Goal: Information Seeking & Learning: Check status

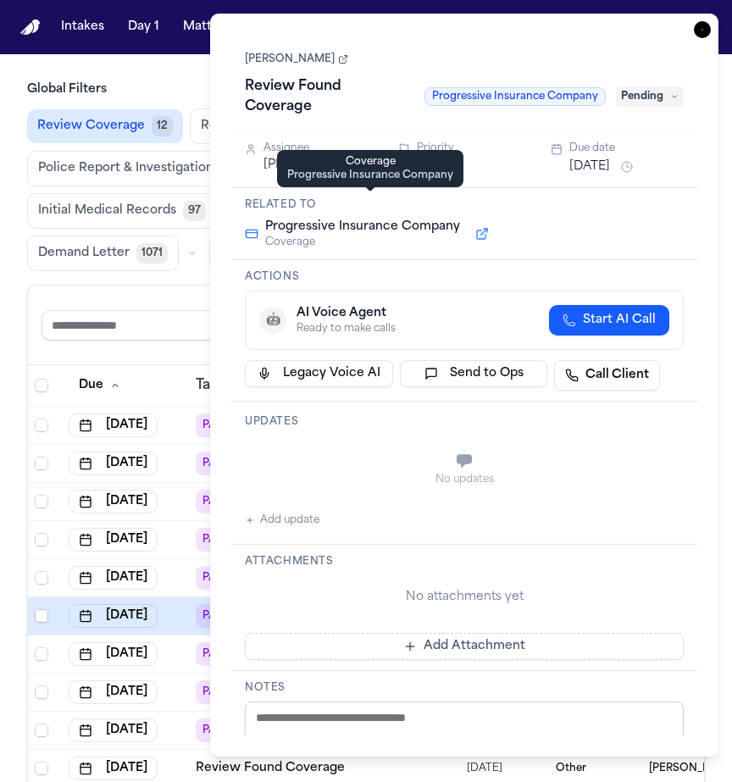
click at [698, 36] on icon "button" at bounding box center [702, 29] width 17 height 17
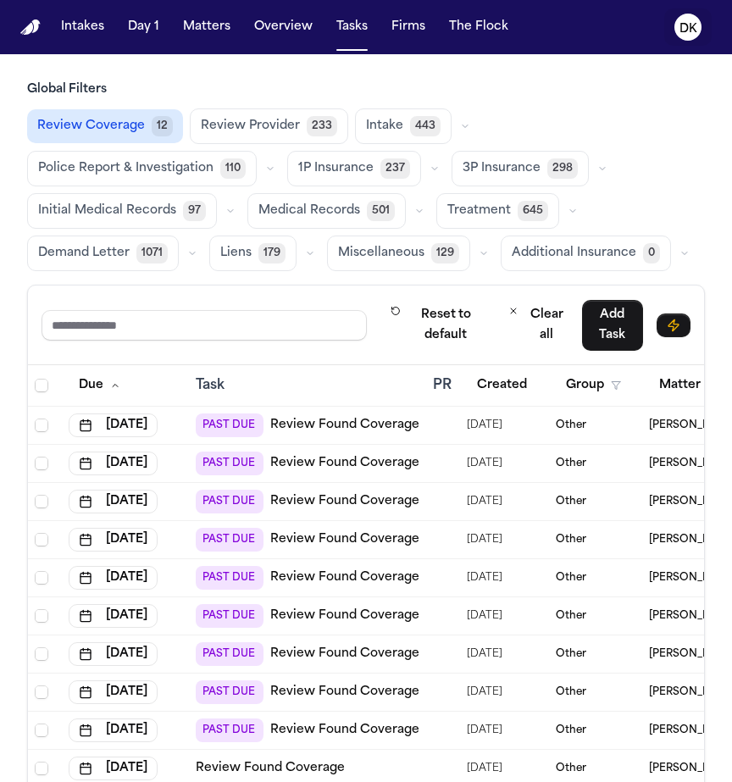
click at [698, 36] on button "DK" at bounding box center [687, 26] width 47 height 37
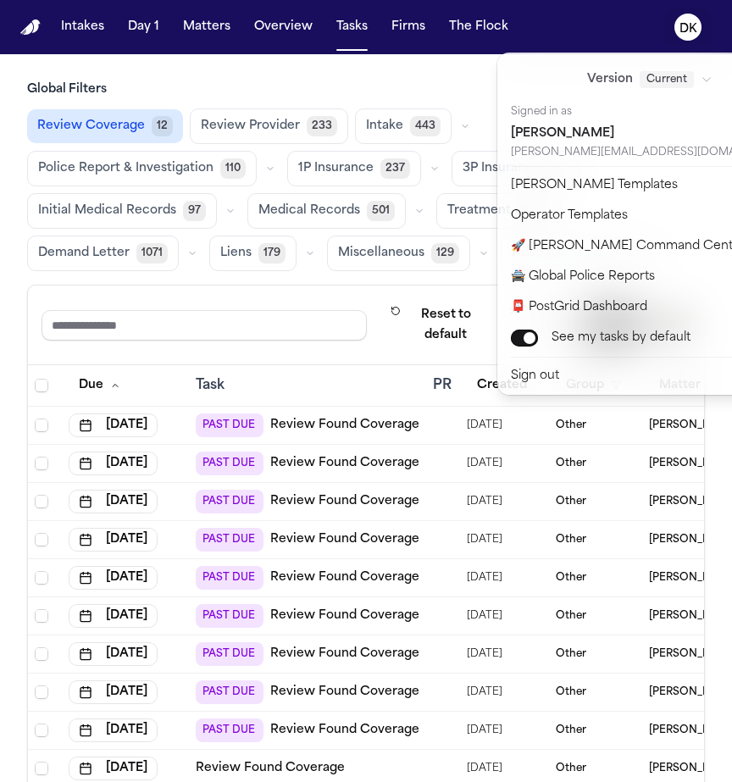
click at [698, 36] on button "DK" at bounding box center [687, 26] width 47 height 37
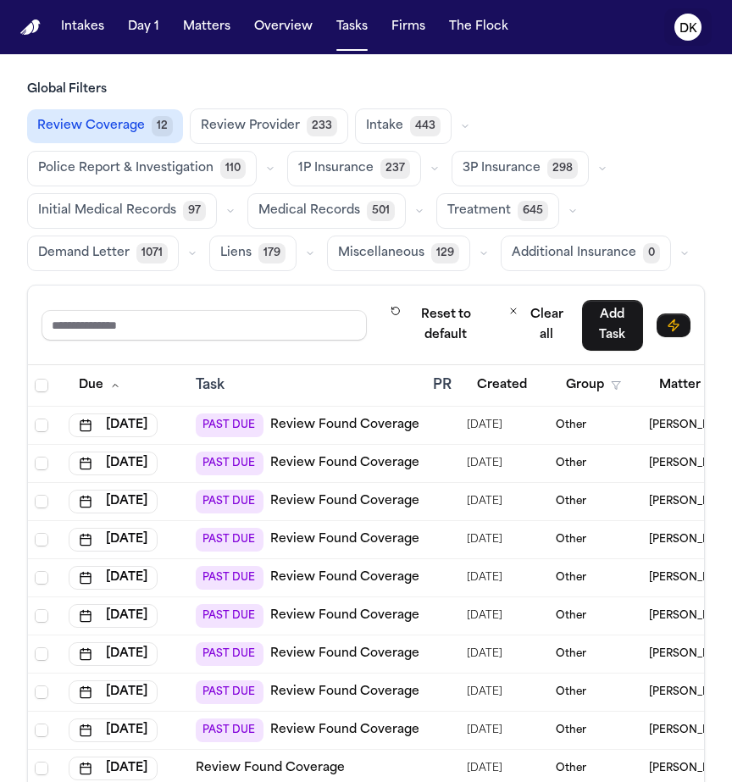
click at [698, 36] on button "DK" at bounding box center [687, 26] width 47 height 37
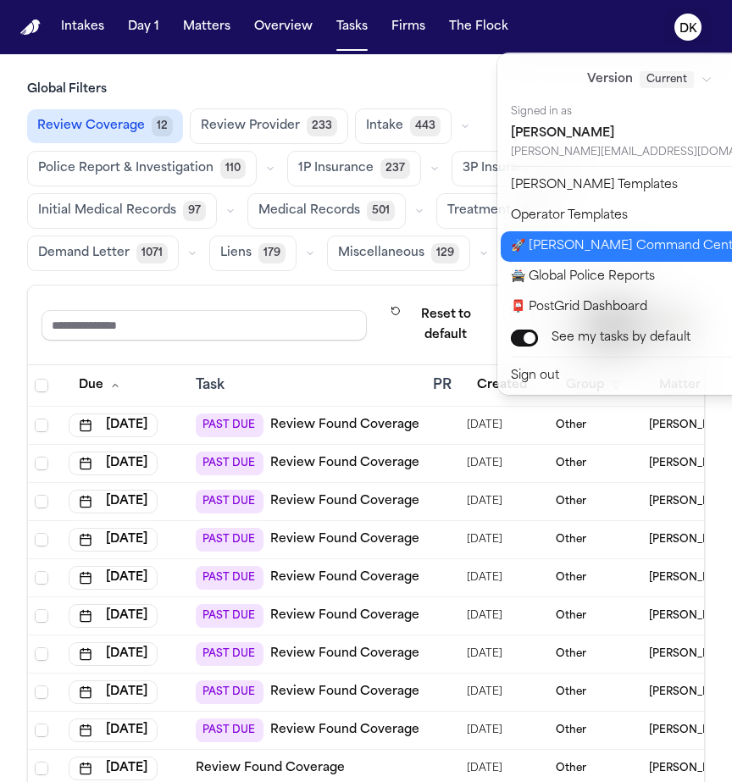
click at [625, 251] on button "🚀 [PERSON_NAME] Command Center" at bounding box center [660, 246] width 319 height 30
select select "**"
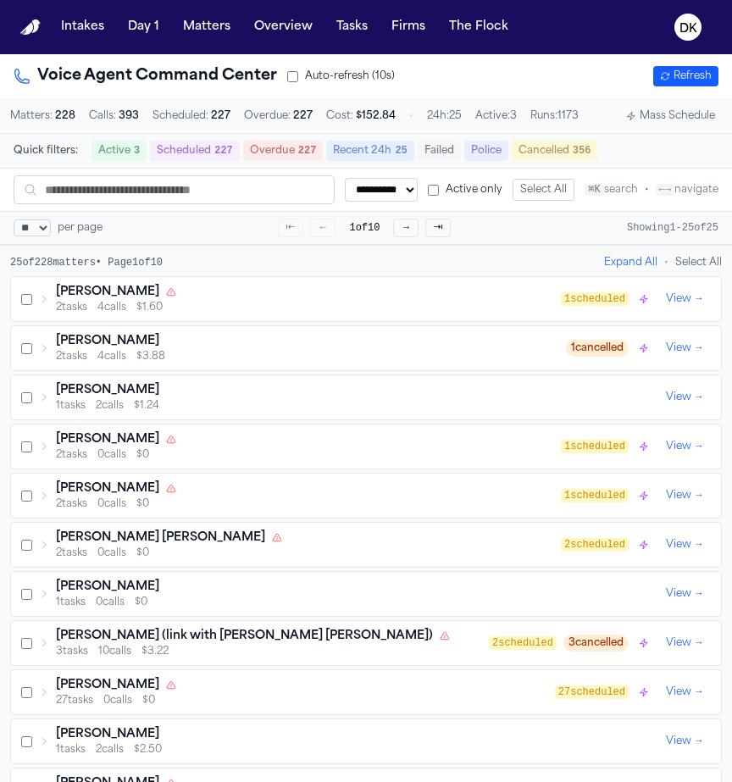
click at [358, 299] on div "[PERSON_NAME]" at bounding box center [308, 292] width 505 height 17
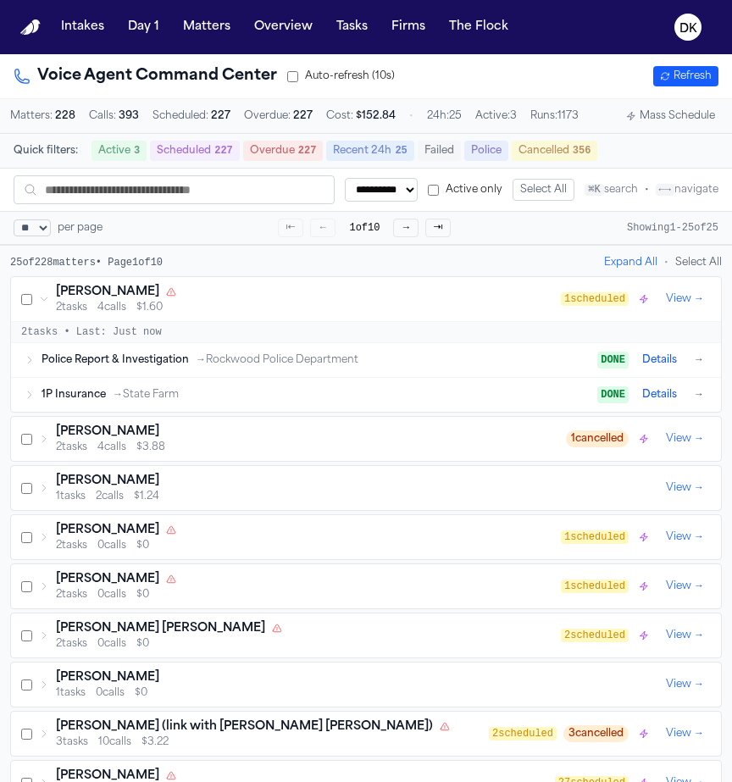
click at [358, 299] on div "[PERSON_NAME]" at bounding box center [308, 292] width 505 height 17
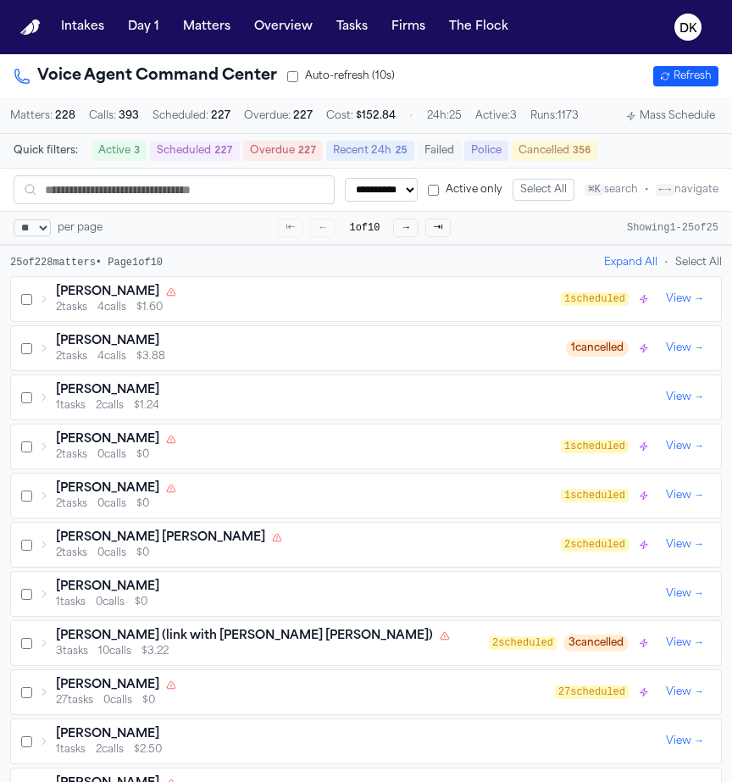
click at [332, 407] on div "1 tasks 2 calls $1.24" at bounding box center [357, 406] width 603 height 14
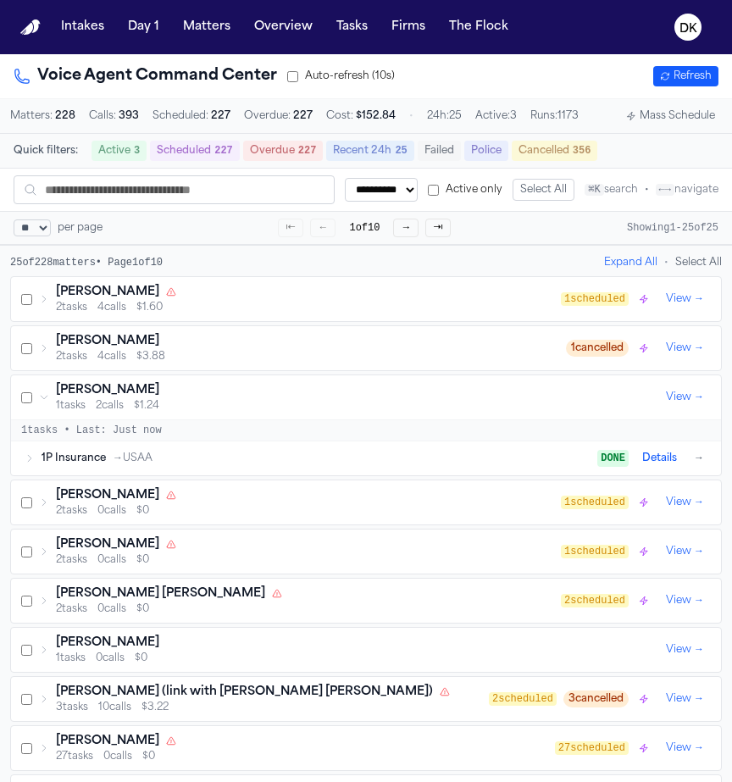
click at [332, 407] on div "1 tasks 2 calls $1.24" at bounding box center [357, 406] width 603 height 14
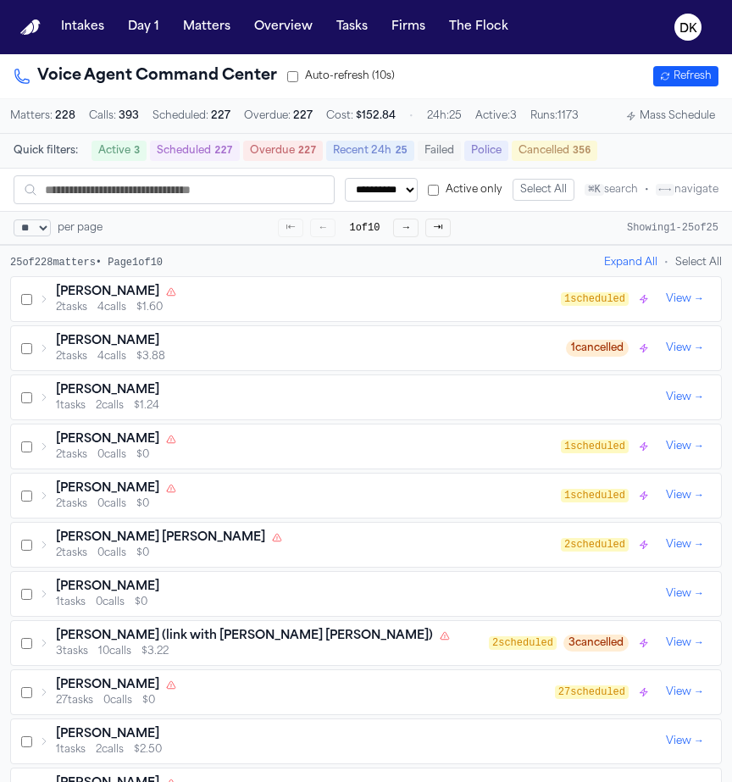
click at [332, 407] on div "1 tasks 2 calls $1.24" at bounding box center [357, 406] width 603 height 14
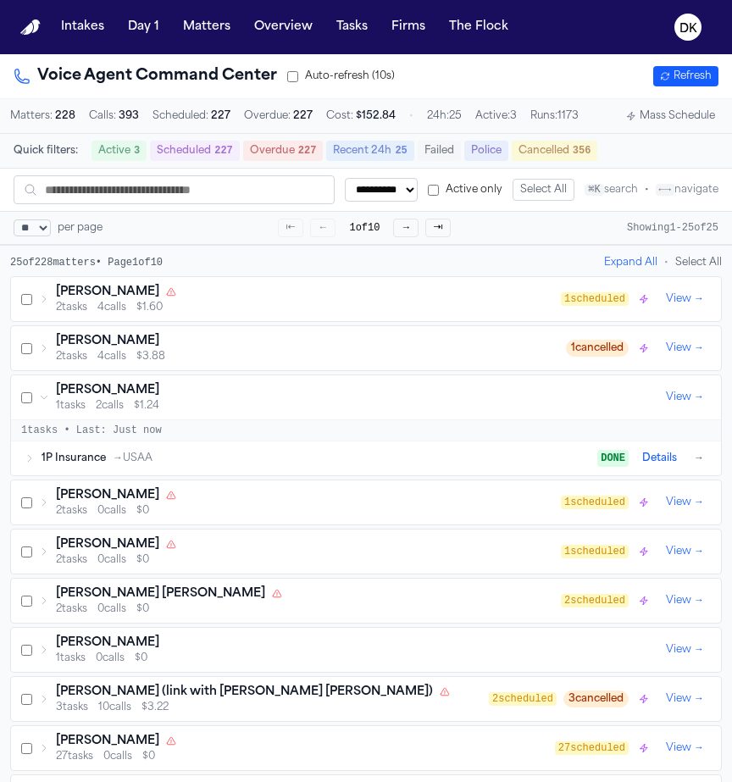
click at [332, 407] on div "1 tasks 2 calls $1.24" at bounding box center [357, 406] width 603 height 14
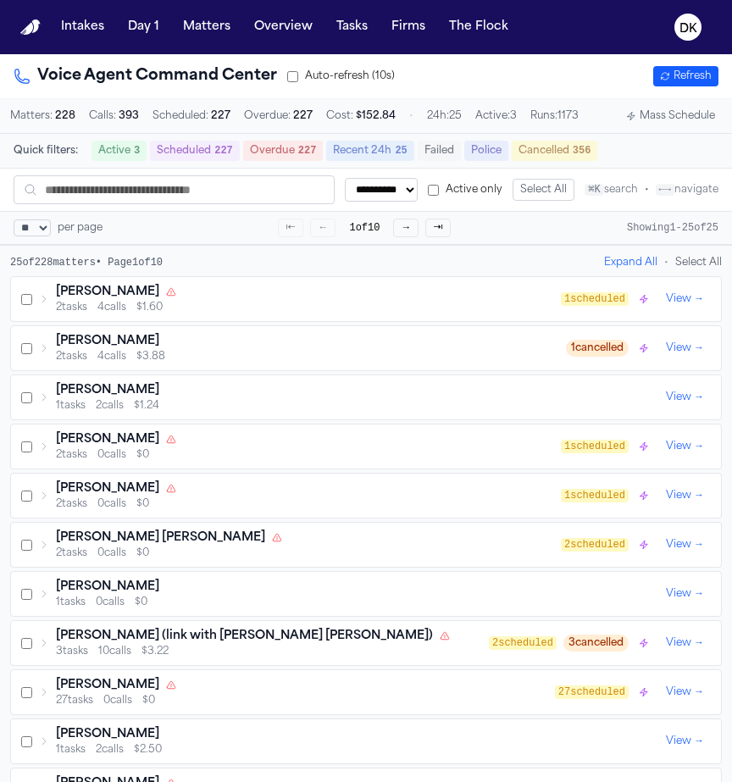
click at [381, 411] on div "1 tasks 2 calls $1.24" at bounding box center [357, 406] width 603 height 14
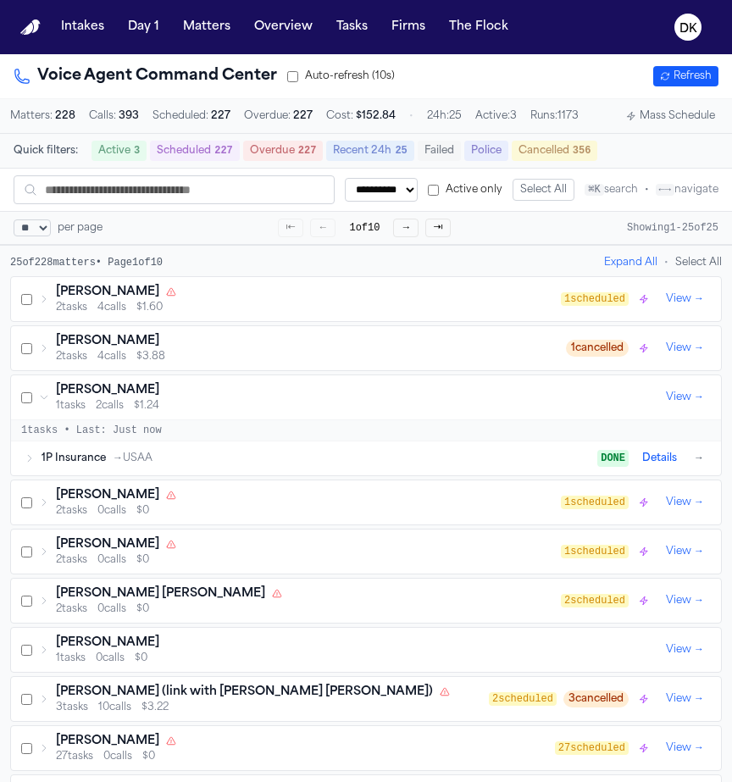
click at [381, 411] on div "1 tasks 2 calls $1.24" at bounding box center [357, 406] width 603 height 14
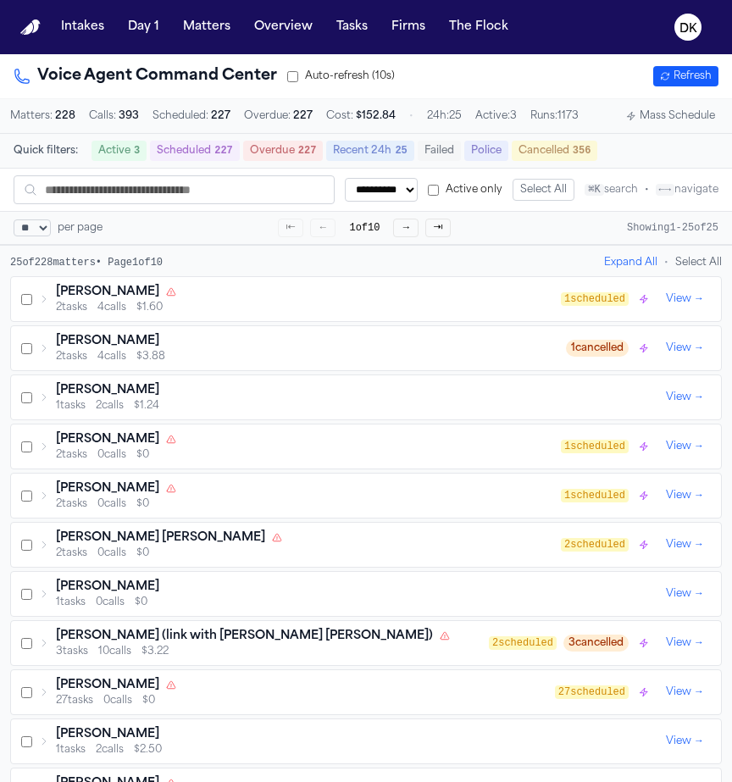
click at [368, 458] on div "2 tasks 0 calls $0" at bounding box center [308, 455] width 505 height 14
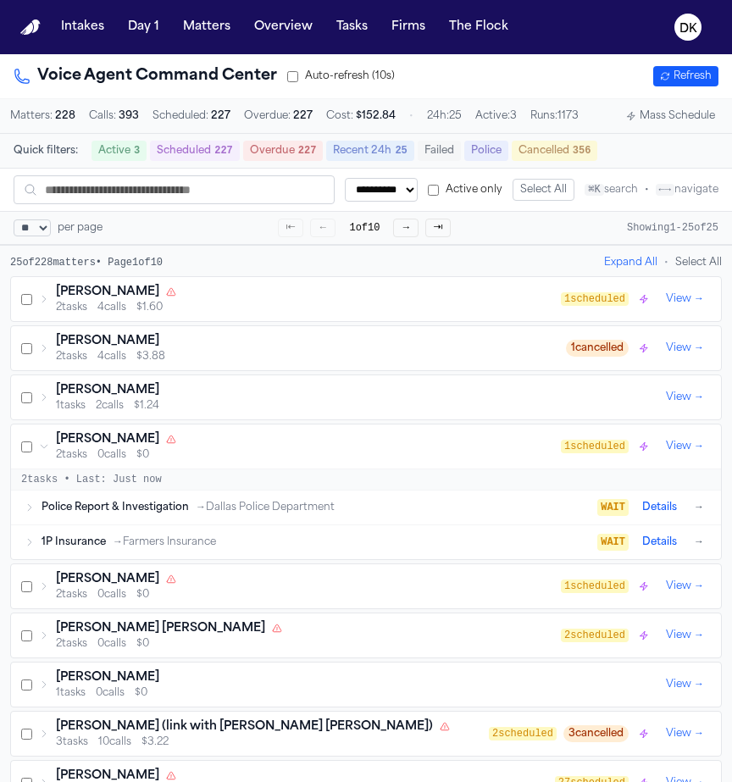
click at [363, 419] on div "[PERSON_NAME] 1 tasks 2 calls $1.24 View →" at bounding box center [366, 397] width 710 height 44
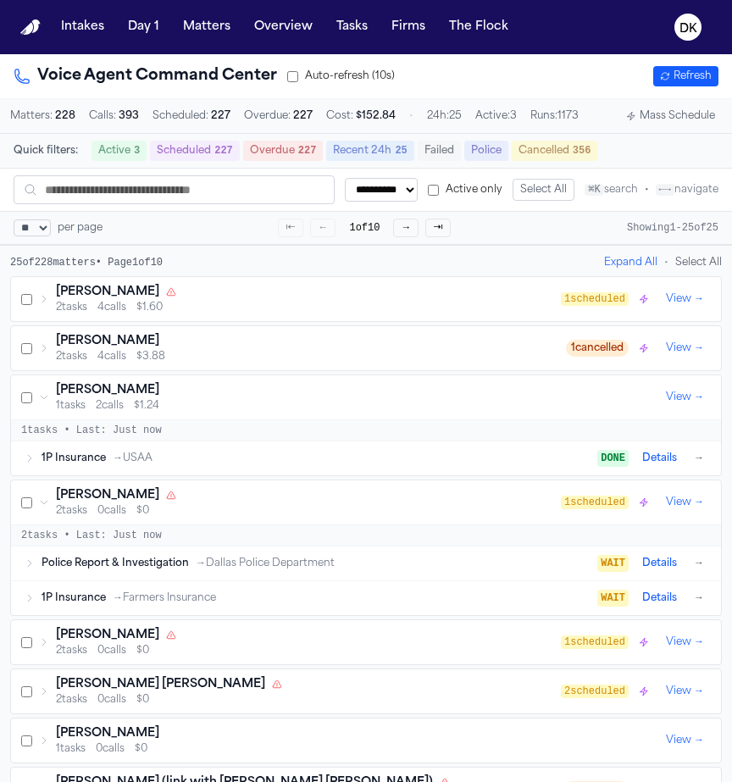
click at [274, 464] on div "1P Insurance → [GEOGRAPHIC_DATA]" at bounding box center [320, 459] width 556 height 14
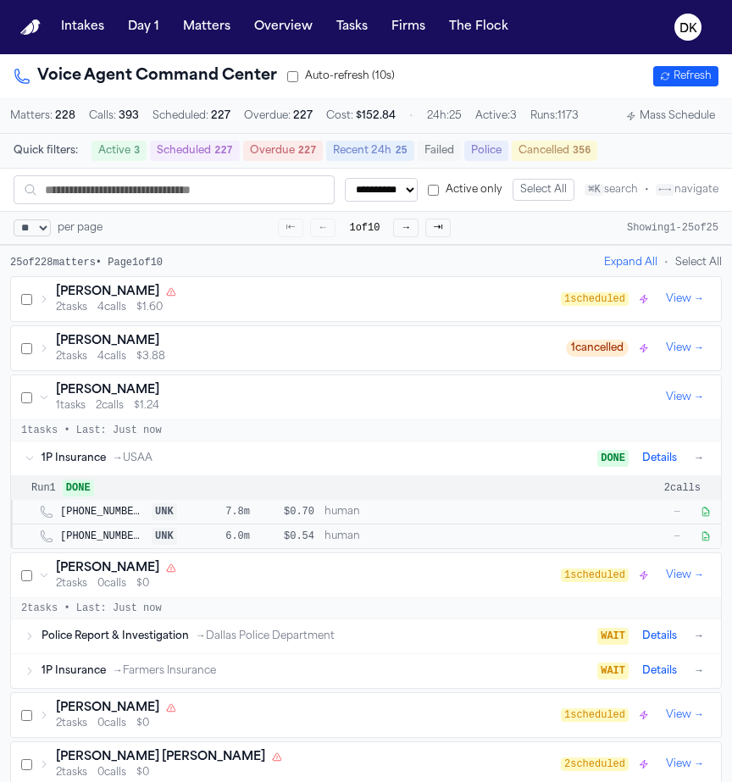
click at [274, 464] on div "1P Insurance → [GEOGRAPHIC_DATA]" at bounding box center [320, 459] width 556 height 14
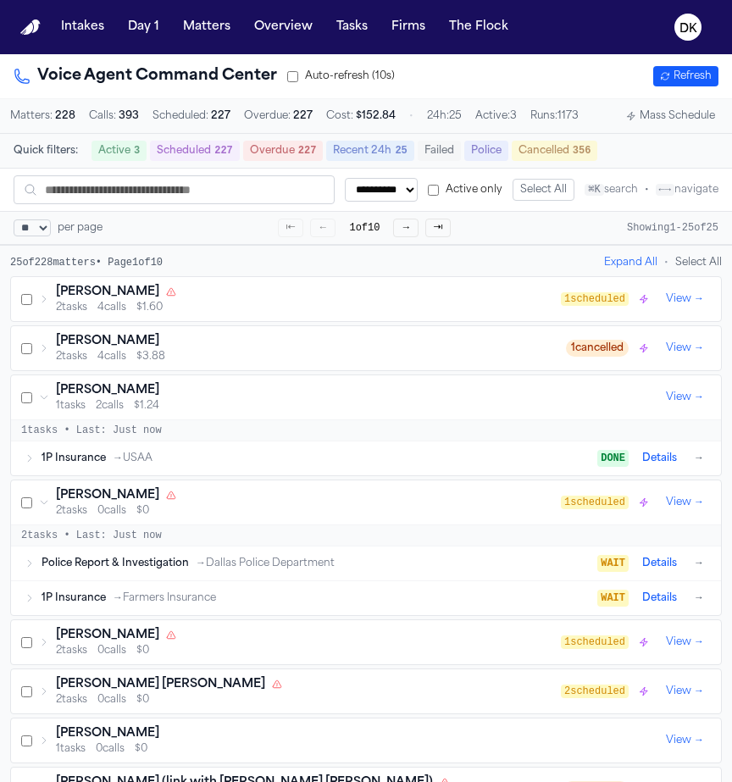
click at [312, 397] on div "[PERSON_NAME]" at bounding box center [357, 390] width 603 height 17
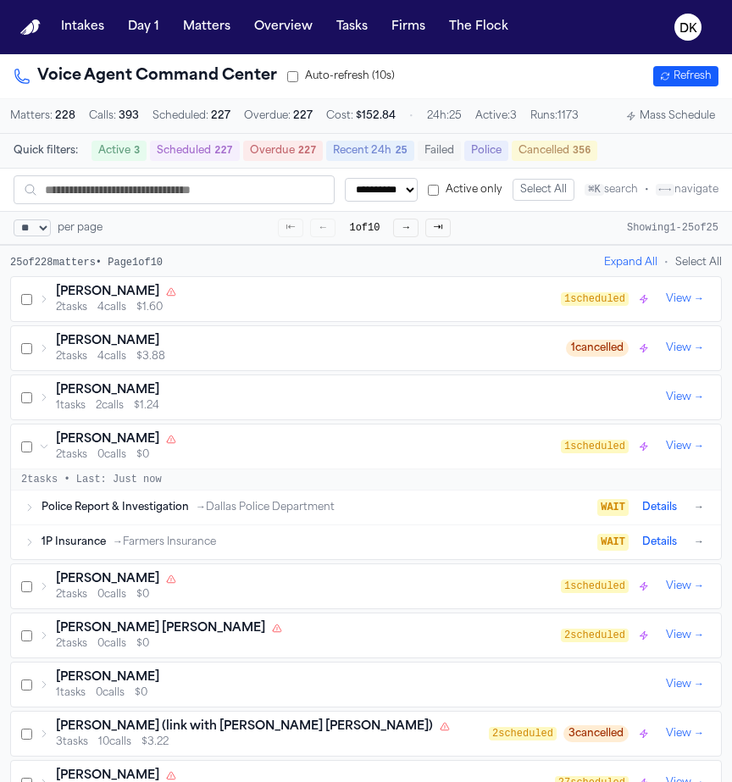
click at [319, 370] on div "[PERSON_NAME] 2 tasks 4 calls $3.88 1 cancelled View →" at bounding box center [366, 348] width 710 height 44
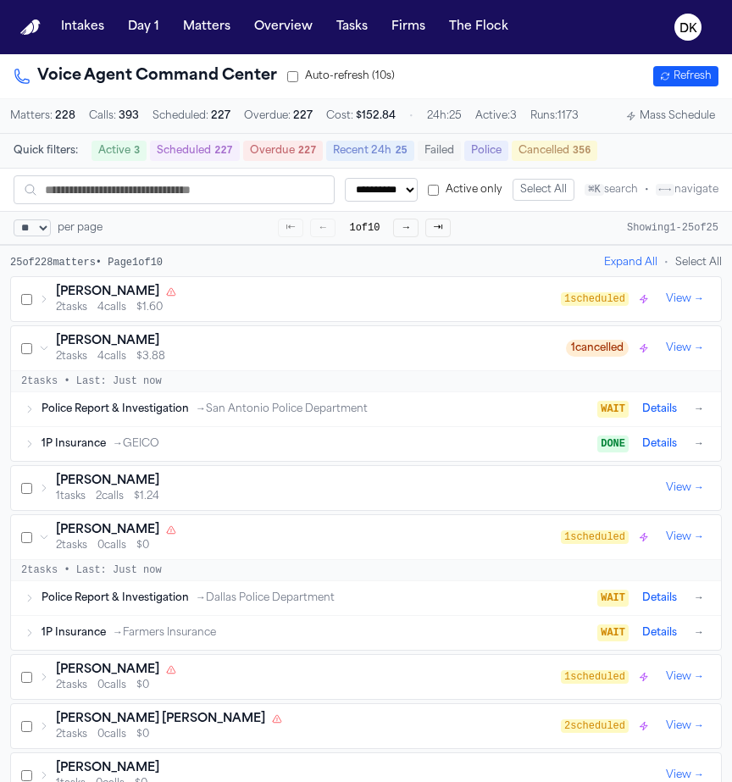
click at [319, 370] on div "[PERSON_NAME] 2 tasks 4 calls $3.88 1 cancelled View →" at bounding box center [366, 348] width 710 height 44
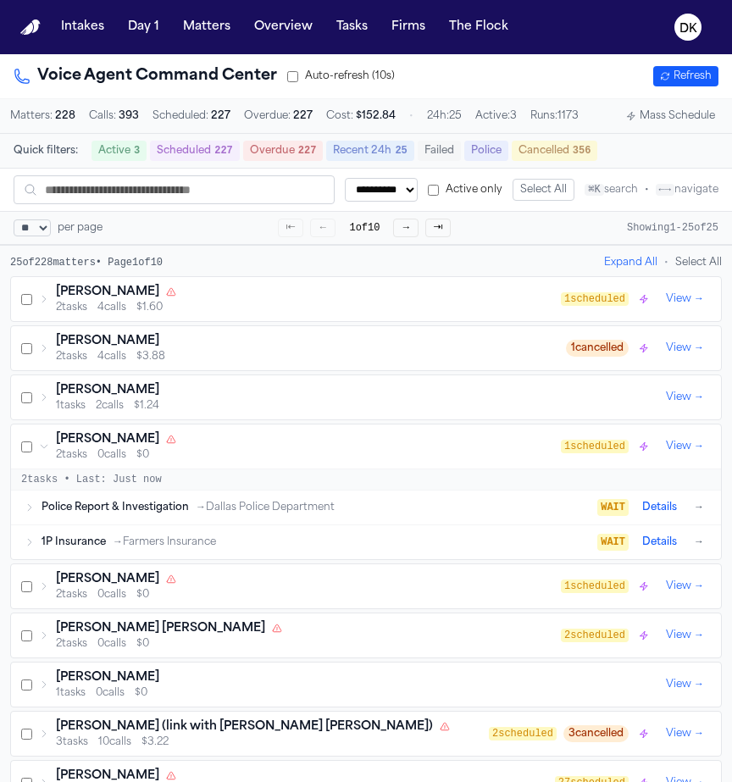
click at [289, 419] on div "[PERSON_NAME] 1 tasks 2 calls $1.24 View →" at bounding box center [366, 397] width 710 height 44
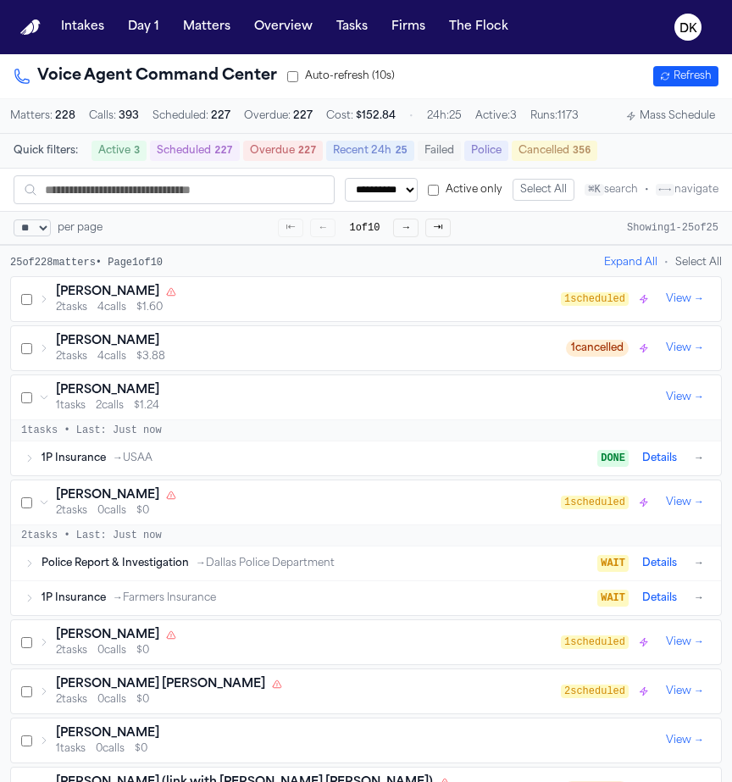
click at [387, 192] on select "**********" at bounding box center [381, 190] width 73 height 24
select select "*********"
click at [373, 190] on select "**********" at bounding box center [381, 190] width 73 height 24
select select
click at [199, 151] on button "Scheduled 227" at bounding box center [195, 151] width 90 height 20
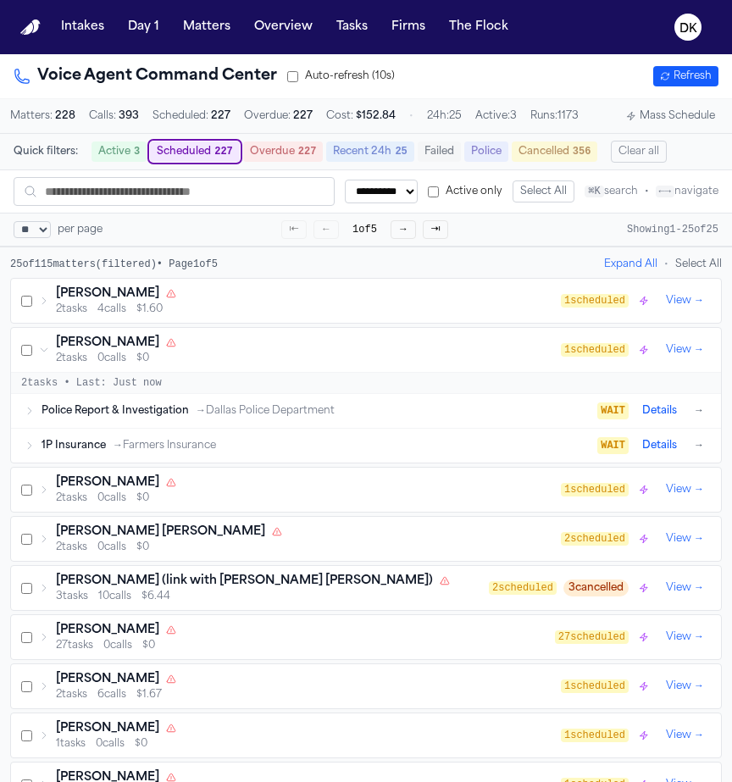
click at [199, 151] on button "Scheduled 227" at bounding box center [195, 151] width 90 height 20
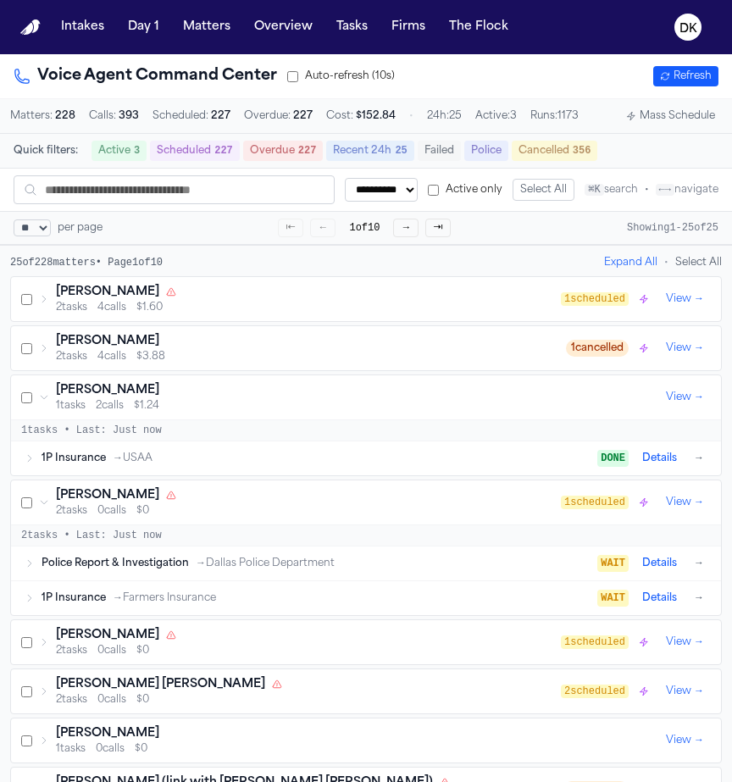
click at [199, 151] on button "Scheduled 227" at bounding box center [195, 151] width 90 height 20
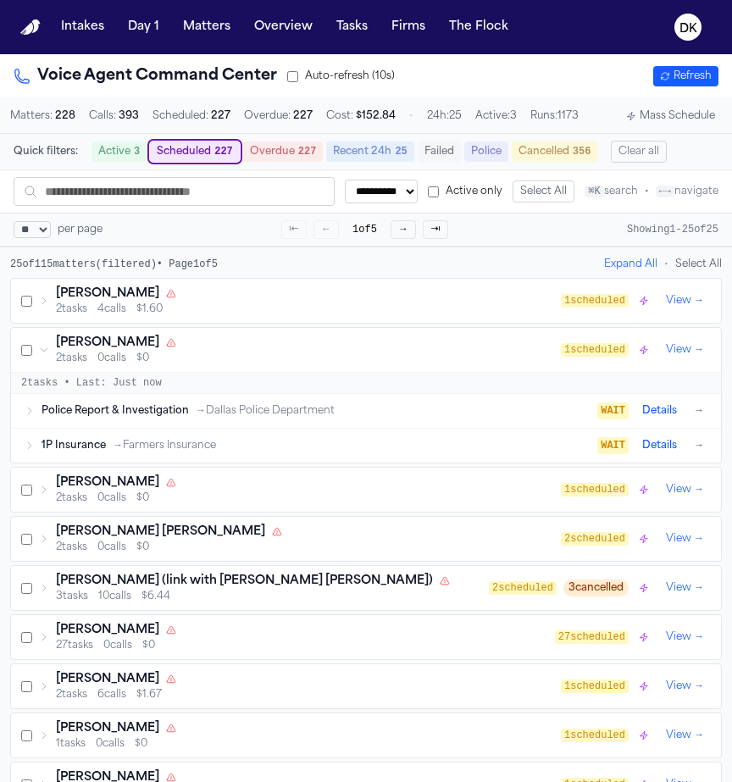
click at [199, 151] on button "Scheduled 227" at bounding box center [195, 151] width 90 height 20
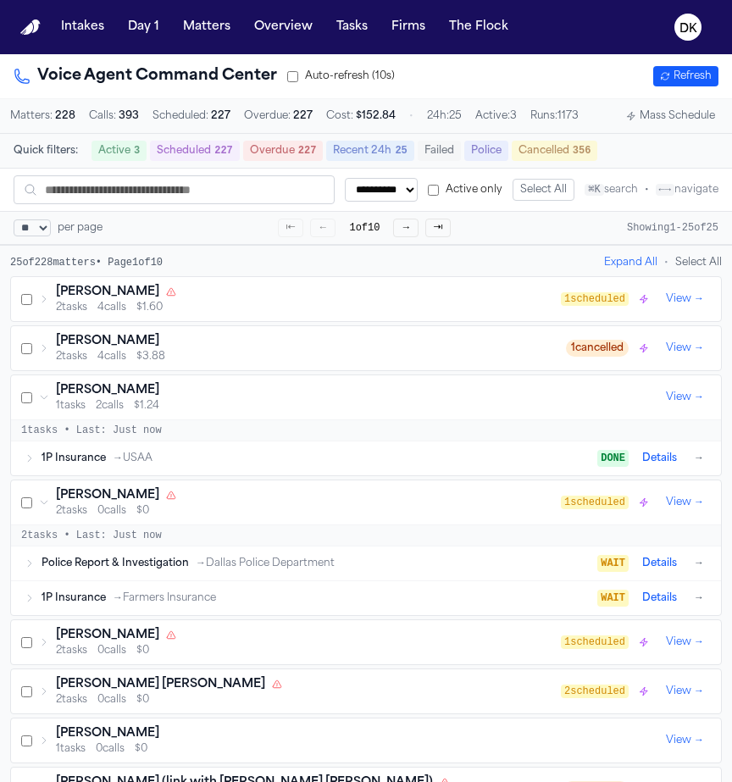
click at [199, 151] on button "Scheduled 227" at bounding box center [195, 151] width 90 height 20
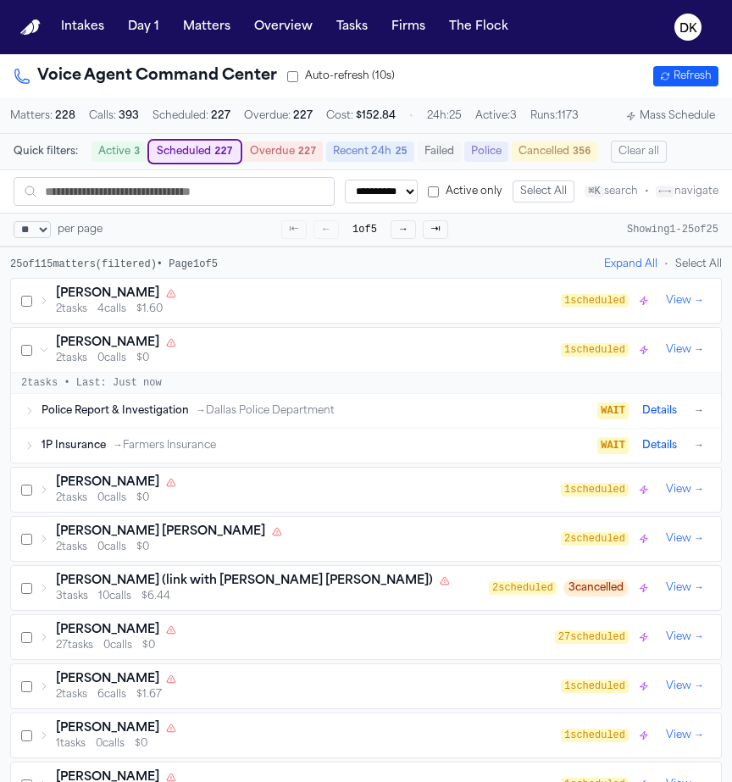
click at [281, 428] on div "Police Report & Investigation → Dallas Police Department WAIT Details →" at bounding box center [366, 411] width 710 height 34
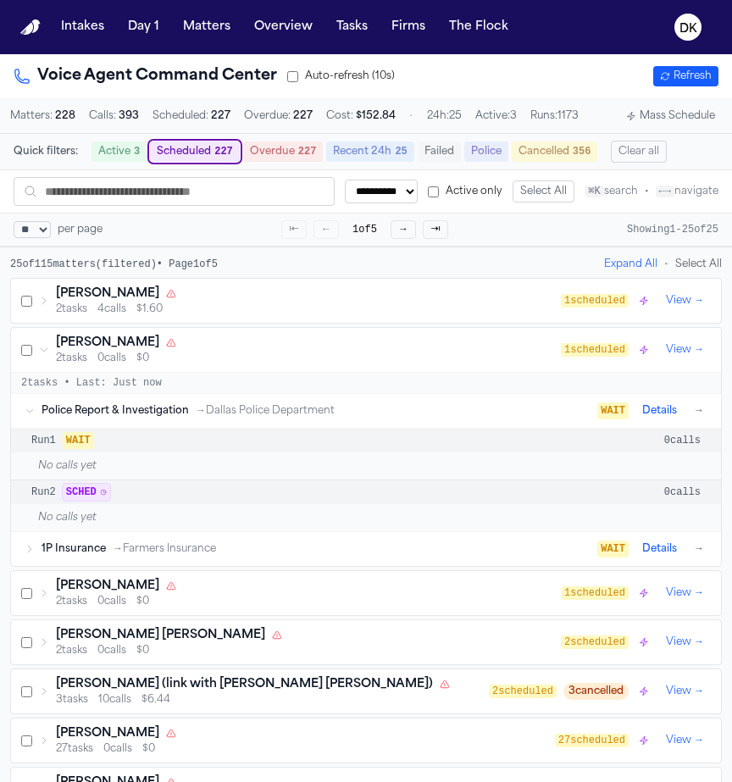
click at [258, 452] on div "Run 1 WAIT 0 calls" at bounding box center [366, 441] width 710 height 24
click at [661, 417] on button "Details" at bounding box center [659, 411] width 48 height 20
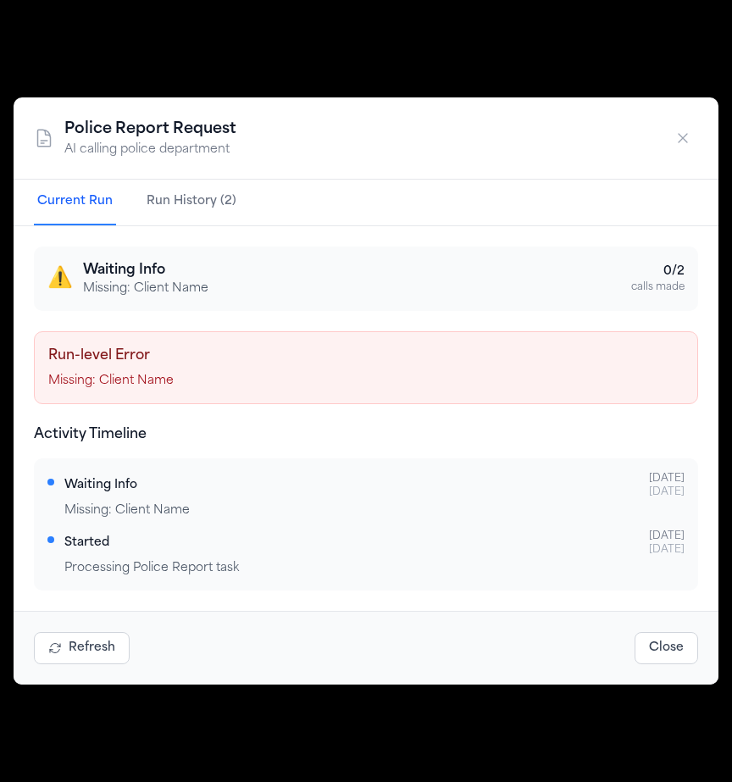
click at [432, 363] on h4 "Run-level Error" at bounding box center [365, 356] width 635 height 20
click at [675, 146] on icon "button" at bounding box center [682, 138] width 17 height 17
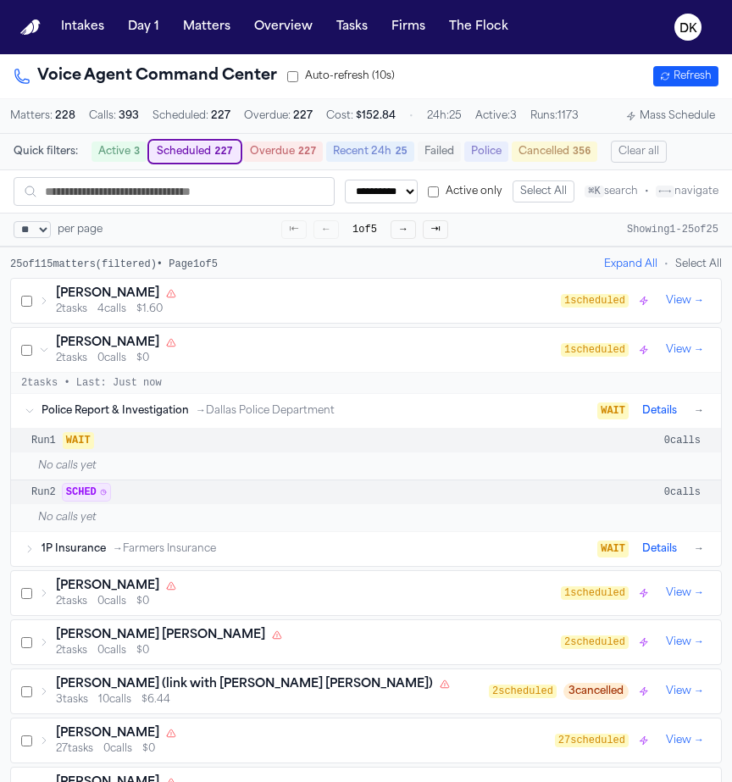
click at [247, 428] on div "Police Report & Investigation → Dallas Police Department WAIT Details →" at bounding box center [366, 411] width 710 height 34
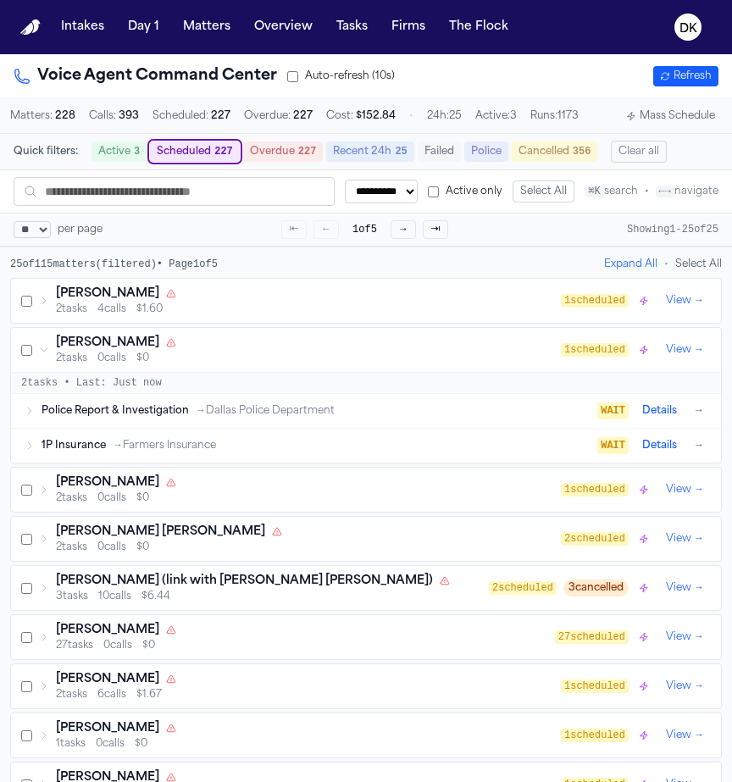
click at [236, 477] on div "[PERSON_NAME] 2 tasks 0 calls $0 1 scheduled View →" at bounding box center [366, 490] width 710 height 44
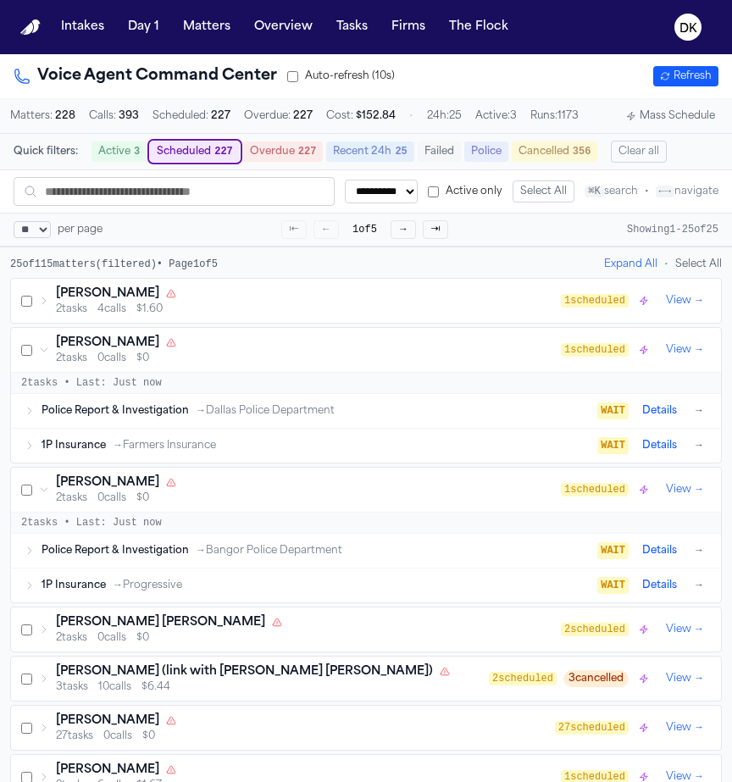
click at [255, 418] on span "→ Dallas Police Department" at bounding box center [265, 411] width 139 height 14
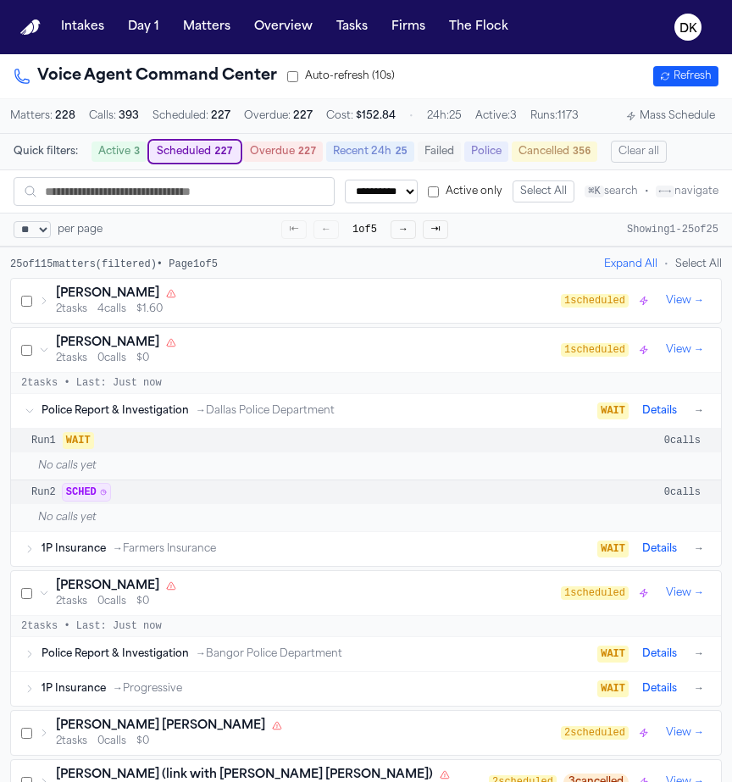
click at [255, 418] on span "→ Dallas Police Department" at bounding box center [265, 411] width 139 height 14
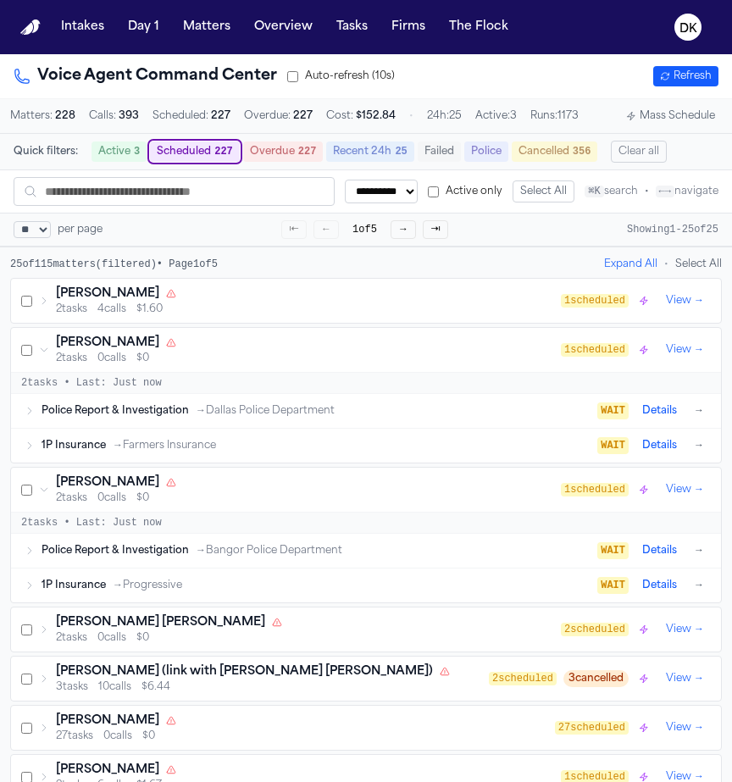
click at [315, 365] on div "2 tasks 0 calls $0" at bounding box center [308, 359] width 505 height 14
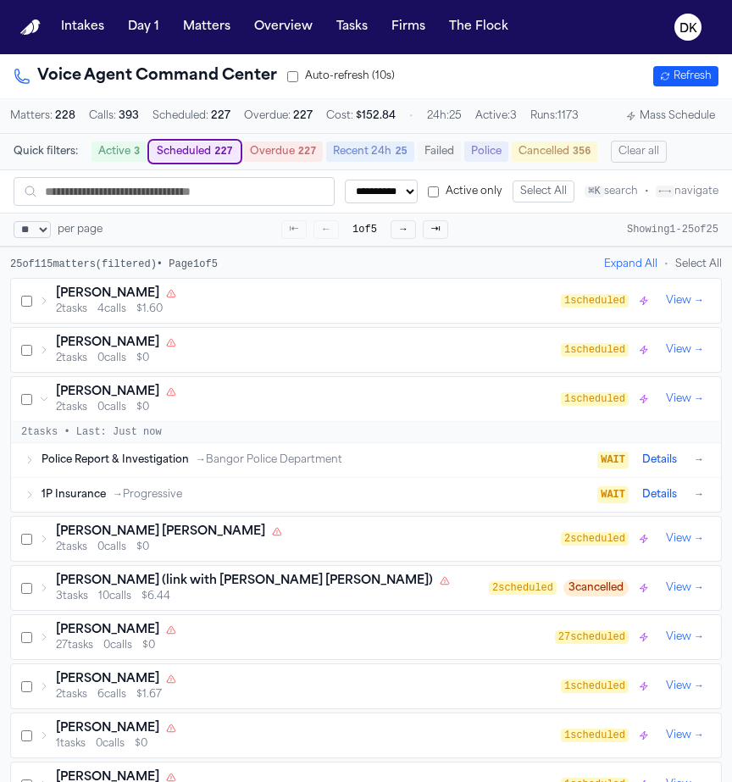
click at [430, 372] on div "[PERSON_NAME] Key 2 tasks 0 calls $0 1 scheduled View →" at bounding box center [366, 350] width 710 height 44
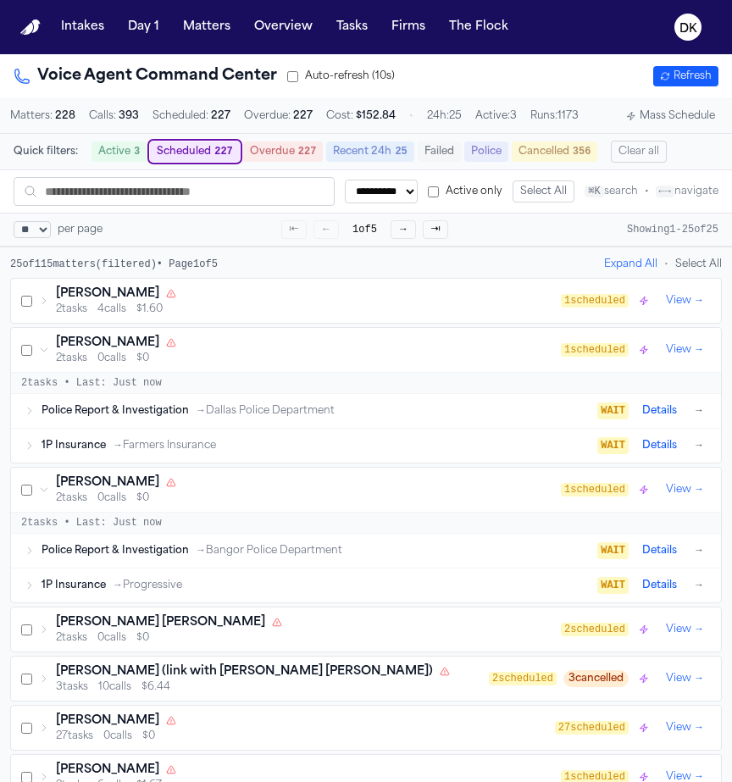
click at [475, 421] on div "Police Report & Investigation → Dallas Police Department WAIT Details →" at bounding box center [375, 411] width 666 height 20
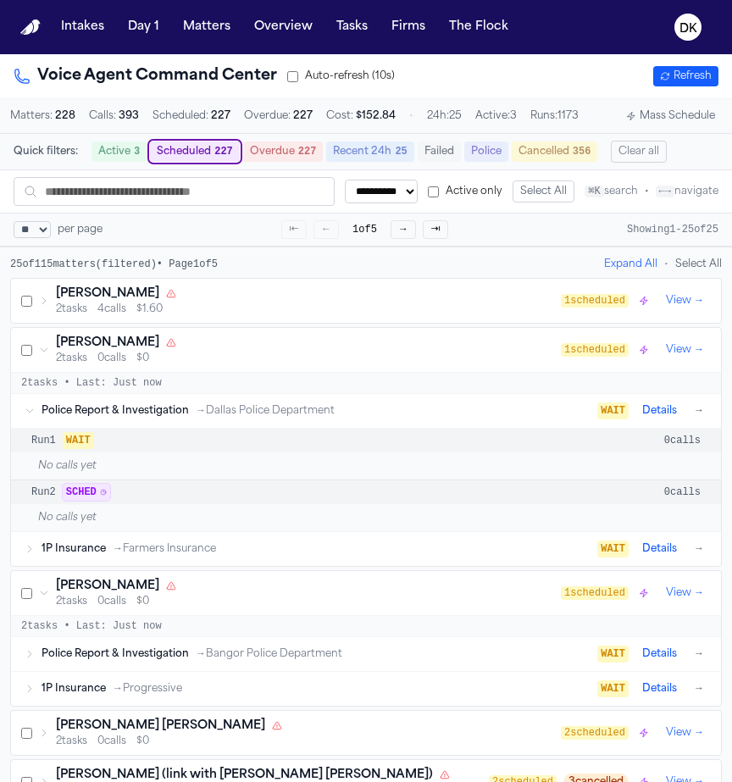
click at [646, 416] on button "Details" at bounding box center [659, 411] width 48 height 20
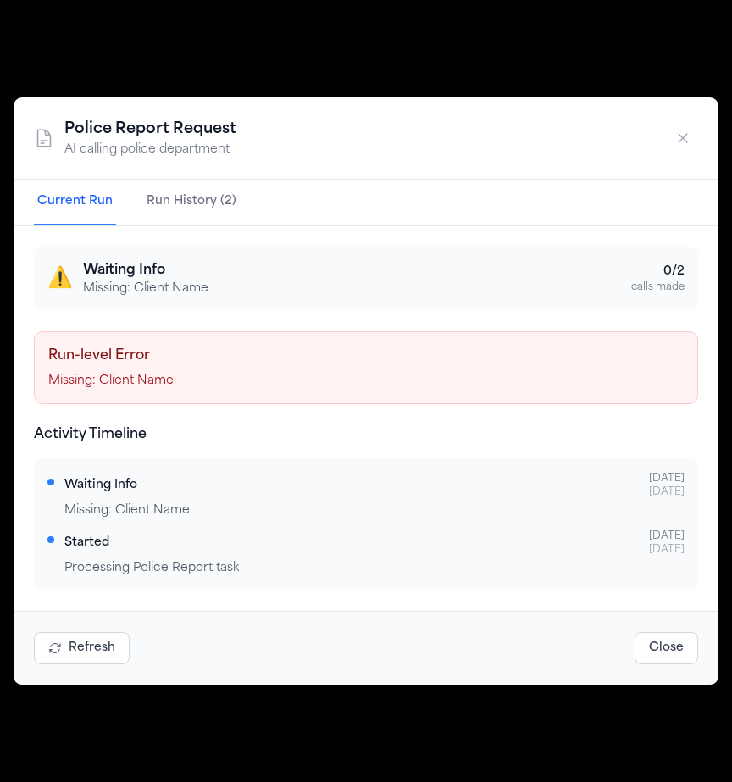
click at [187, 186] on button "Run History (2)" at bounding box center [191, 203] width 97 height 46
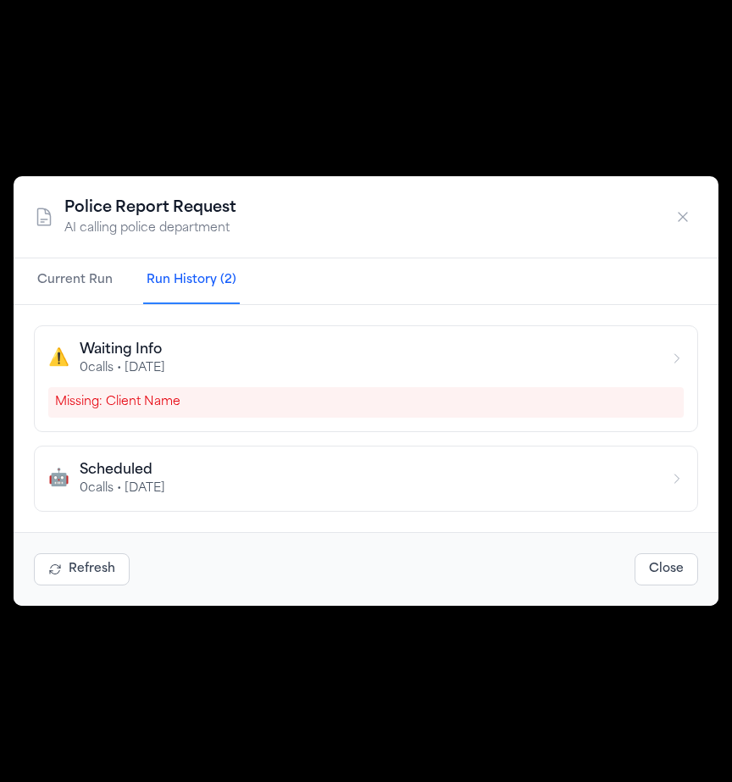
click at [165, 463] on div "Scheduled" at bounding box center [123, 470] width 86 height 20
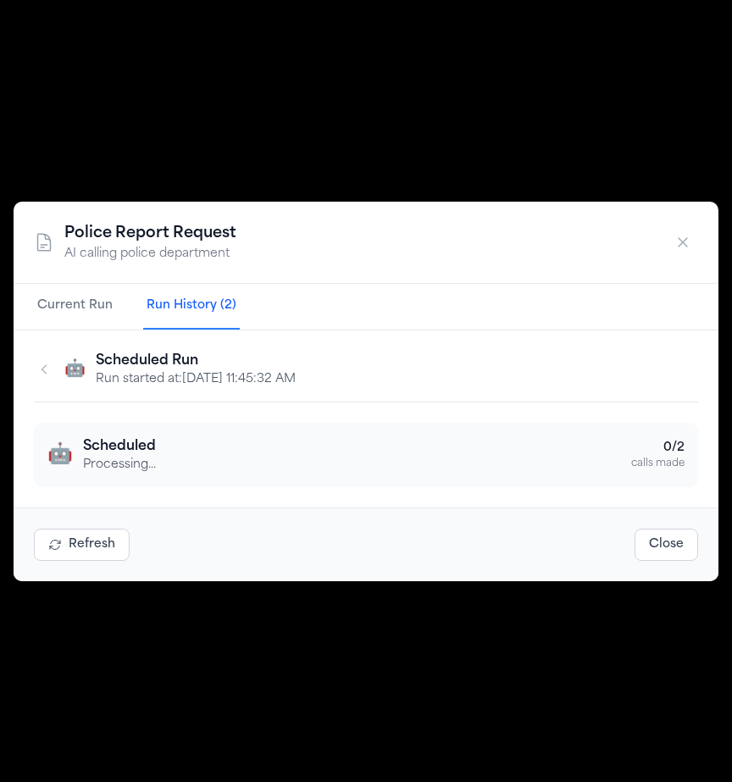
click at [53, 369] on button "button" at bounding box center [44, 369] width 20 height 20
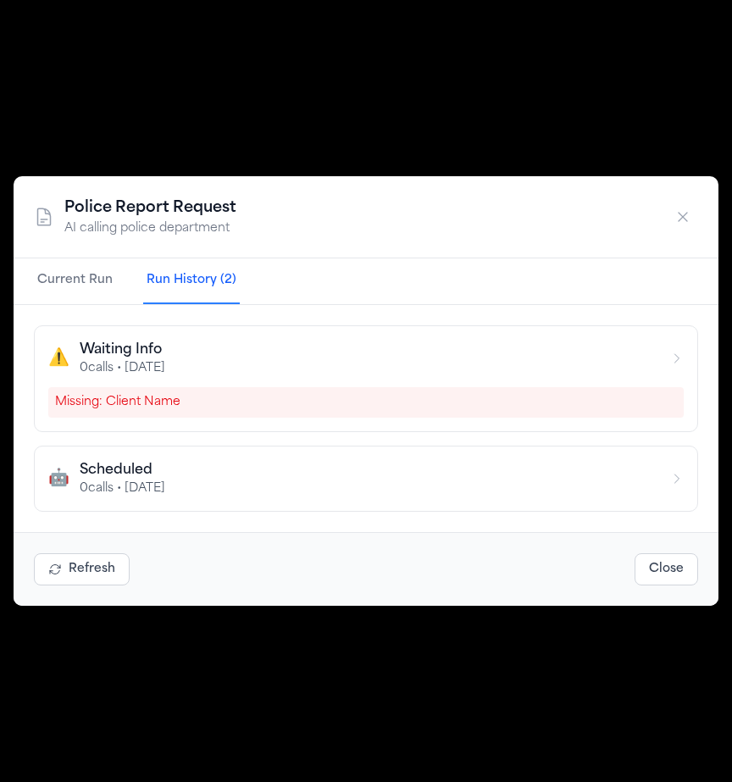
click at [682, 213] on icon "button" at bounding box center [682, 216] width 17 height 17
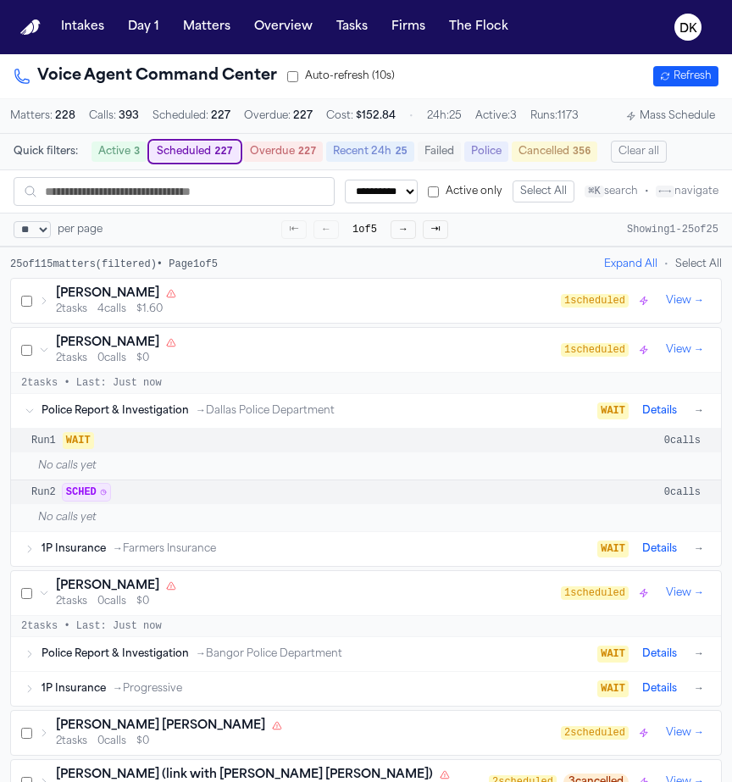
click at [348, 503] on div "Run 2 SCHED 0 calls" at bounding box center [366, 492] width 710 height 24
click at [367, 452] on div "Run 1 WAIT 0 calls" at bounding box center [366, 441] width 710 height 24
click at [299, 504] on div "Run 2 SCHED 0 calls" at bounding box center [366, 492] width 710 height 24
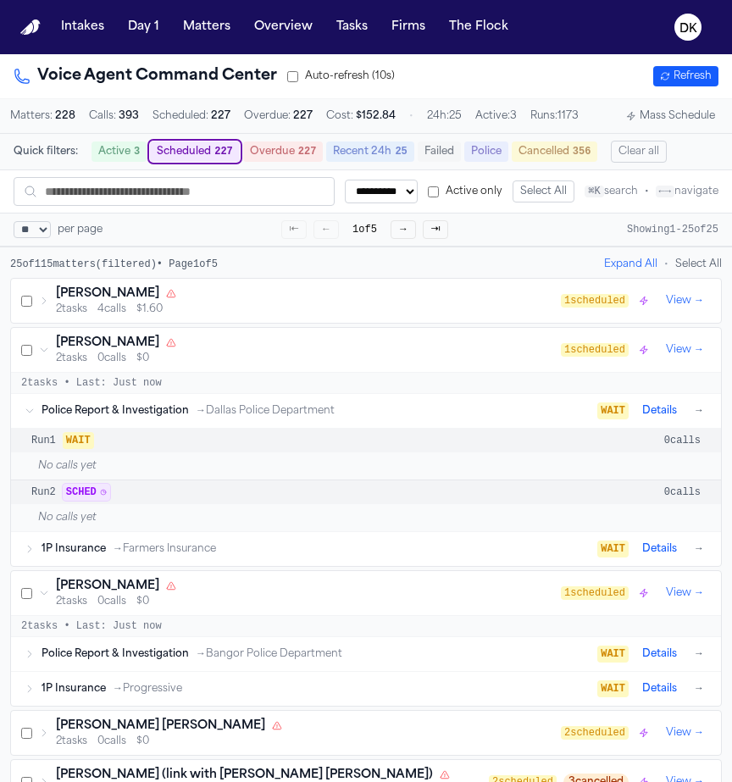
click at [299, 504] on div "Run 2 SCHED 0 calls" at bounding box center [366, 492] width 710 height 24
click at [289, 538] on div "1P Insurance → Farmers Insurance WAIT Details →" at bounding box center [366, 549] width 710 height 34
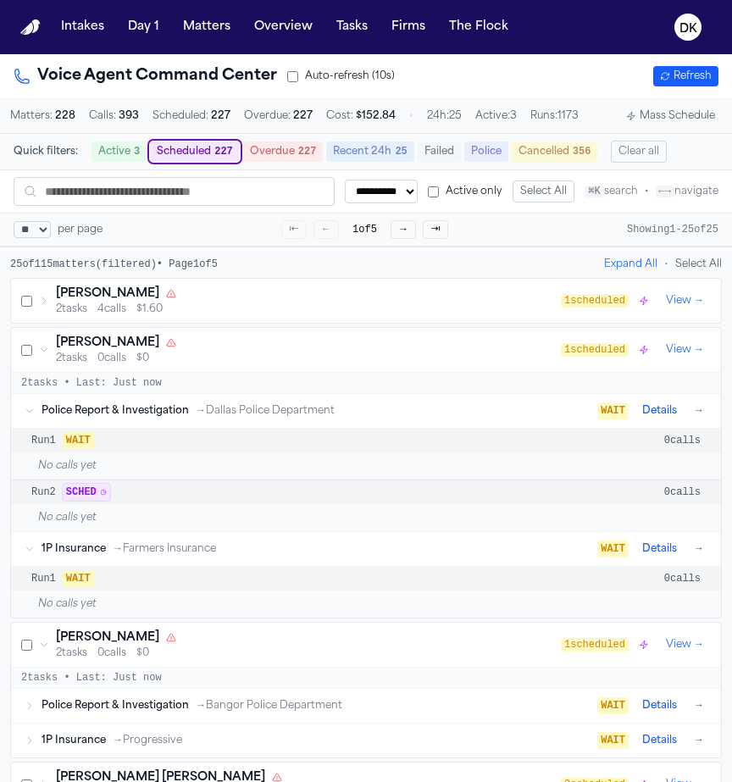
click at [289, 538] on div "1P Insurance → Farmers Insurance WAIT Details →" at bounding box center [366, 549] width 710 height 34
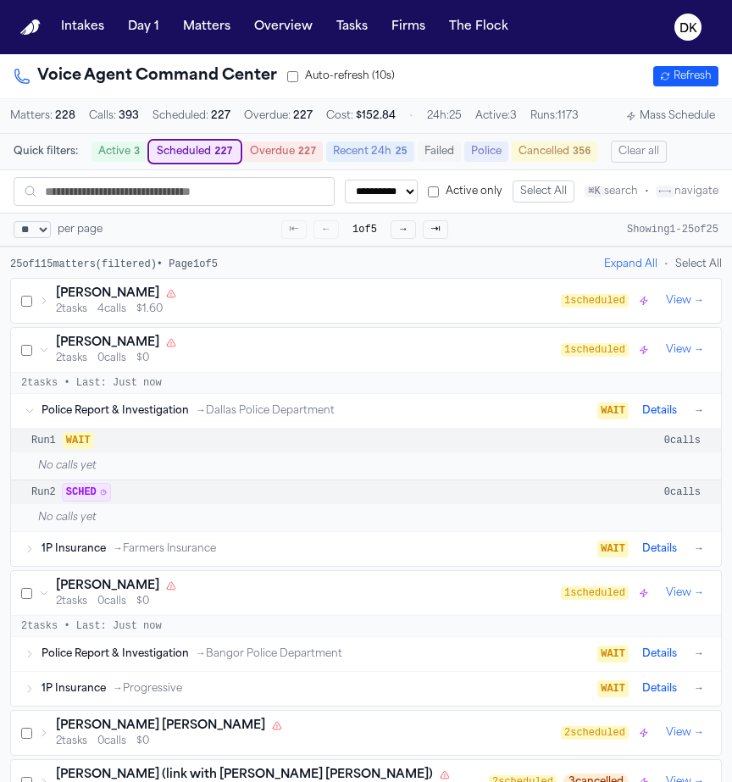
click at [312, 492] on div "Run 2 SCHED 0 calls" at bounding box center [366, 492] width 710 height 24
click at [310, 407] on div "Police Report & Investigation → Dallas Police Department WAIT Details →" at bounding box center [375, 411] width 666 height 20
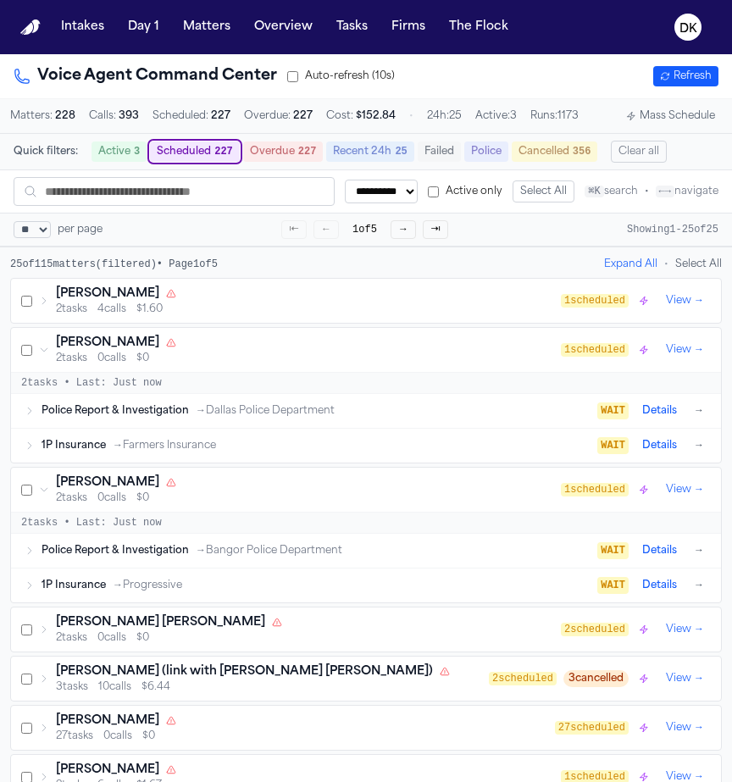
click at [674, 358] on button "View →" at bounding box center [685, 350] width 52 height 20
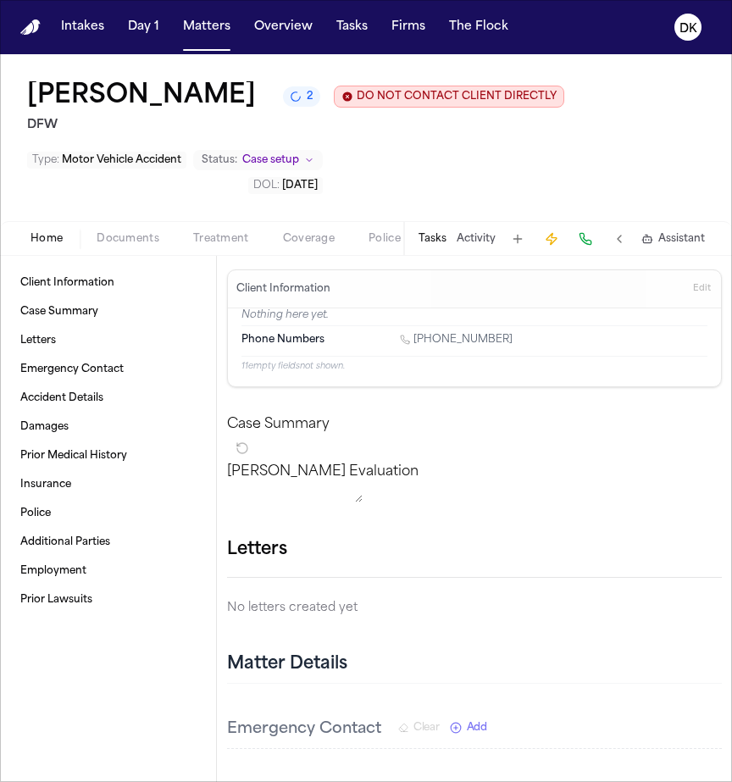
click at [283, 107] on button "2" at bounding box center [301, 96] width 37 height 20
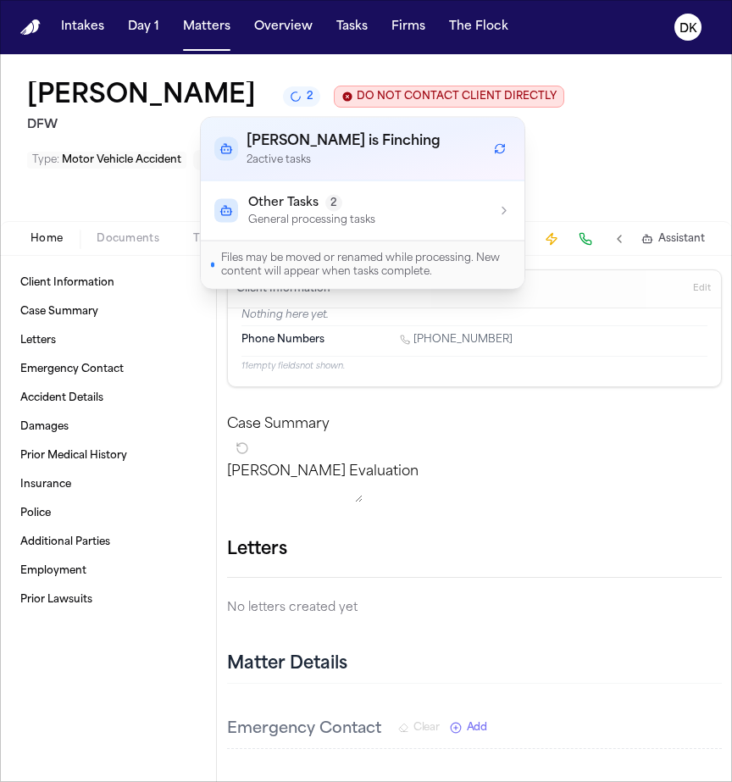
click at [285, 209] on span "Other Tasks" at bounding box center [283, 203] width 70 height 17
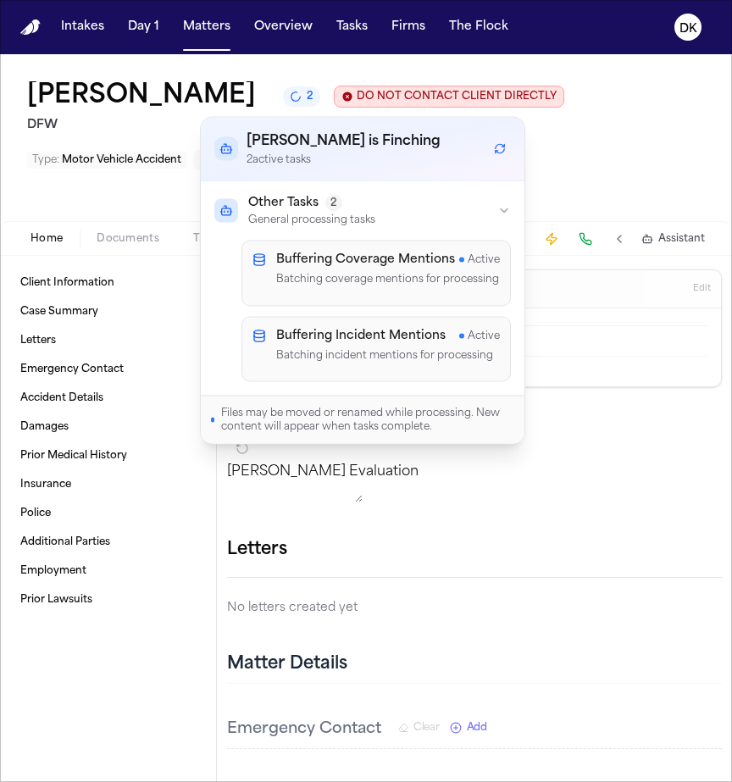
click at [285, 209] on span "Other Tasks" at bounding box center [283, 203] width 70 height 17
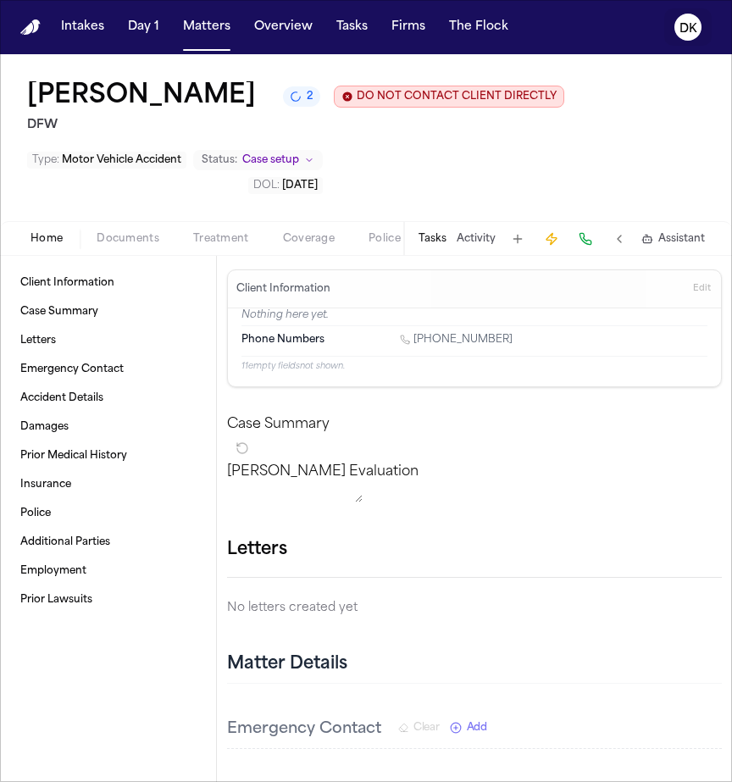
click at [698, 24] on icon "DK" at bounding box center [687, 27] width 27 height 27
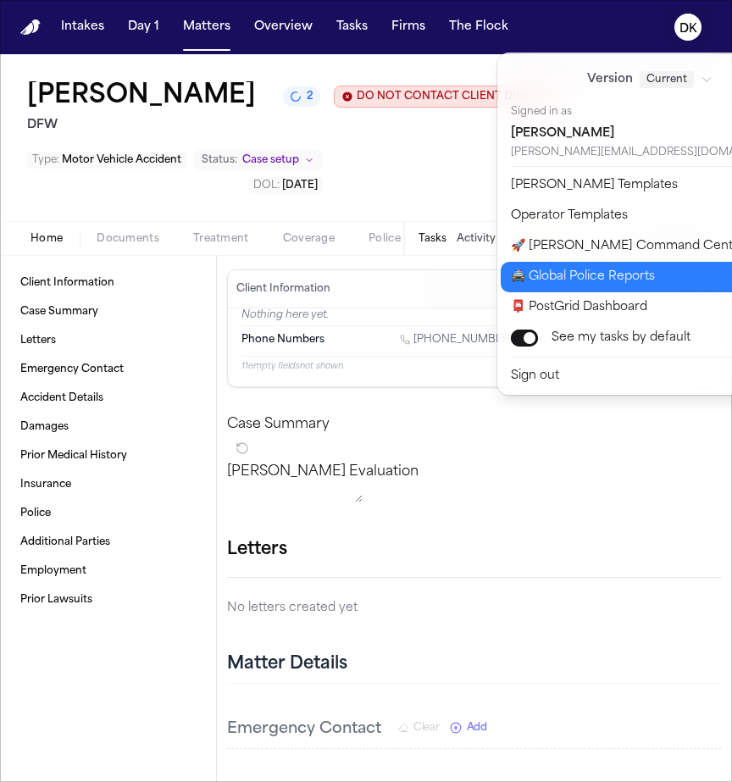
click at [651, 288] on button "🚔 Global Police Reports" at bounding box center [660, 277] width 319 height 30
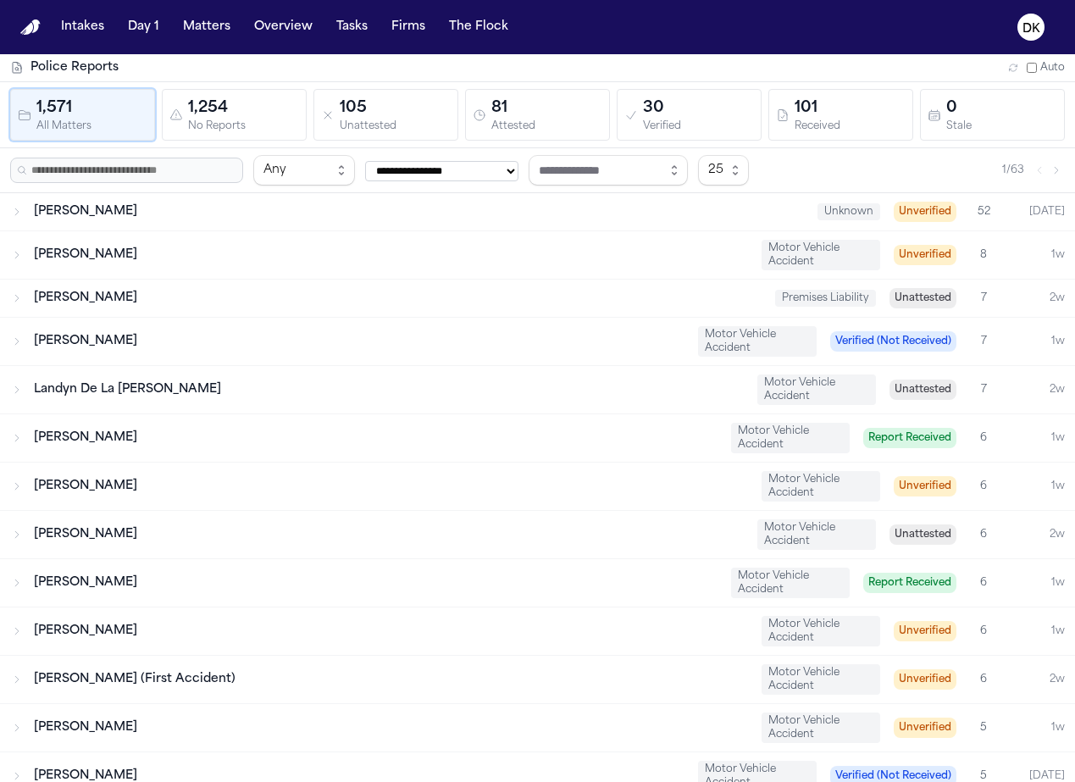
click at [731, 121] on div "Received" at bounding box center [850, 126] width 111 height 13
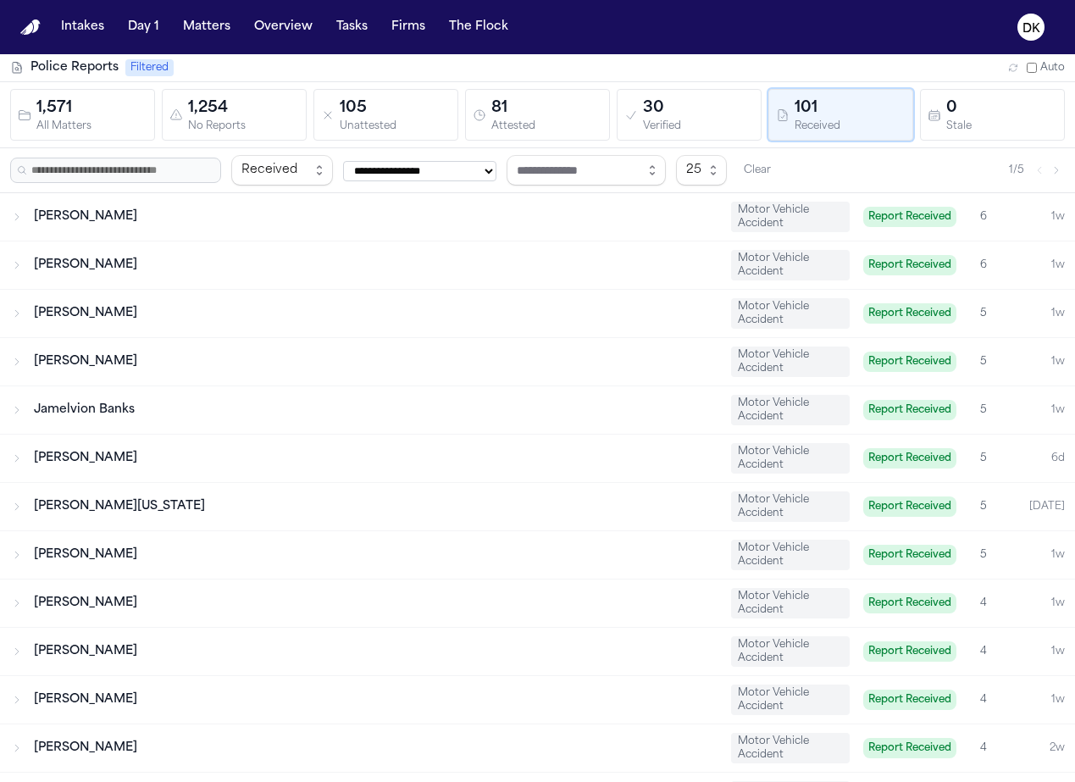
click at [731, 125] on div "Received" at bounding box center [850, 126] width 111 height 13
click at [650, 108] on div "30" at bounding box center [698, 109] width 111 height 24
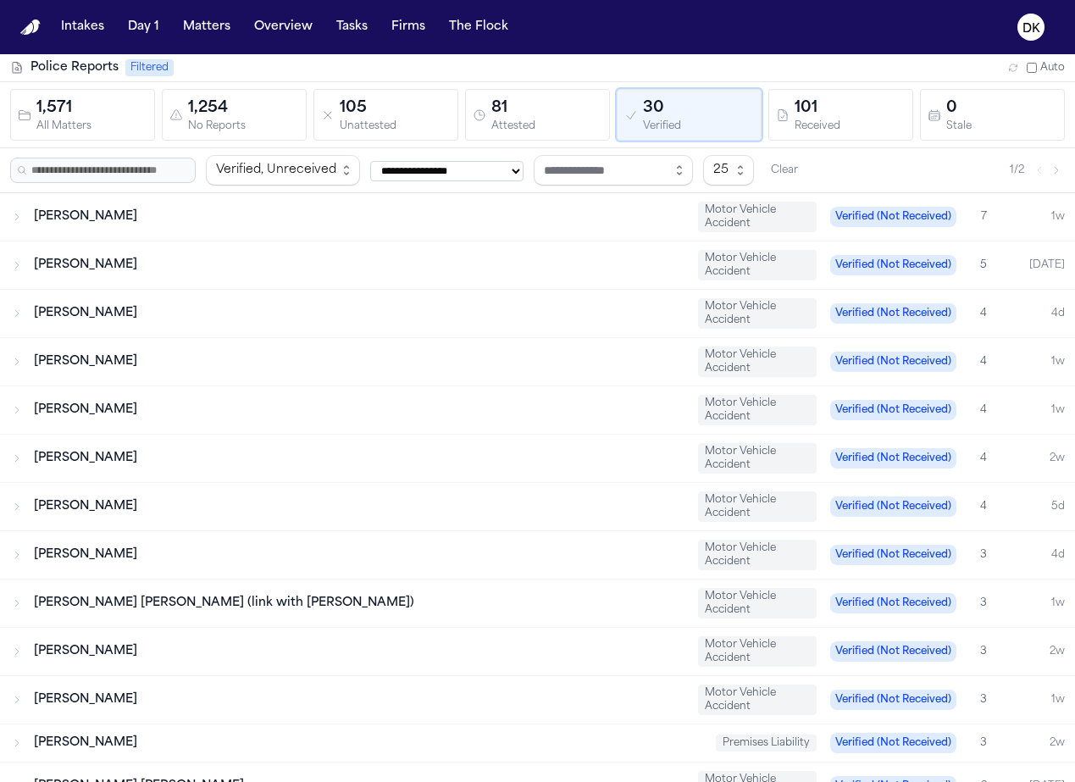
click at [519, 109] on div "81" at bounding box center [546, 109] width 111 height 24
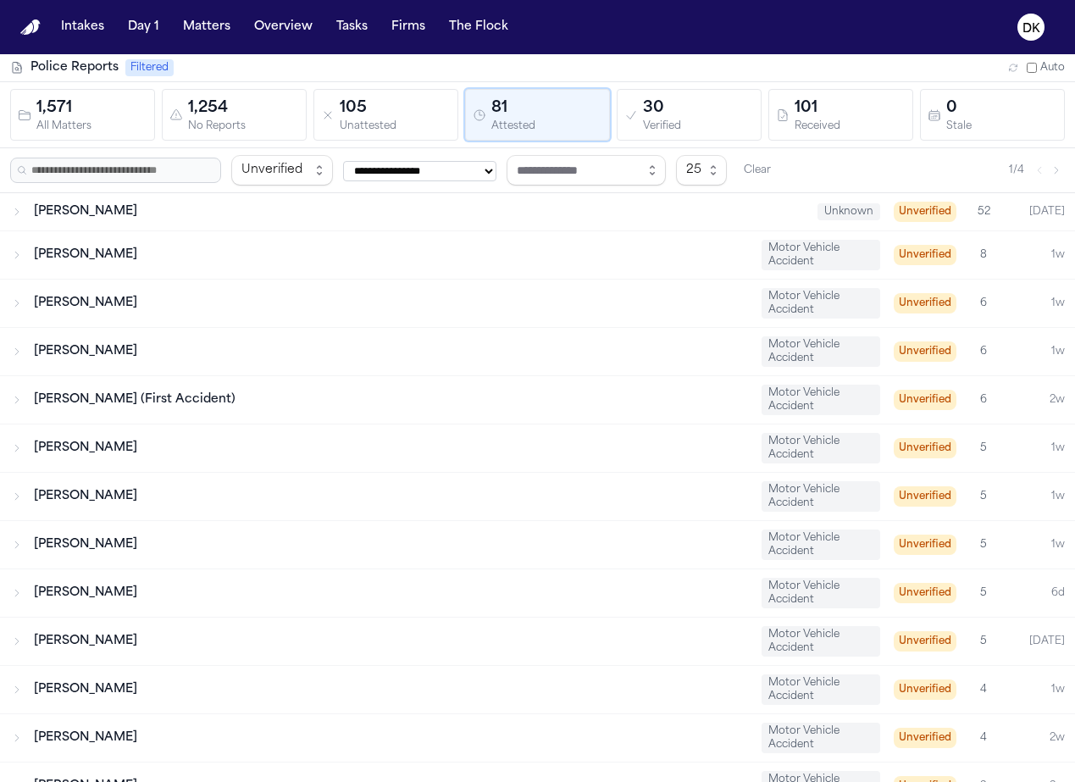
click at [323, 106] on div "105 Unattested" at bounding box center [386, 115] width 130 height 36
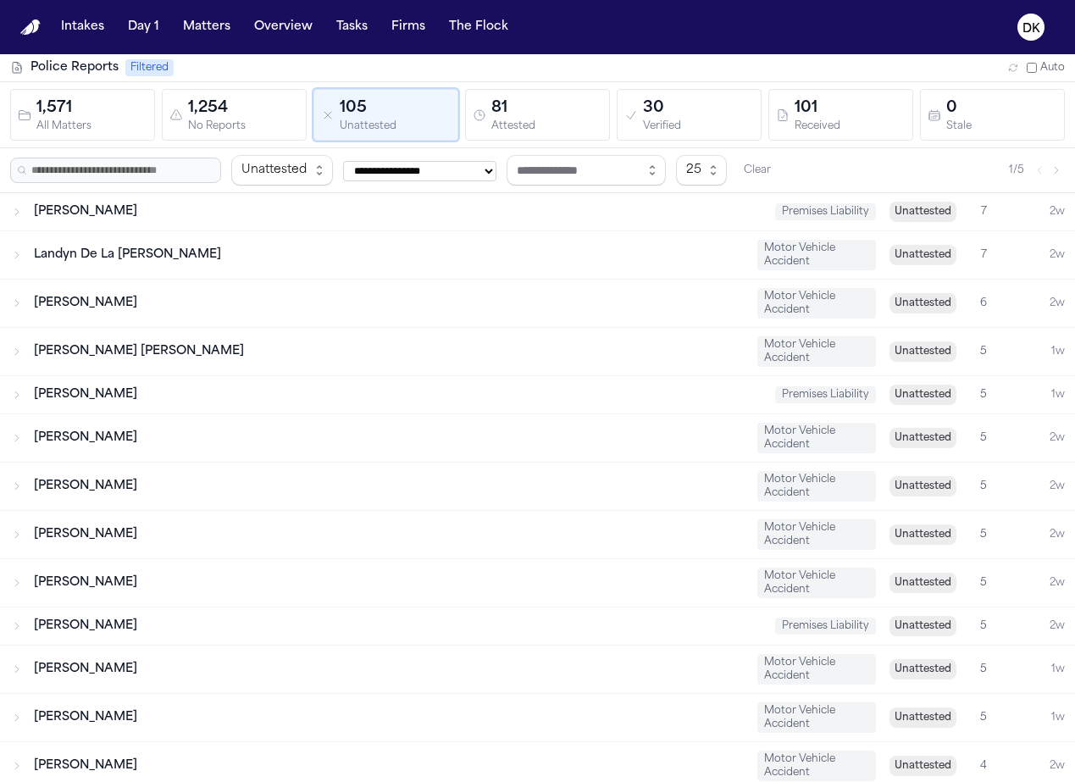
click at [217, 120] on div "No Reports" at bounding box center [243, 126] width 111 height 13
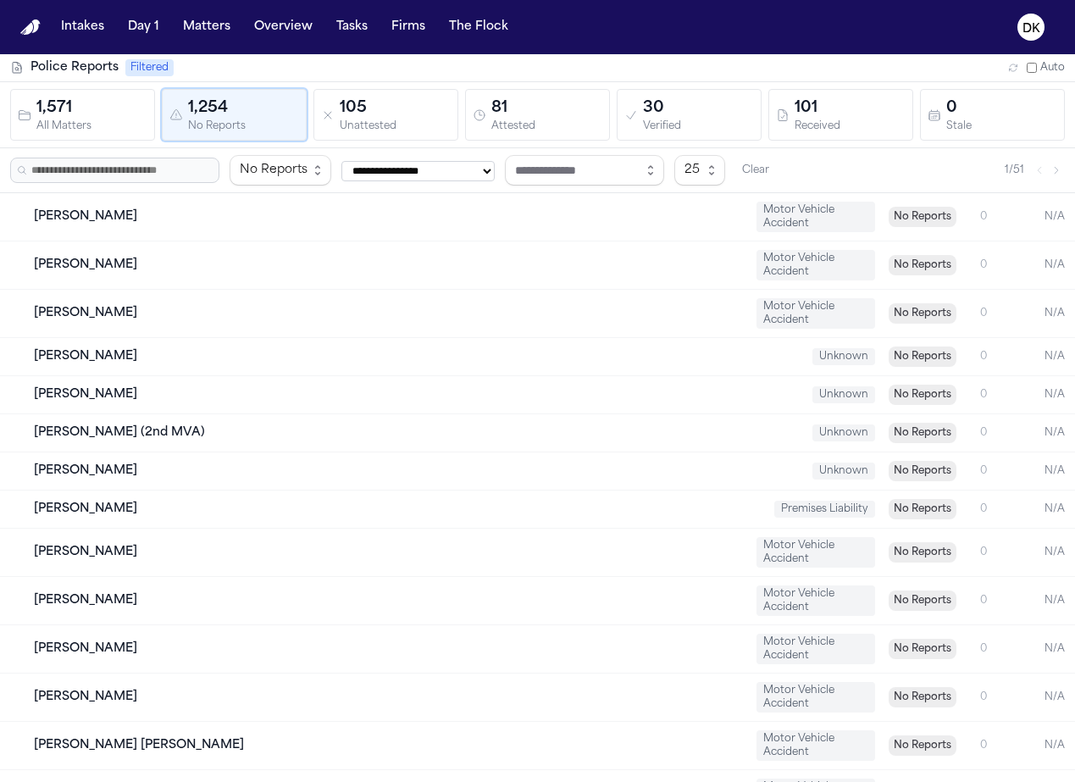
click at [455, 125] on div "1,571 All Matters 1,254 No Reports 105 Unattested 81 Attested 30 Verified 101 R…" at bounding box center [537, 115] width 1055 height 52
click at [435, 110] on div "105" at bounding box center [395, 109] width 111 height 24
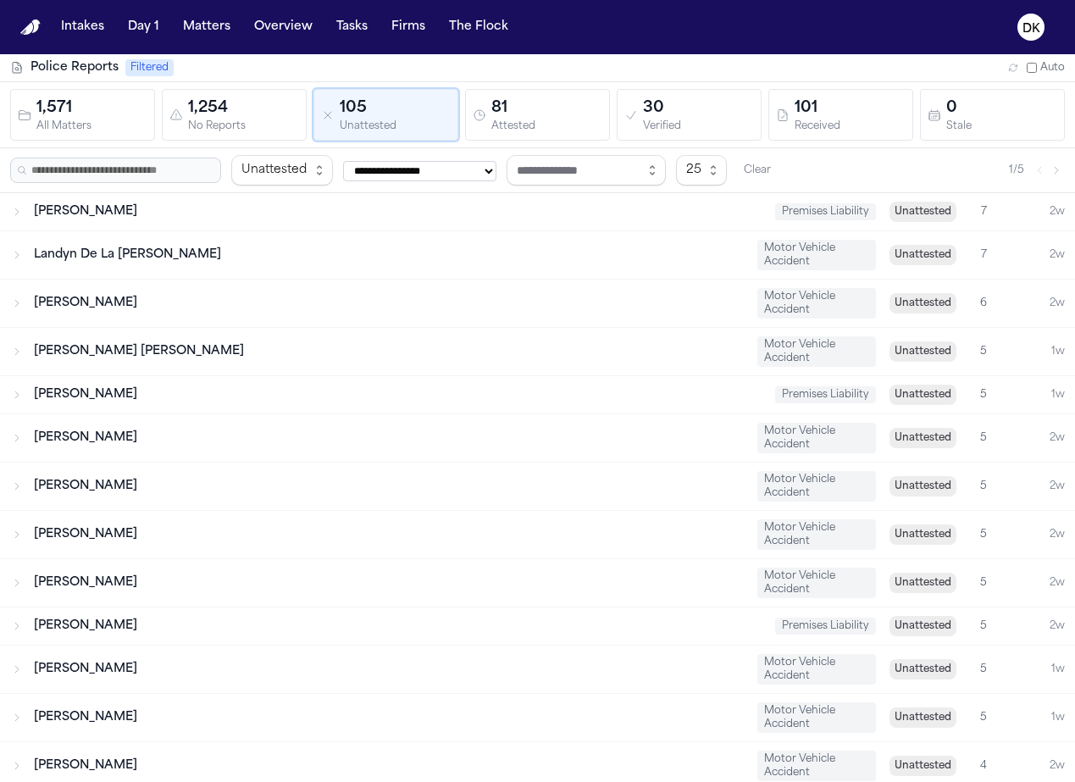
click at [503, 105] on div "81" at bounding box center [546, 109] width 111 height 24
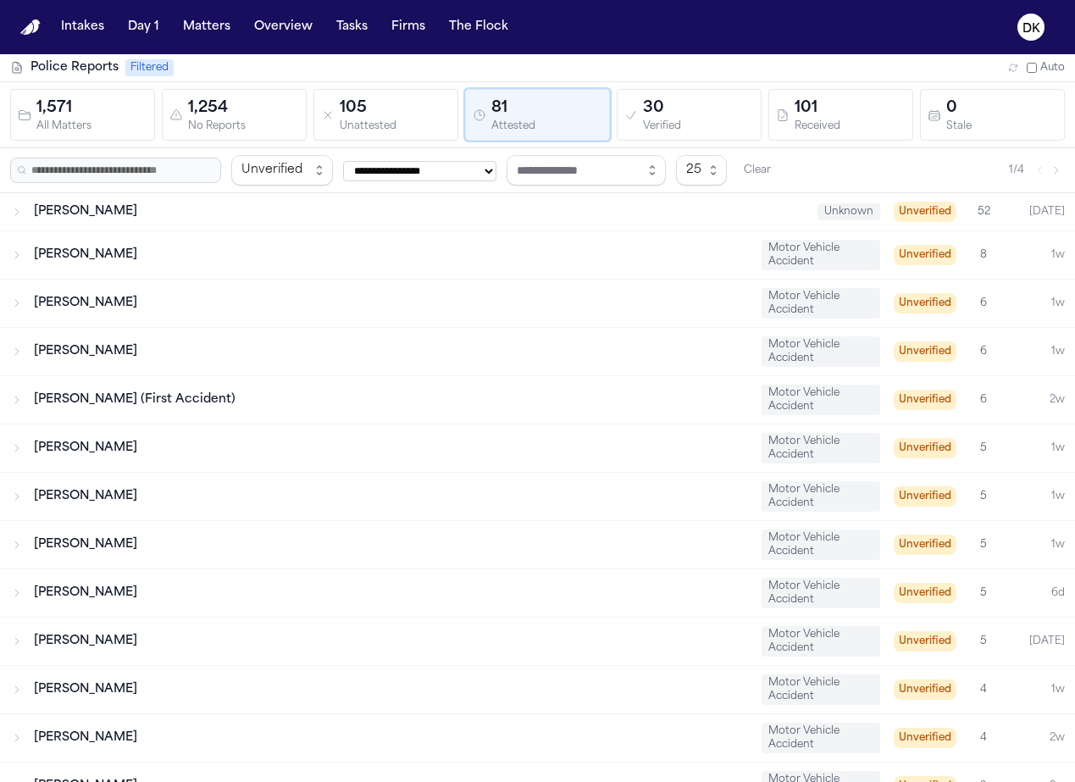
click at [690, 117] on div "30" at bounding box center [698, 109] width 111 height 24
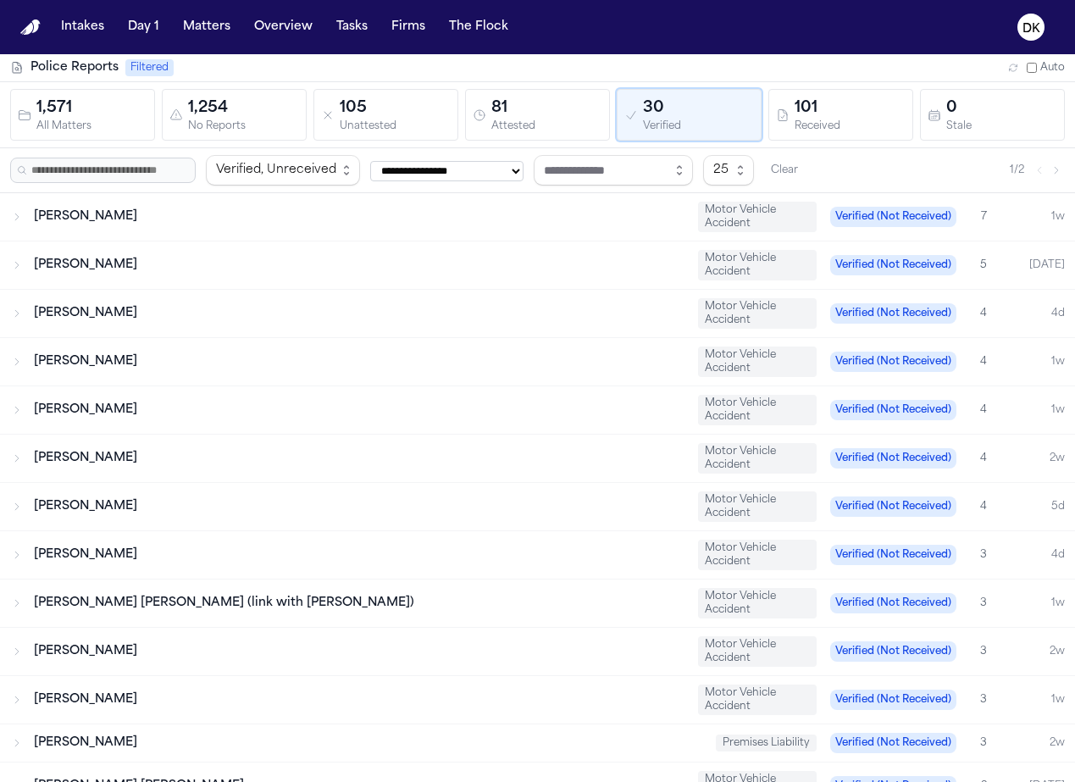
click at [731, 133] on button "101 Received" at bounding box center [840, 115] width 145 height 52
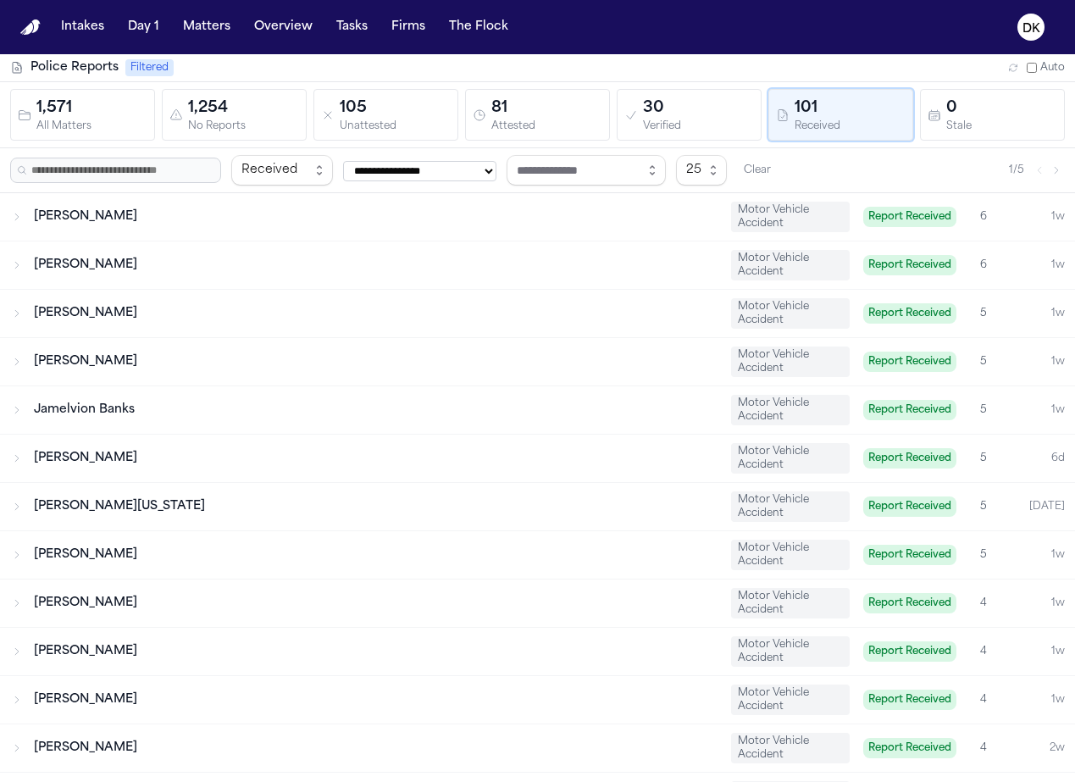
click at [651, 97] on div "30" at bounding box center [698, 109] width 111 height 24
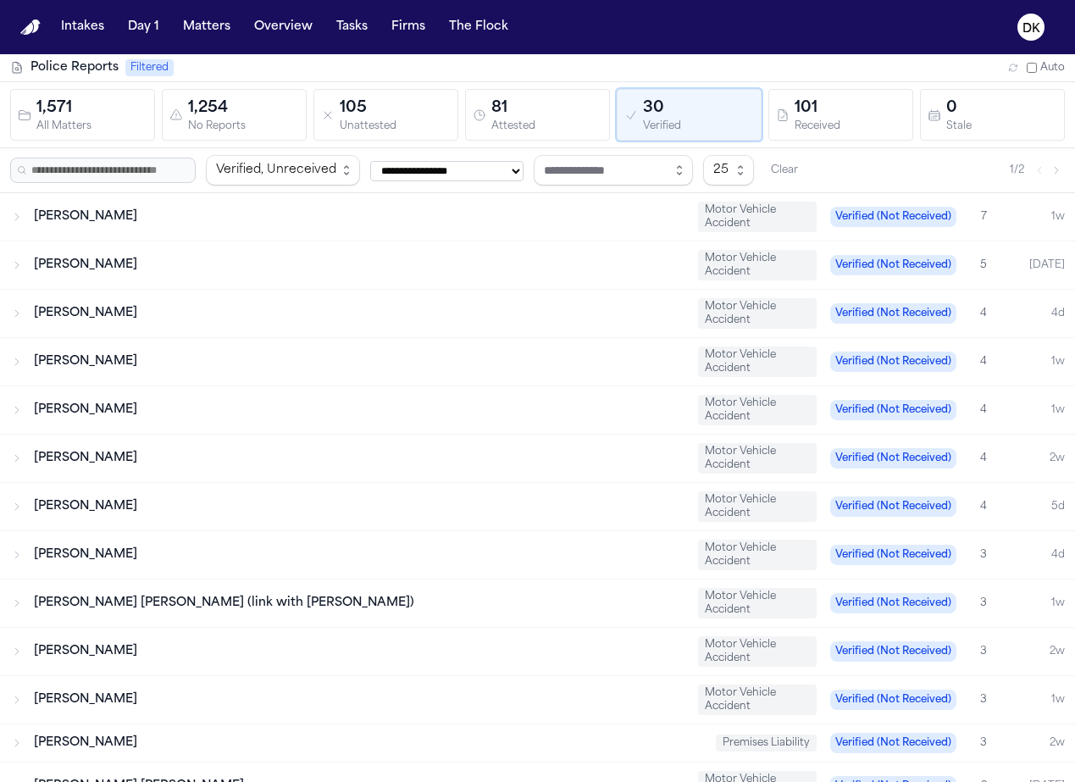
click at [491, 113] on div "81" at bounding box center [546, 109] width 111 height 24
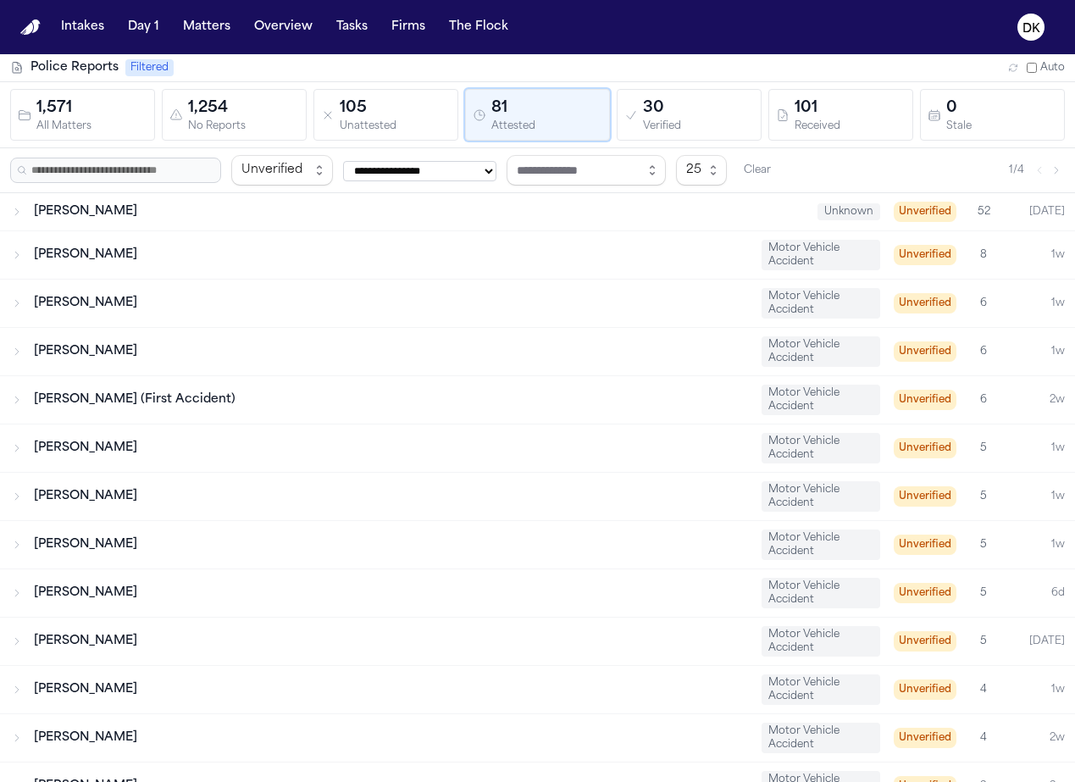
click at [321, 124] on div "105 Unattested" at bounding box center [386, 115] width 130 height 36
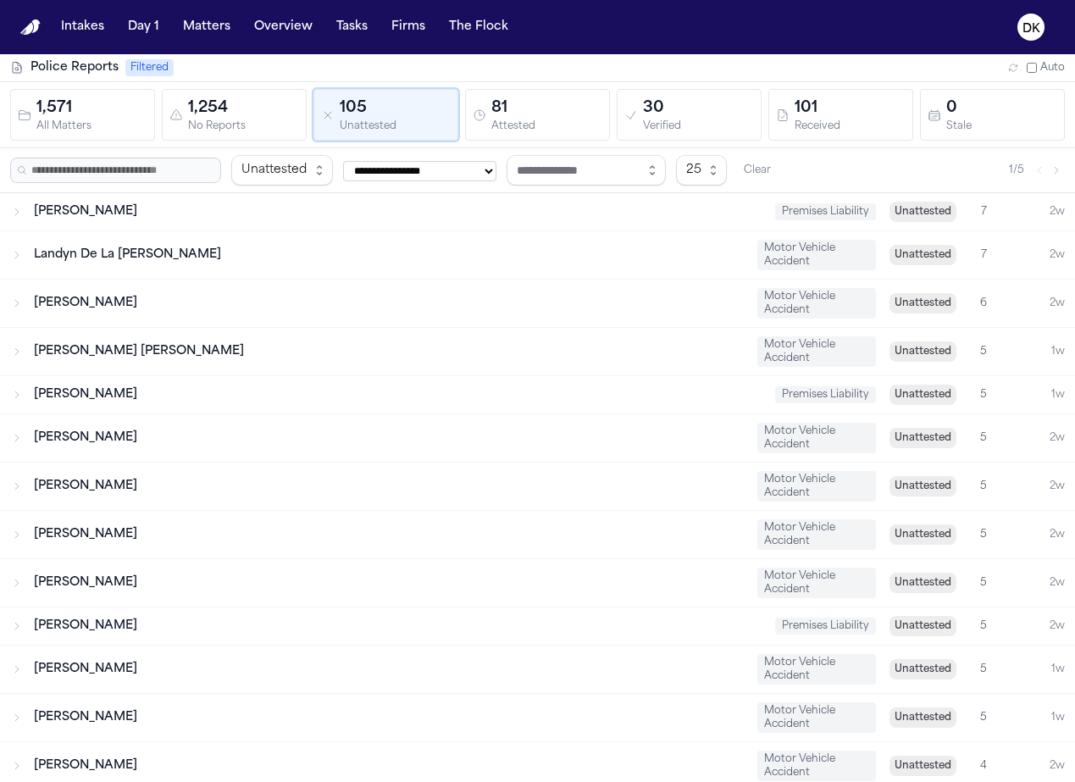
click at [496, 130] on div "Attested" at bounding box center [546, 126] width 111 height 13
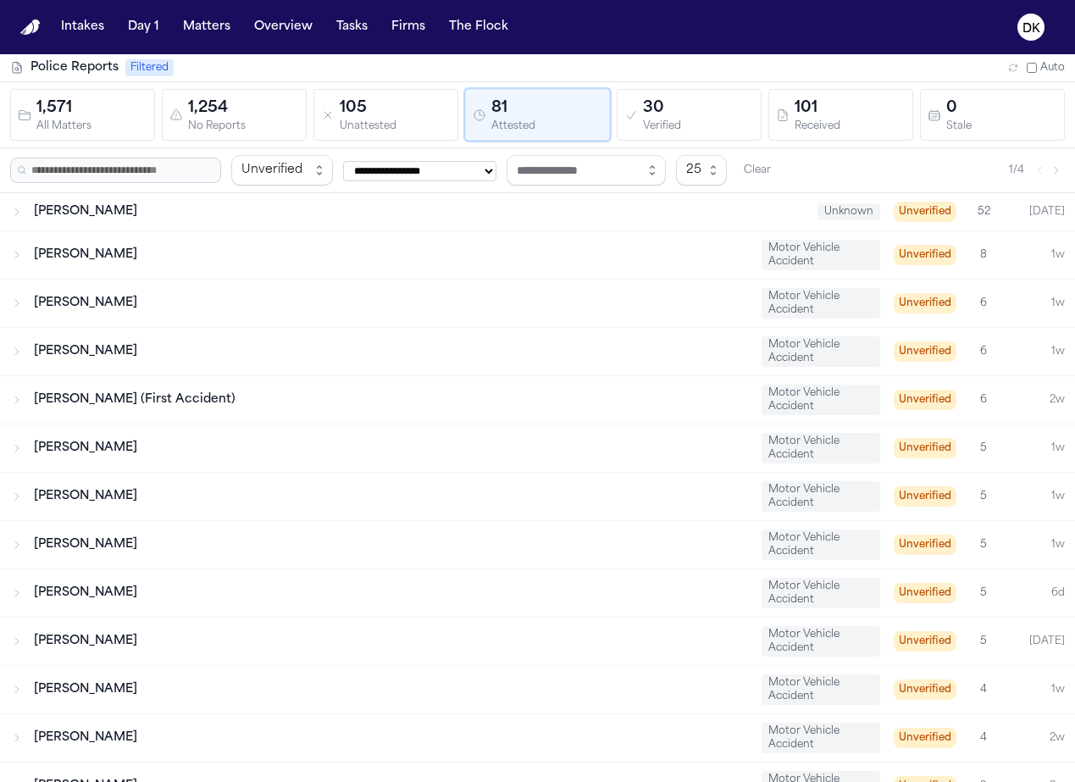
click at [667, 128] on div "Verified" at bounding box center [698, 126] width 111 height 13
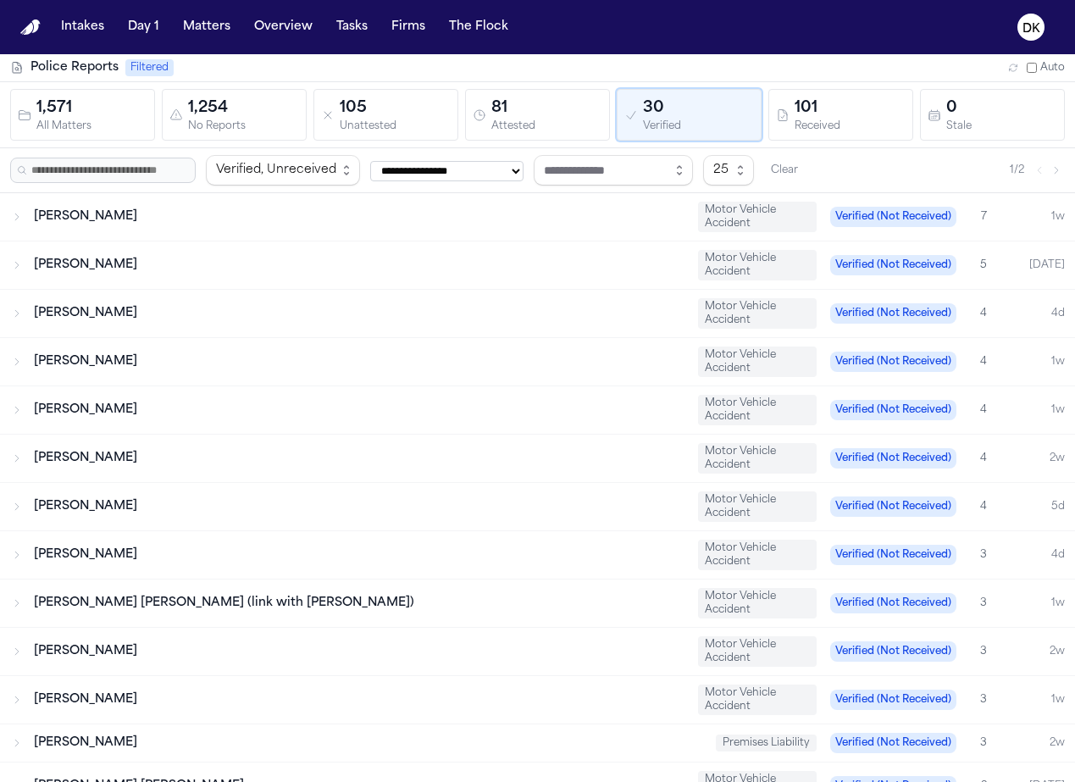
click at [731, 123] on div "1,571 All Matters 1,254 No Reports 105 Unattested 81 Attested 30 Verified 101 R…" at bounding box center [537, 115] width 1055 height 52
click at [731, 117] on div "101" at bounding box center [850, 109] width 111 height 24
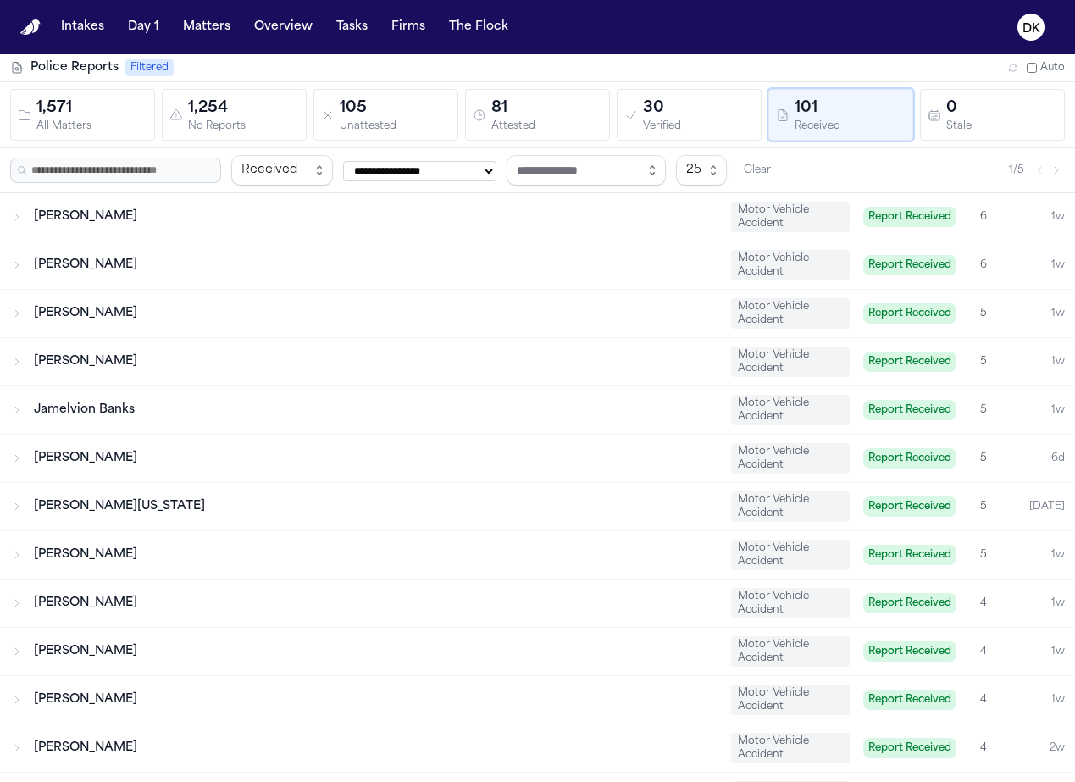
click at [693, 113] on div "30" at bounding box center [698, 109] width 111 height 24
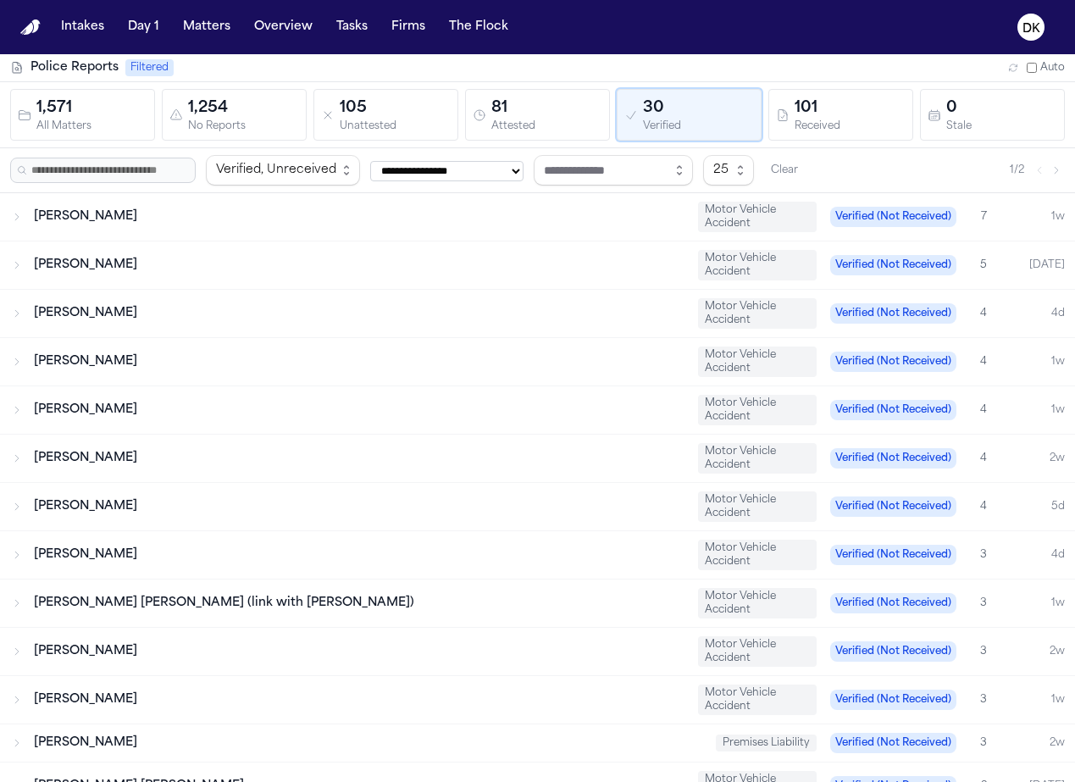
click at [513, 125] on div "Attested" at bounding box center [546, 126] width 111 height 13
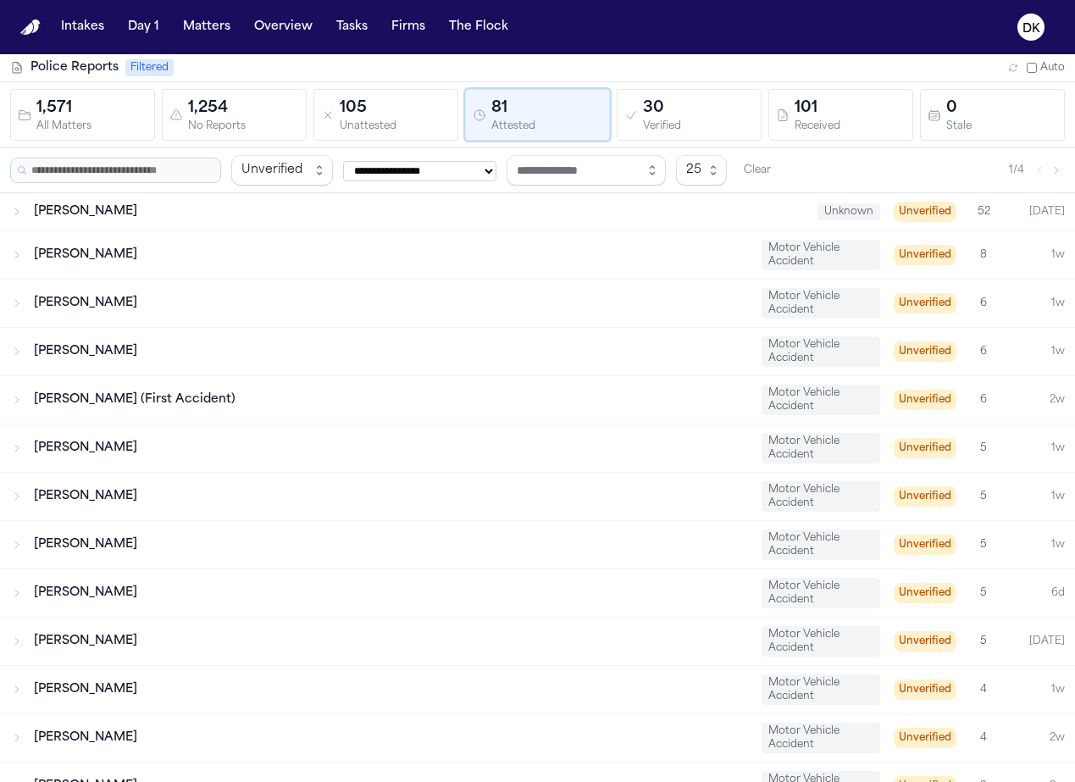
click at [398, 105] on div "105" at bounding box center [395, 109] width 111 height 24
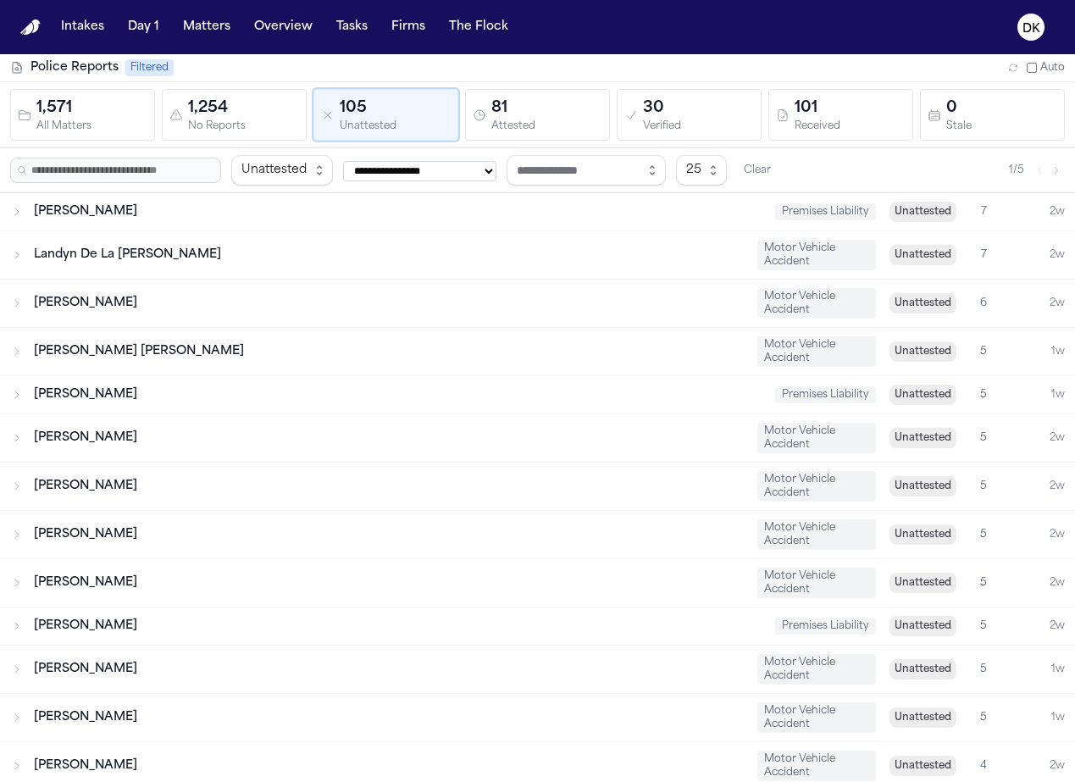
click at [265, 114] on div "1,254" at bounding box center [243, 109] width 111 height 24
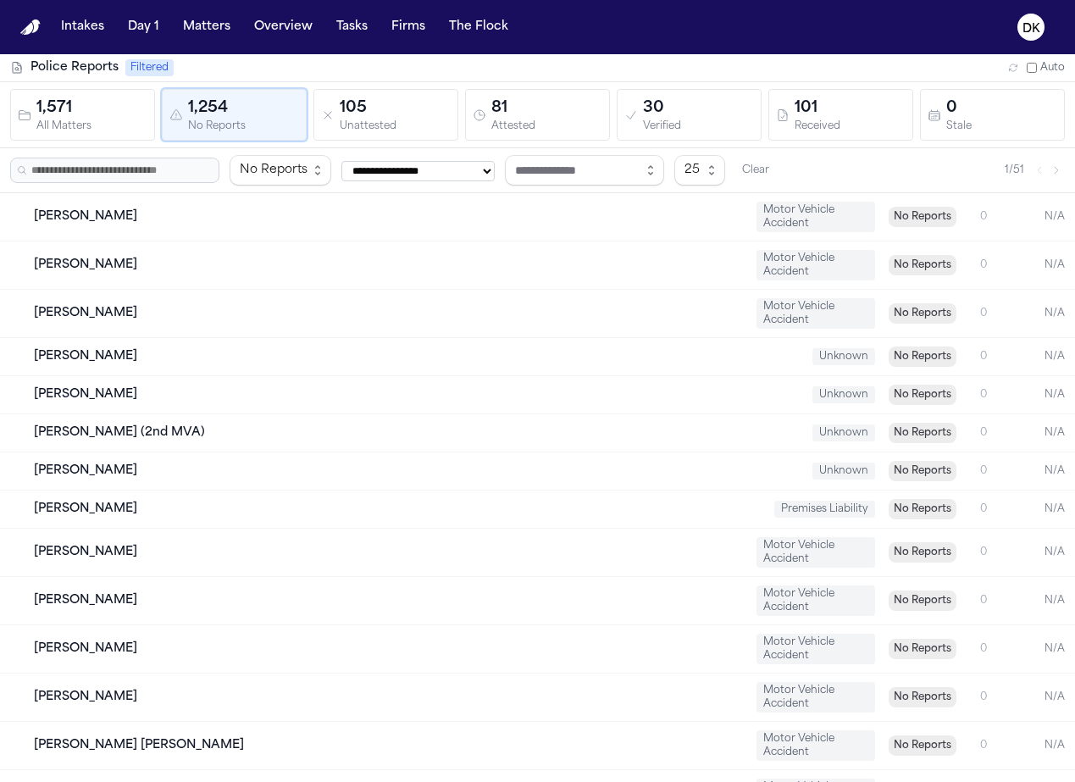
click at [473, 122] on div "81 Attested" at bounding box center [538, 115] width 130 height 36
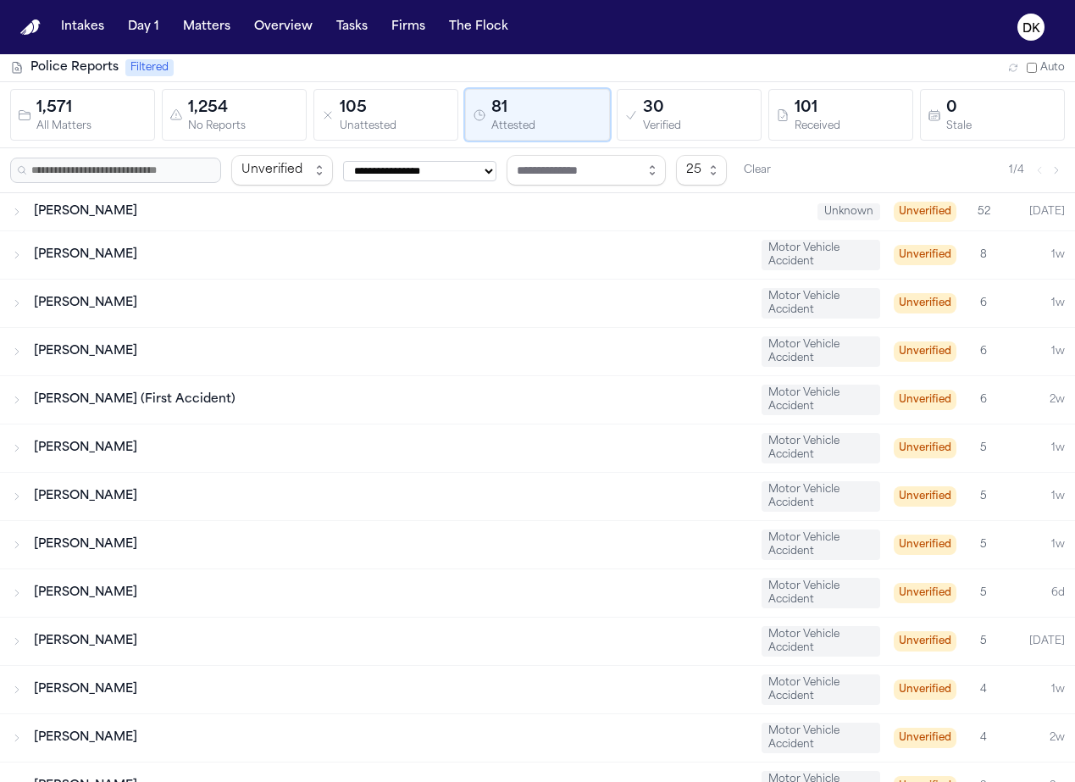
click at [590, 135] on button "81 Attested" at bounding box center [537, 115] width 145 height 52
click at [624, 125] on div "30 Verified" at bounding box center [689, 115] width 130 height 36
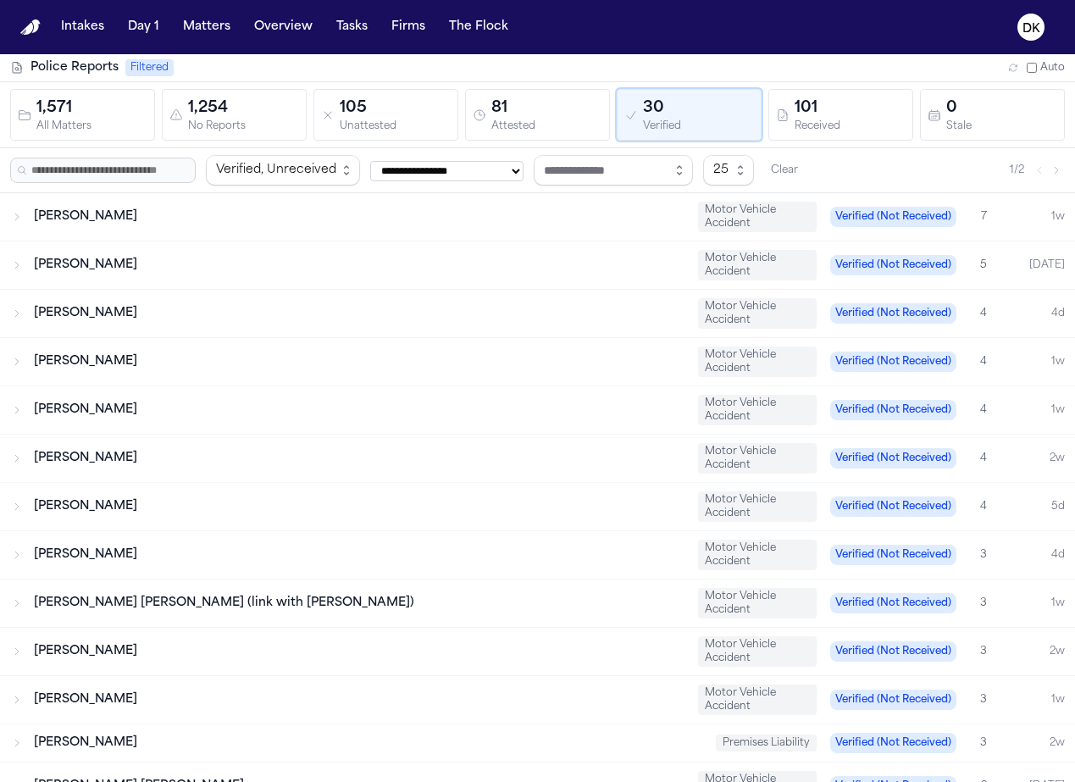
click at [556, 133] on button "81 Attested" at bounding box center [537, 115] width 145 height 52
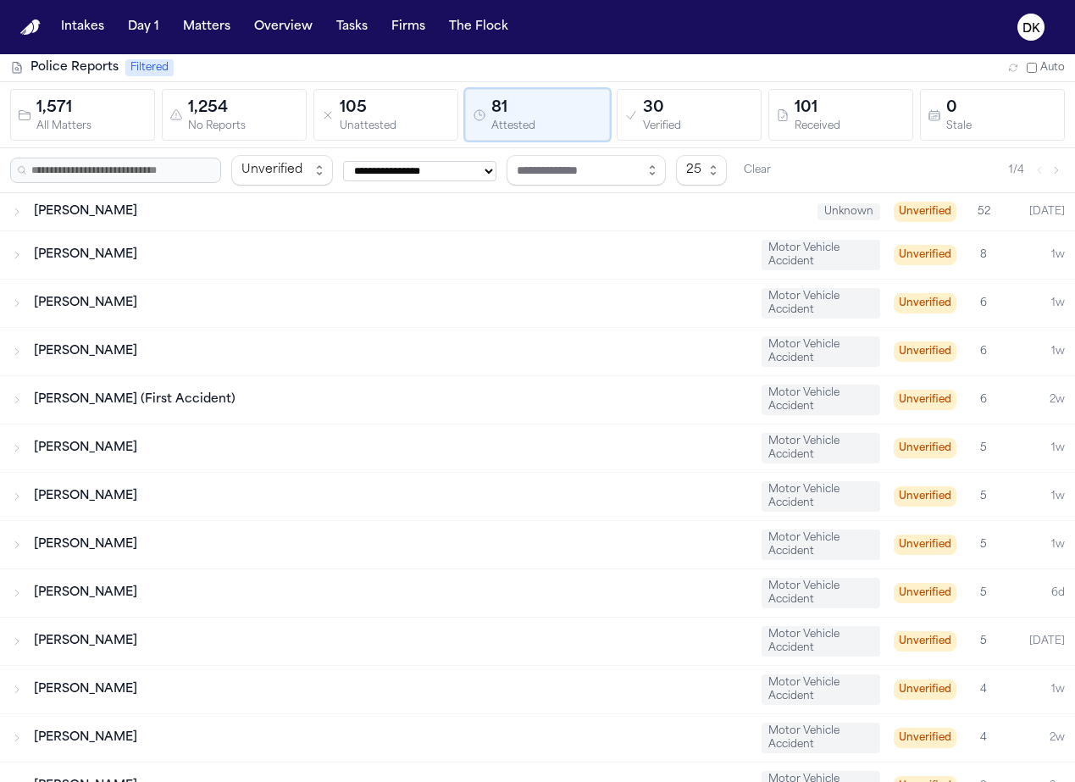
click at [345, 130] on div "Unattested" at bounding box center [395, 126] width 111 height 13
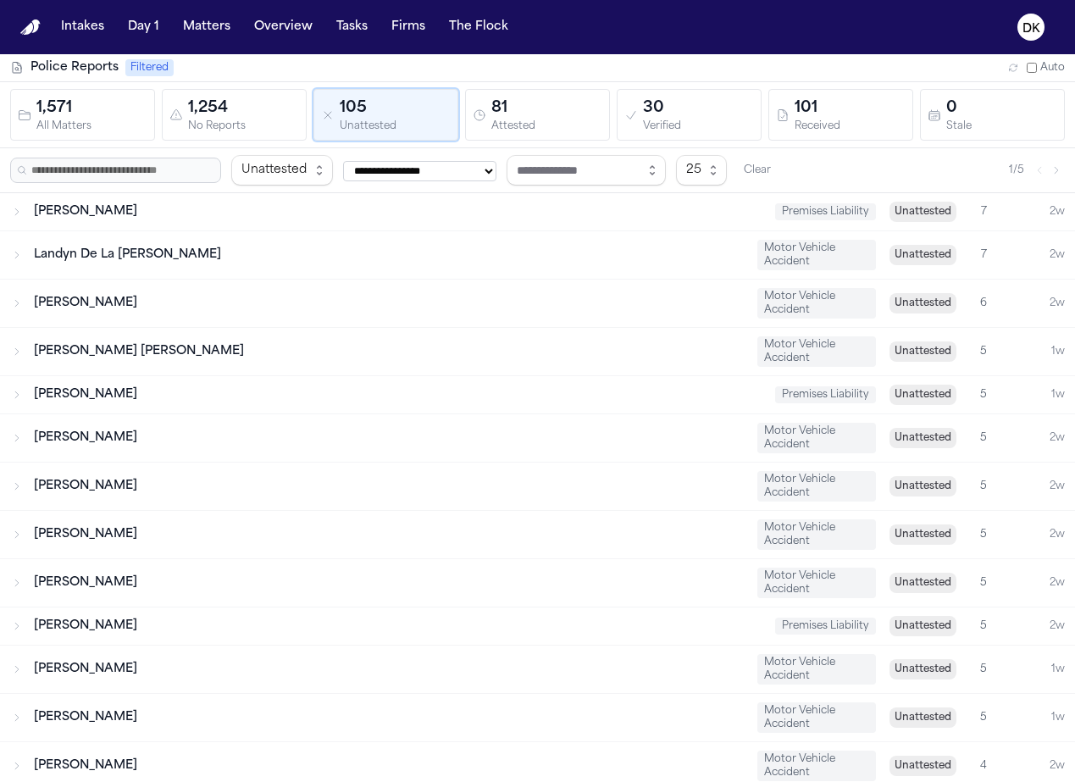
click at [247, 110] on div "1,254" at bounding box center [243, 109] width 111 height 24
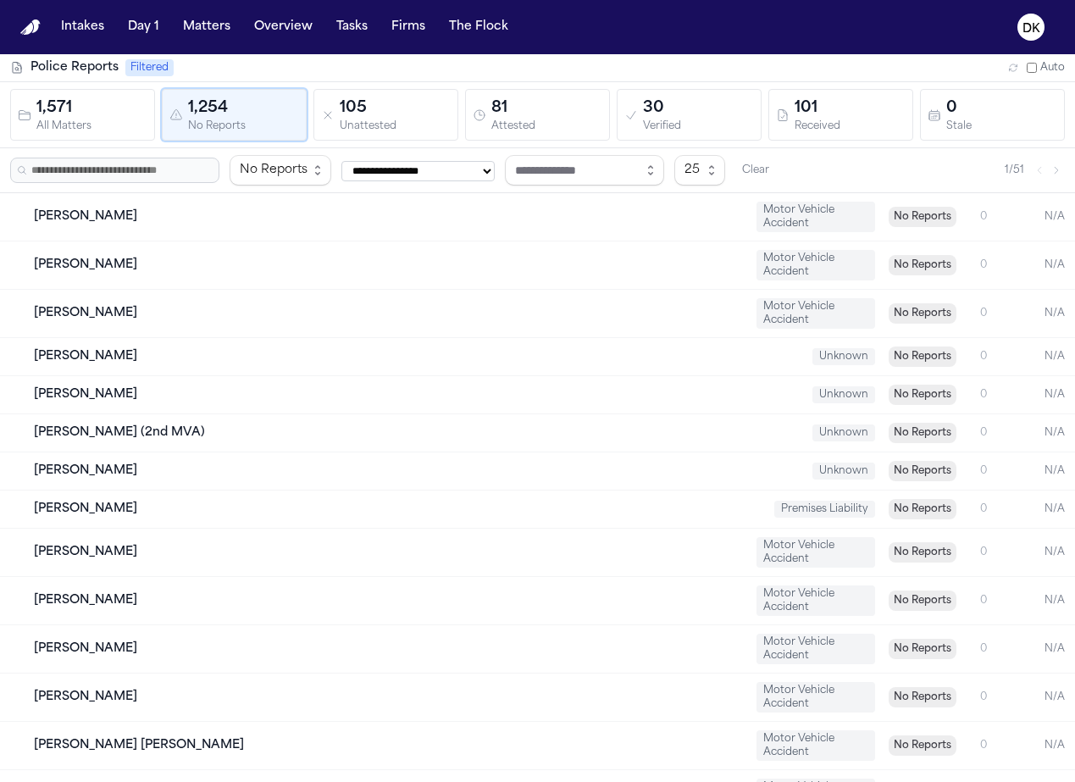
click at [26, 111] on icon "button" at bounding box center [25, 115] width 14 height 14
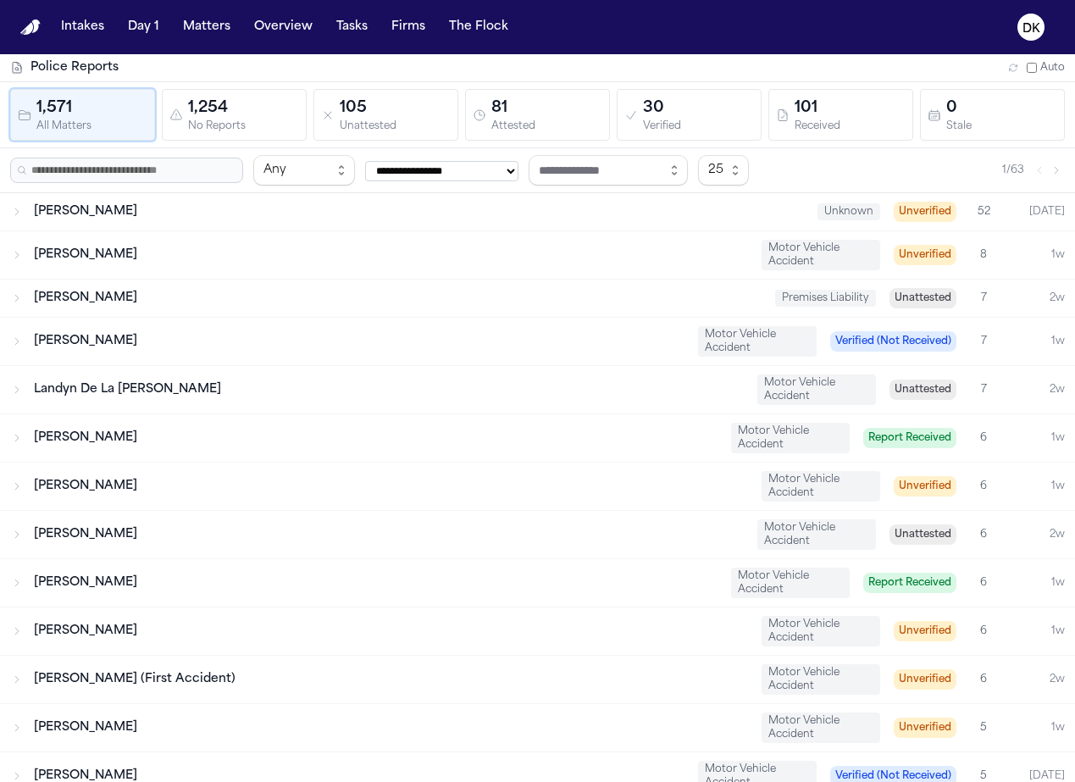
click at [529, 126] on div "Attested" at bounding box center [546, 126] width 111 height 13
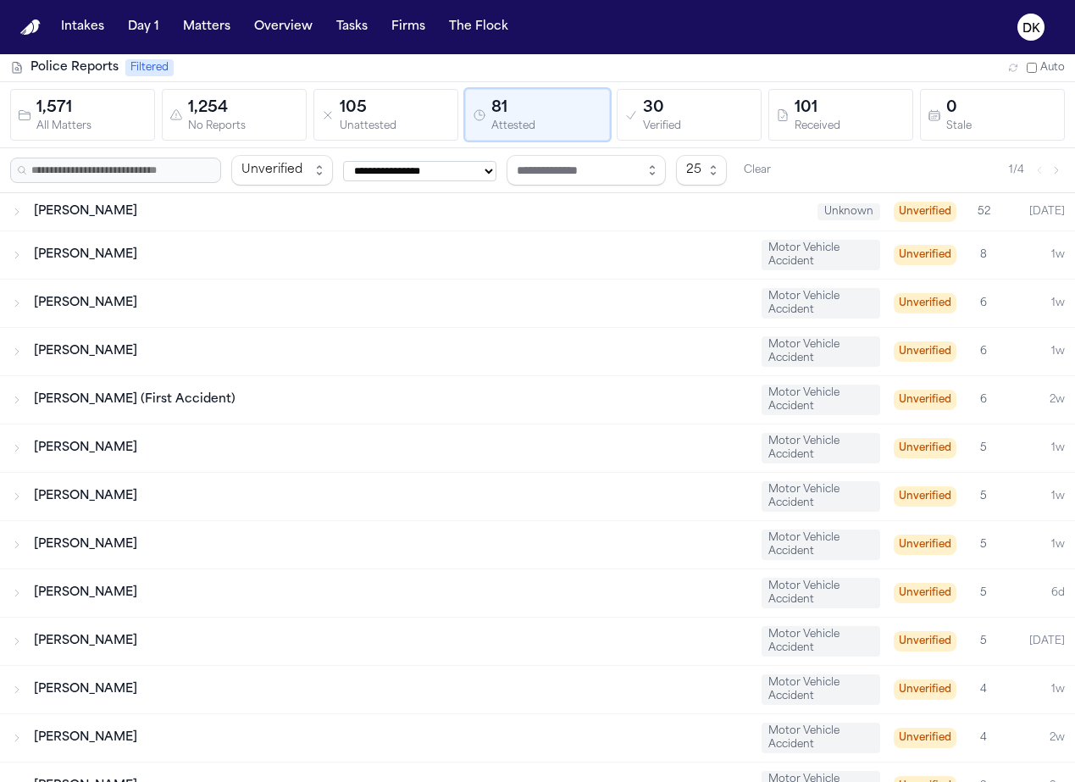
click at [678, 119] on div "30" at bounding box center [698, 109] width 111 height 24
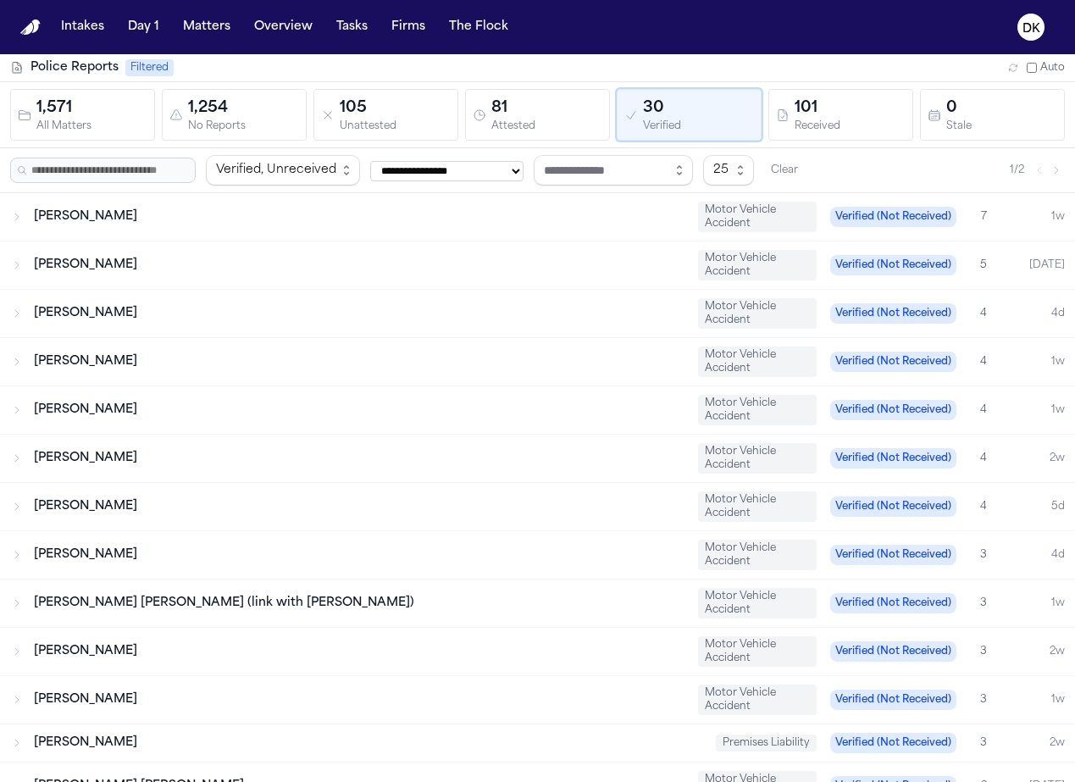
click at [731, 123] on div "Received" at bounding box center [850, 126] width 111 height 13
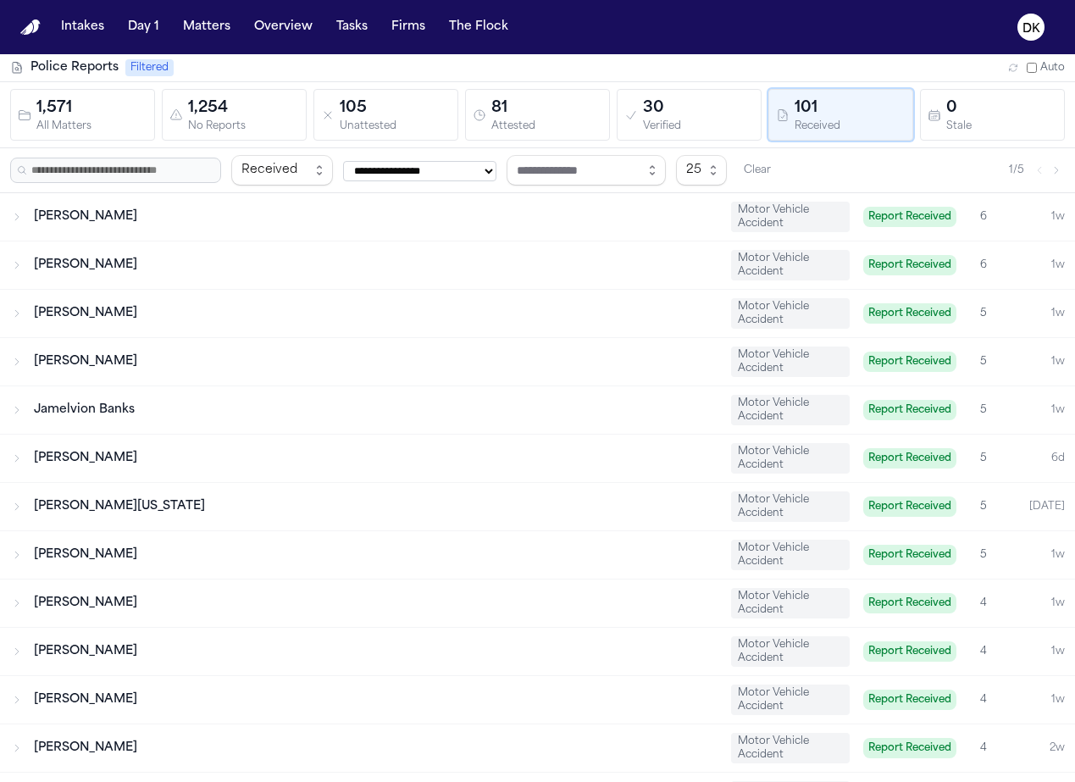
click at [700, 107] on div "30" at bounding box center [698, 109] width 111 height 24
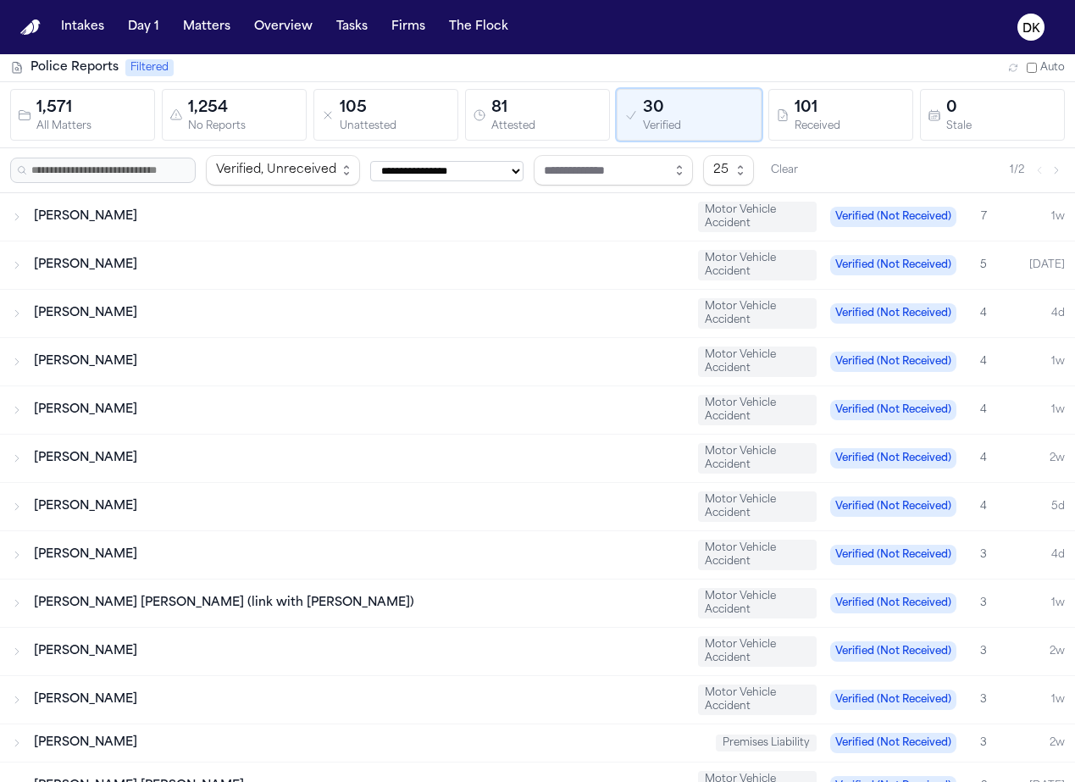
click at [556, 113] on div "81" at bounding box center [546, 109] width 111 height 24
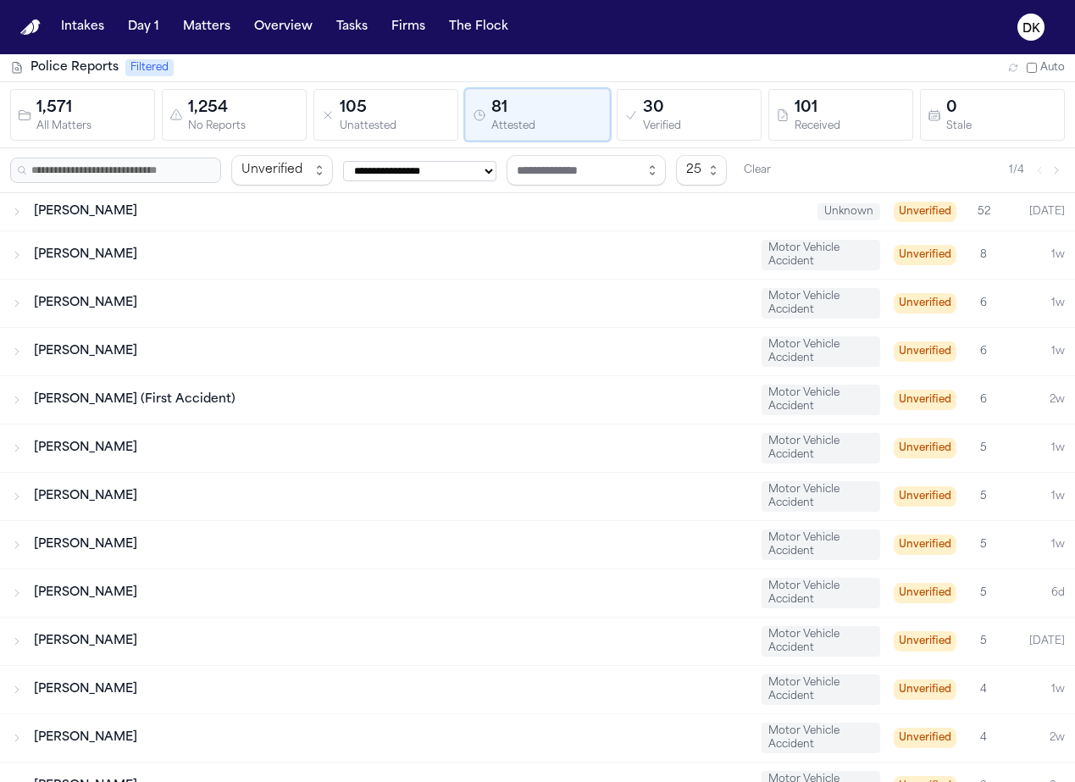
click at [369, 125] on div "Unattested" at bounding box center [395, 126] width 111 height 13
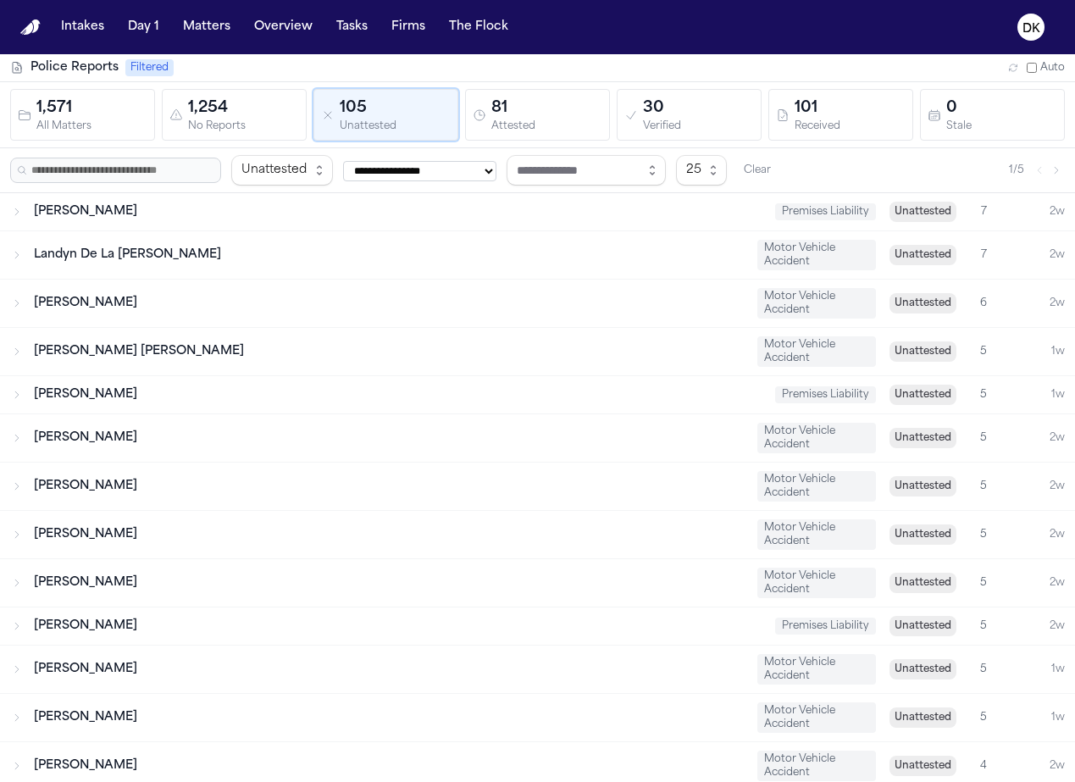
click at [535, 137] on button "81 Attested" at bounding box center [537, 115] width 145 height 52
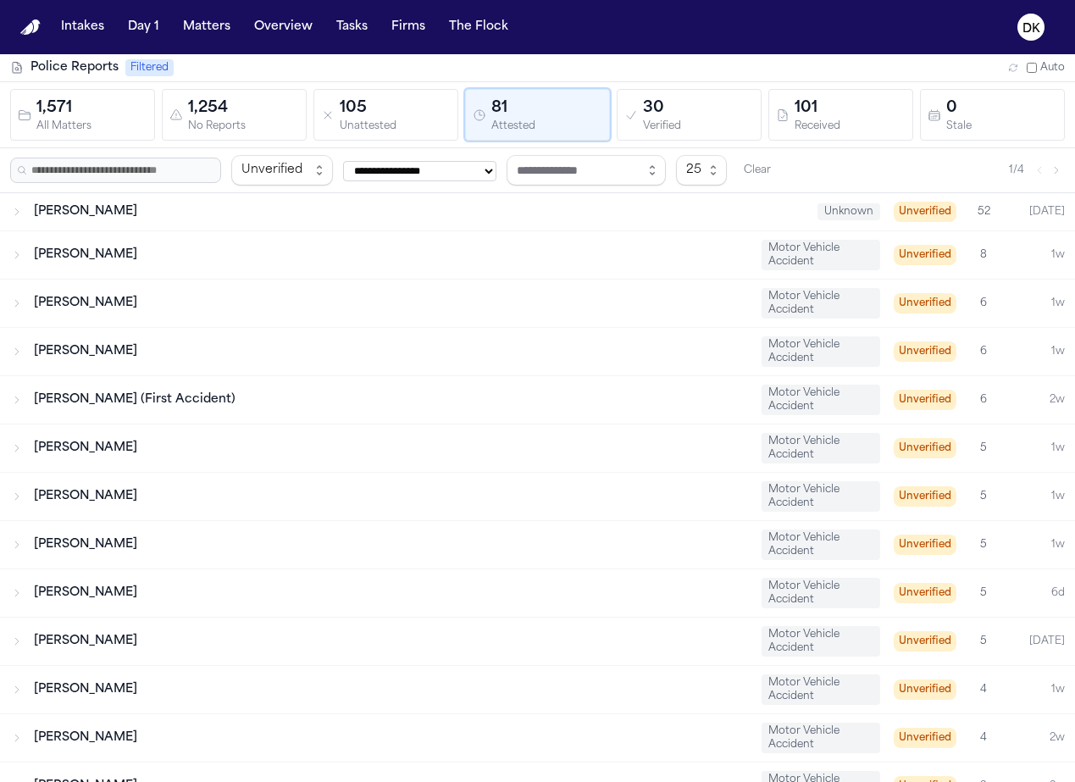
click at [657, 125] on div "Verified" at bounding box center [698, 126] width 111 height 13
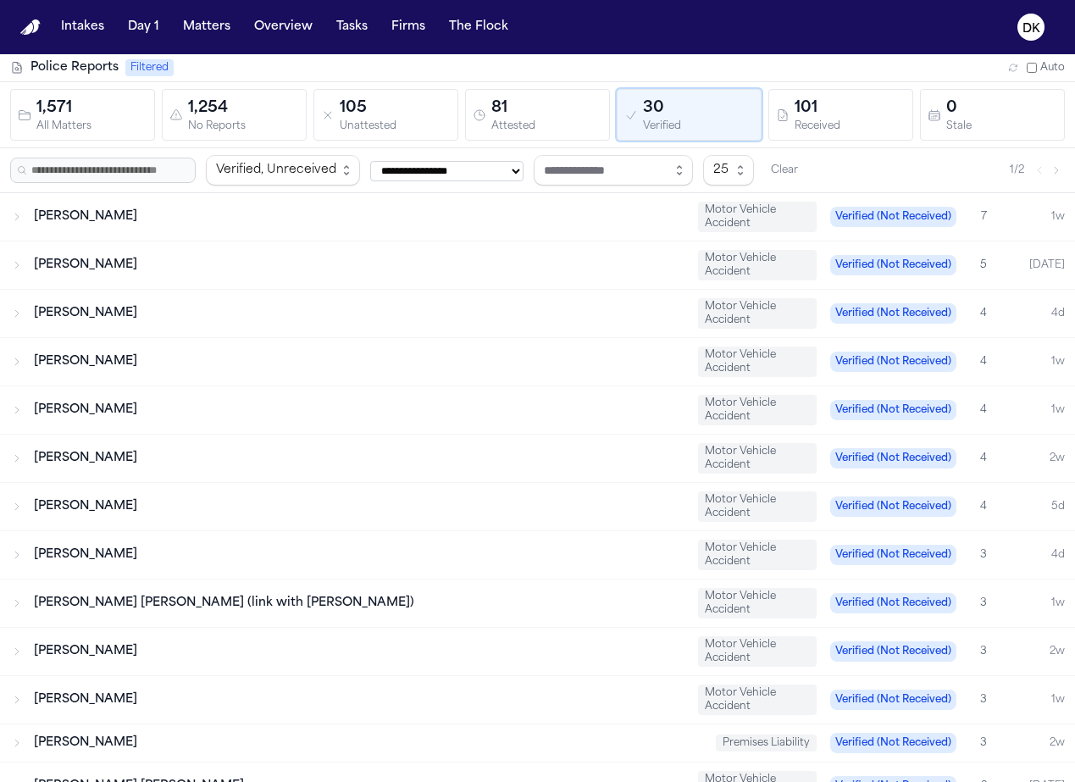
click at [731, 115] on div "101" at bounding box center [850, 109] width 111 height 24
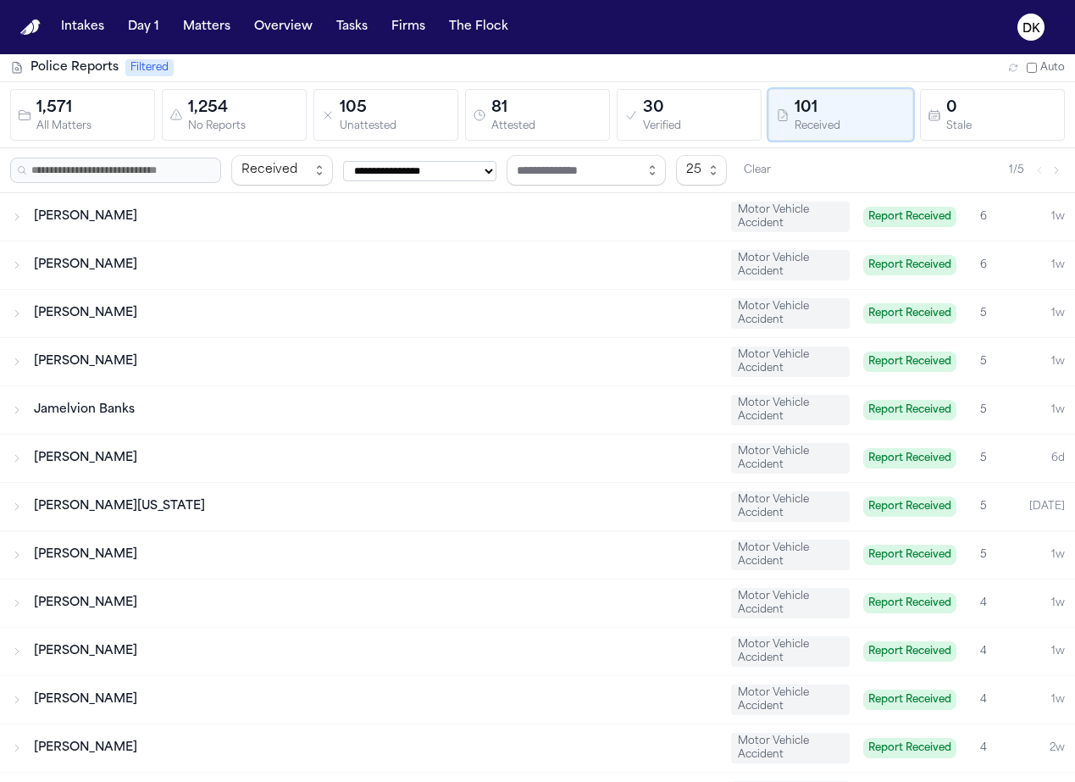
click at [699, 124] on div "Verified" at bounding box center [698, 126] width 111 height 13
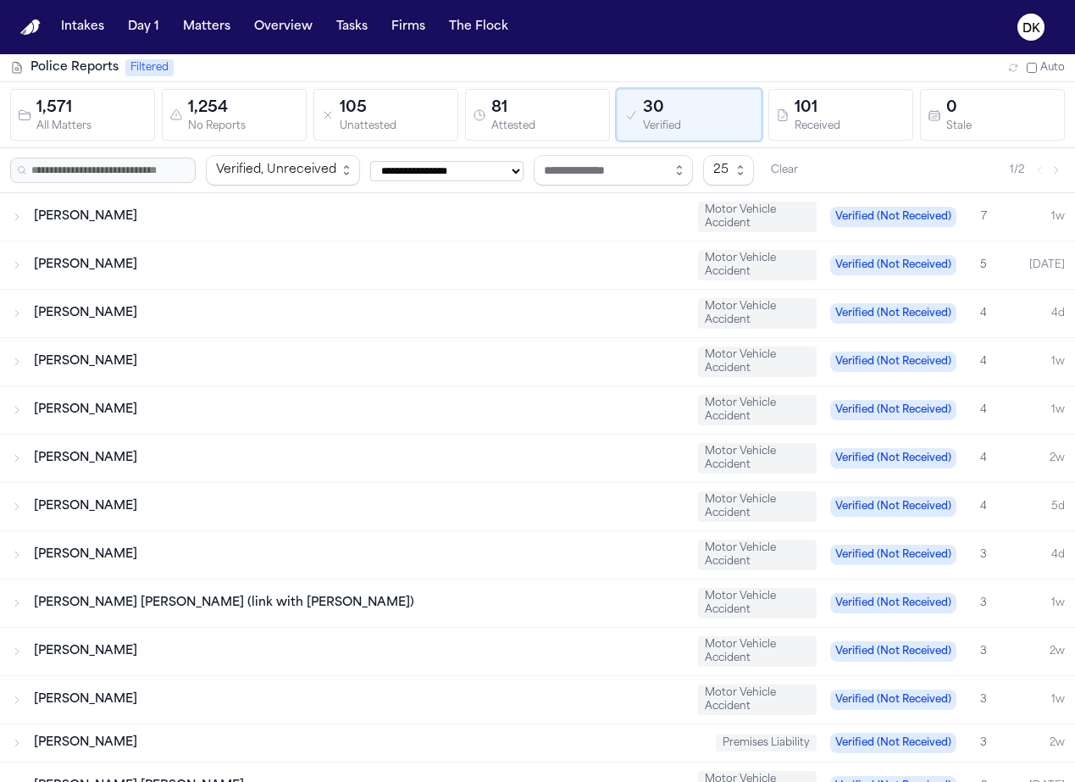
click at [540, 127] on div "Attested" at bounding box center [546, 126] width 111 height 13
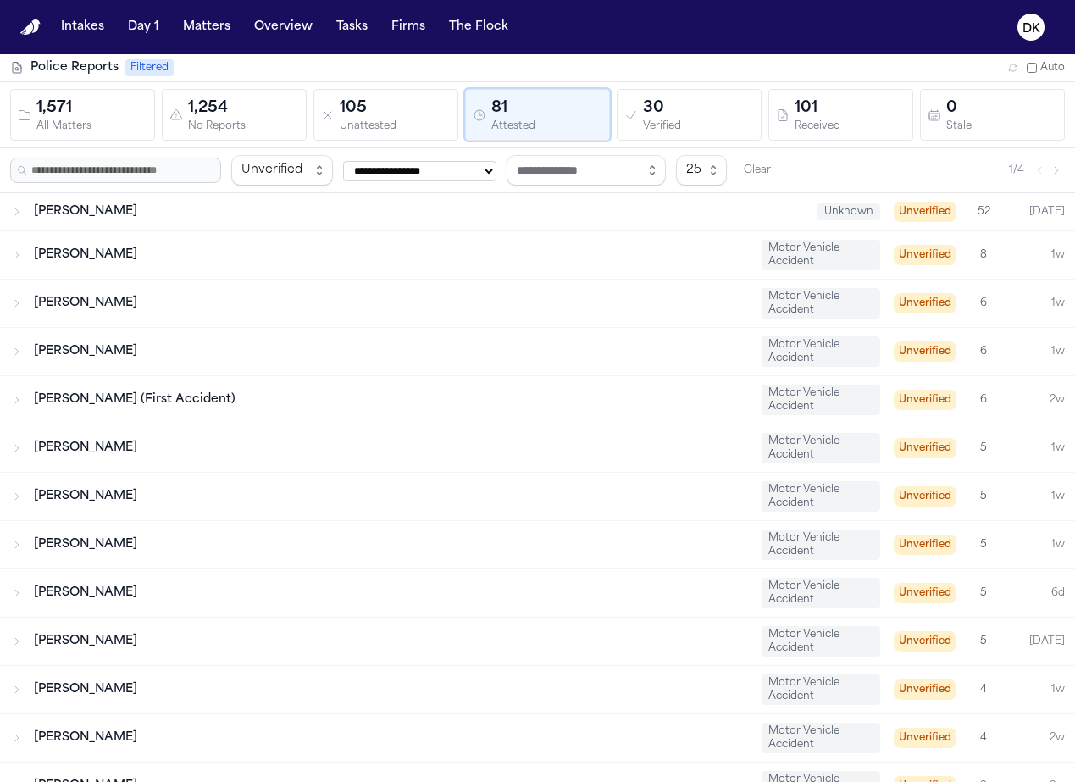
click at [386, 112] on div "105" at bounding box center [395, 109] width 111 height 24
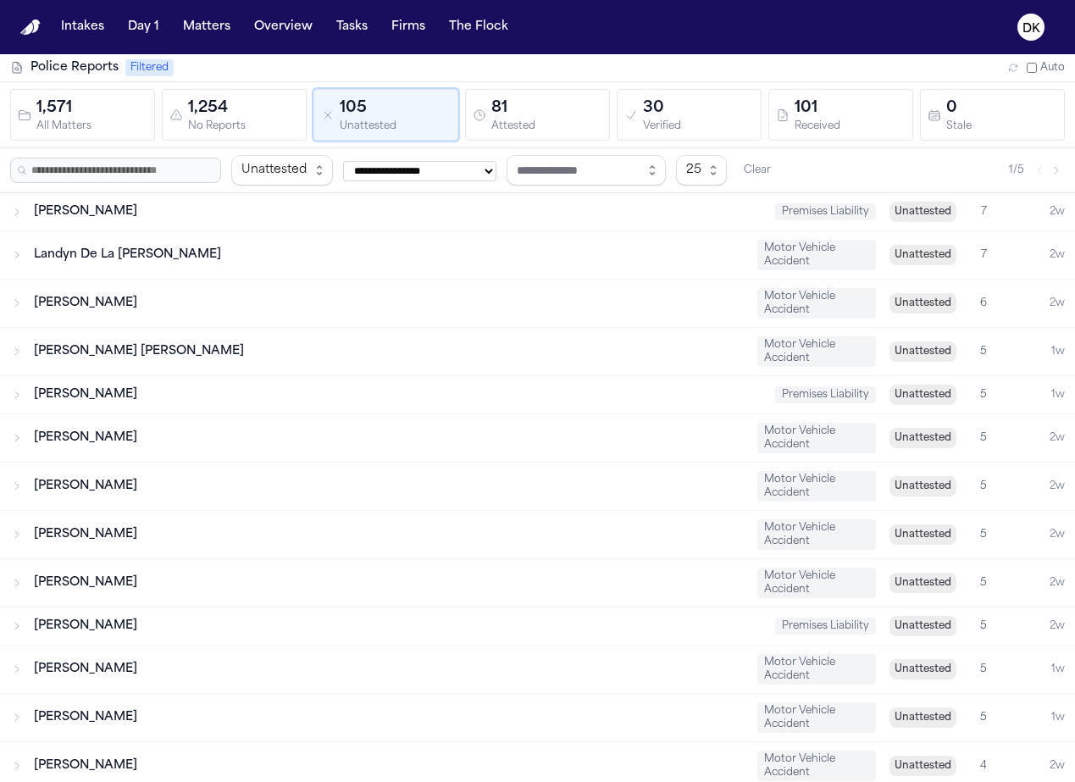
click at [228, 132] on div "No Reports" at bounding box center [243, 126] width 111 height 13
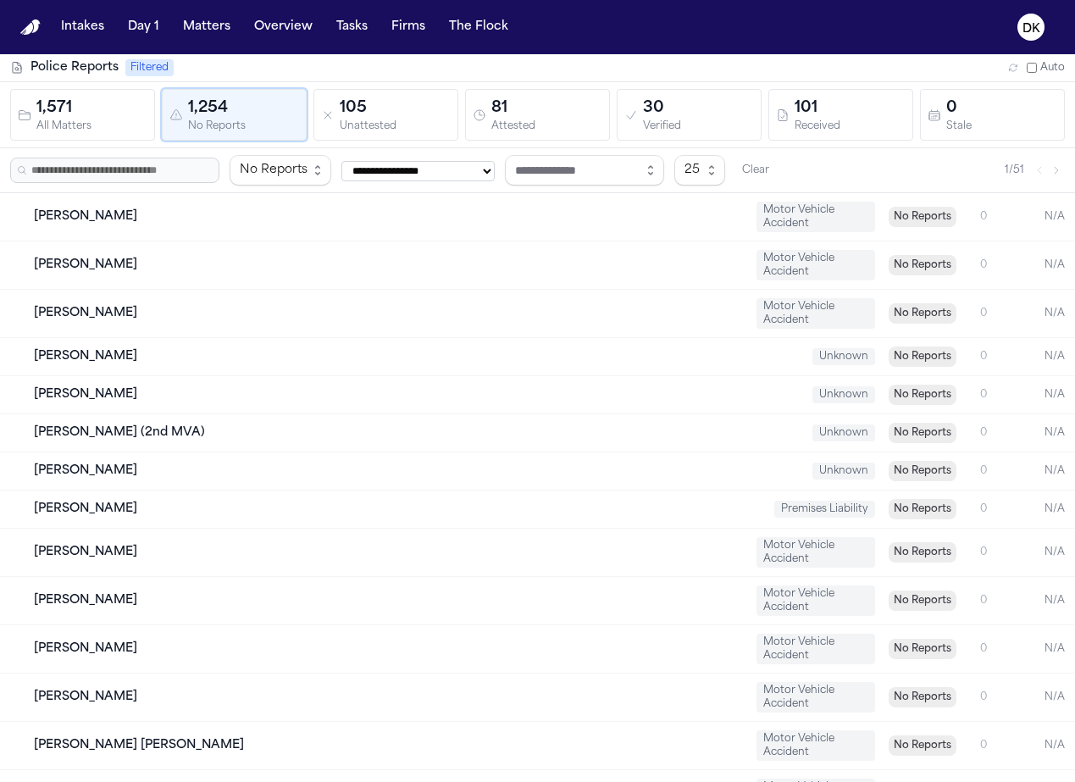
click at [69, 120] on div "All Matters" at bounding box center [91, 126] width 111 height 13
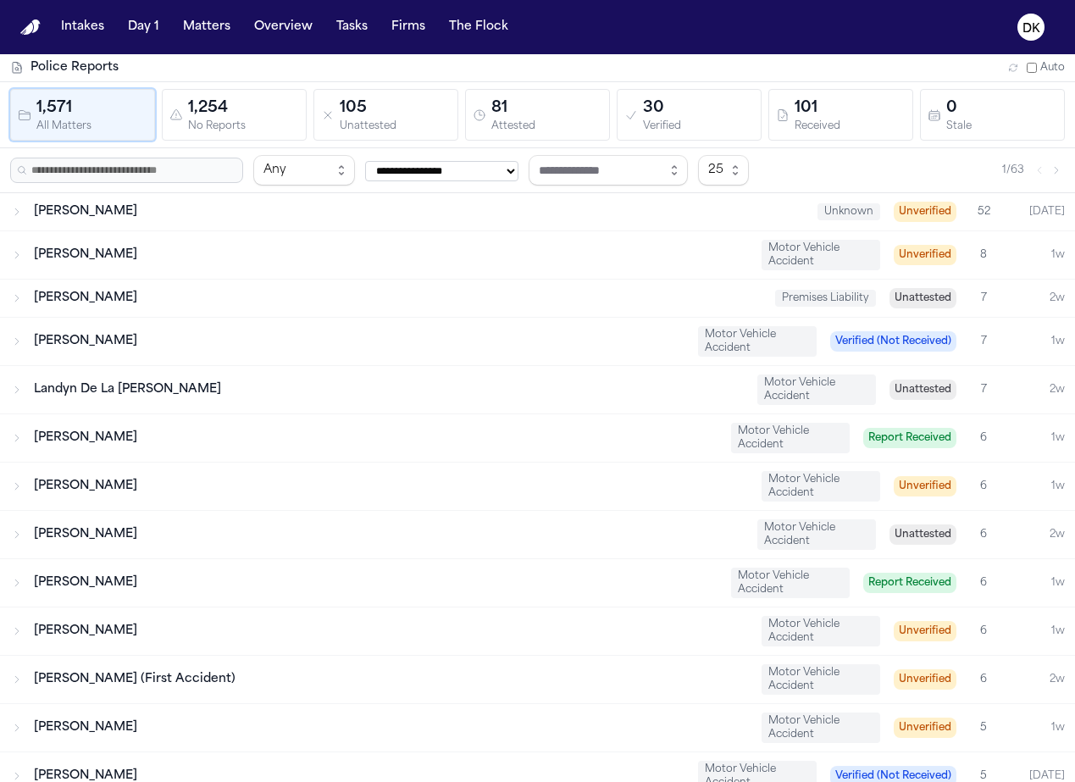
click at [491, 111] on div "81" at bounding box center [546, 109] width 111 height 24
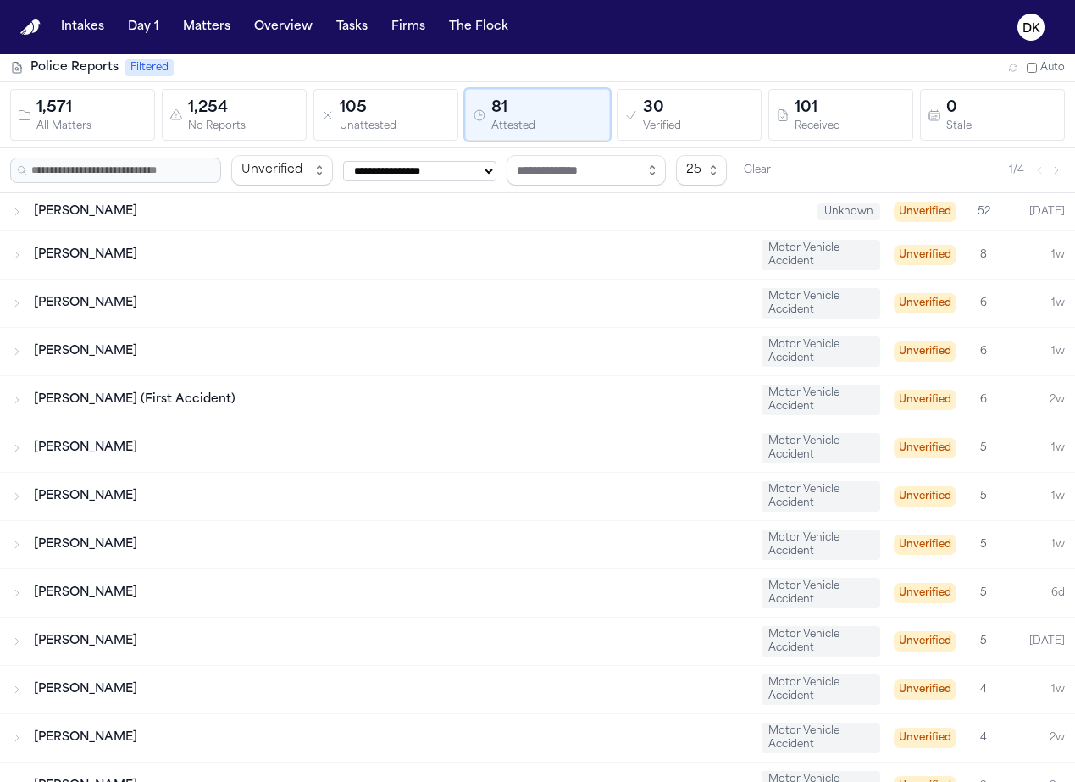
click at [680, 112] on div "30" at bounding box center [698, 109] width 111 height 24
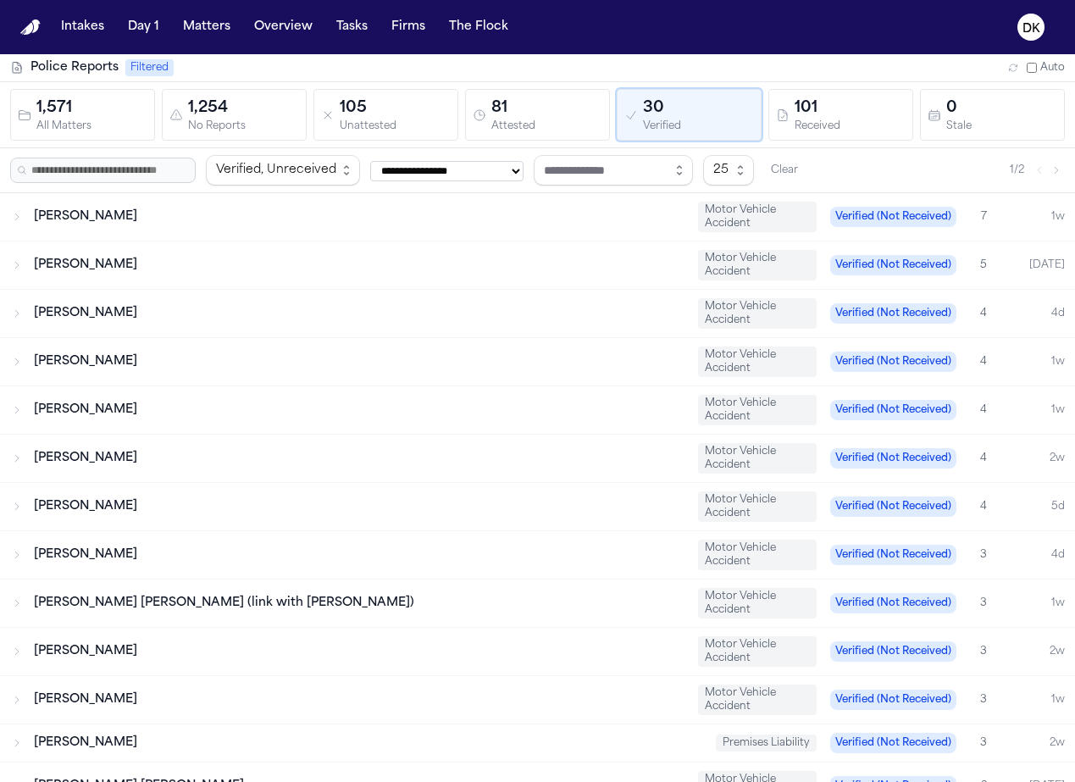
click at [731, 123] on div "Received" at bounding box center [850, 126] width 111 height 13
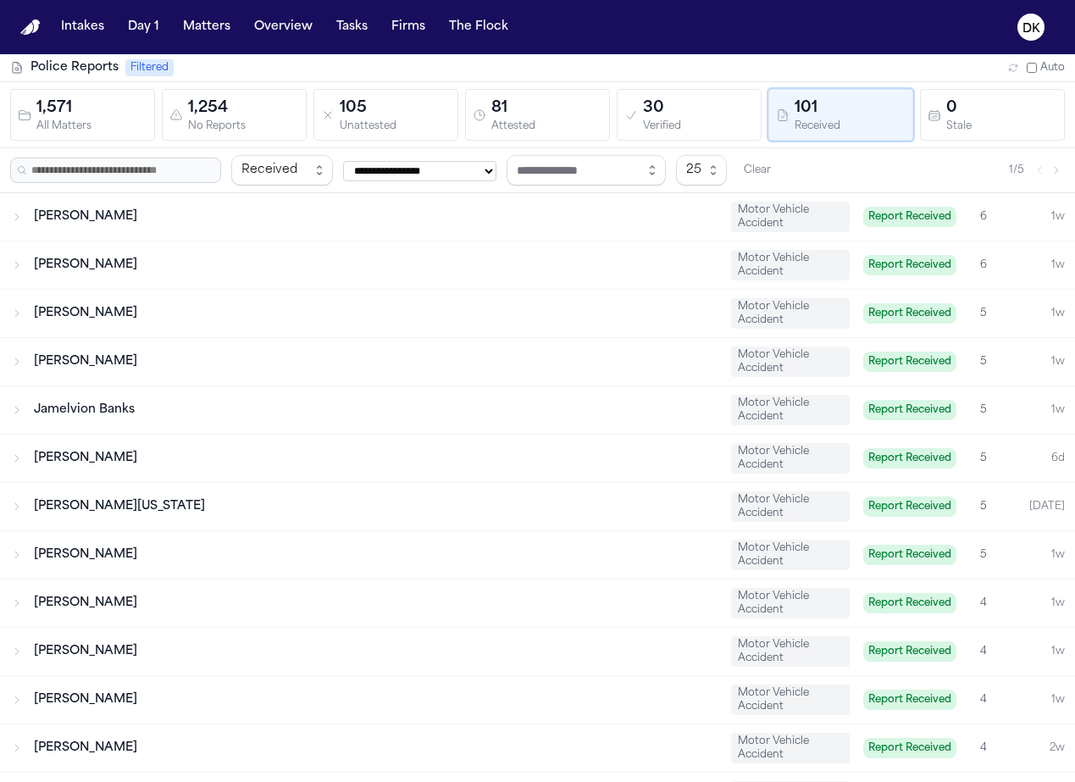
click at [699, 115] on div "30" at bounding box center [698, 109] width 111 height 24
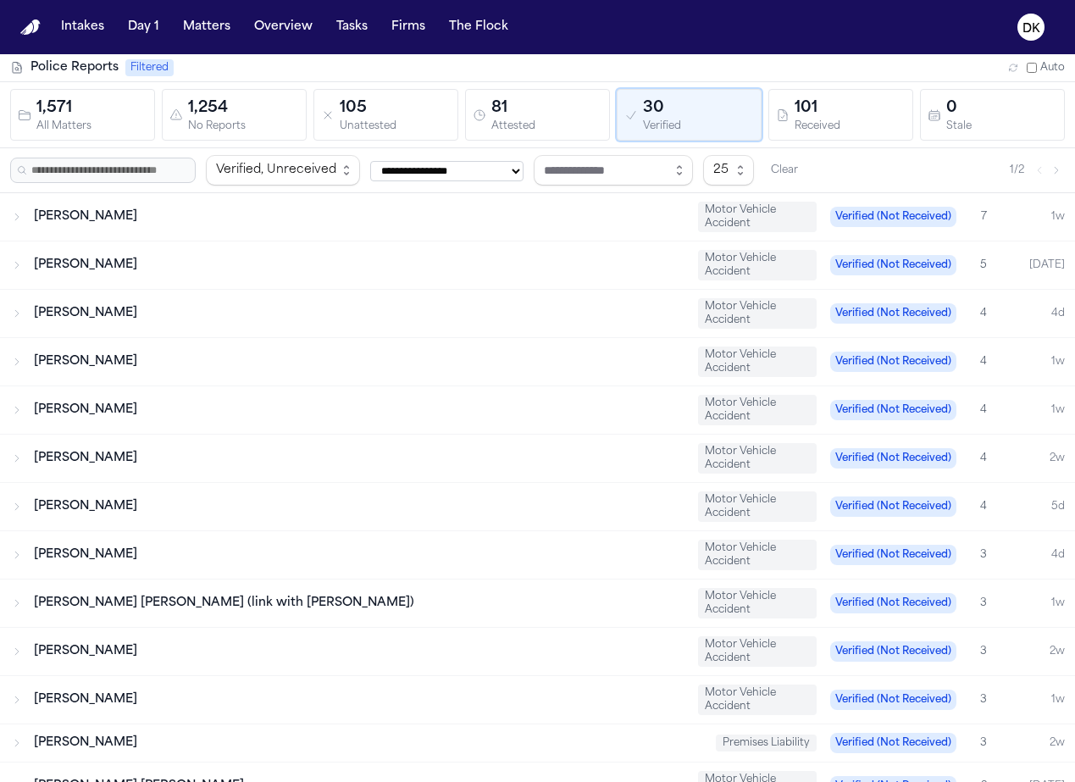
click at [539, 121] on div "Attested" at bounding box center [546, 126] width 111 height 13
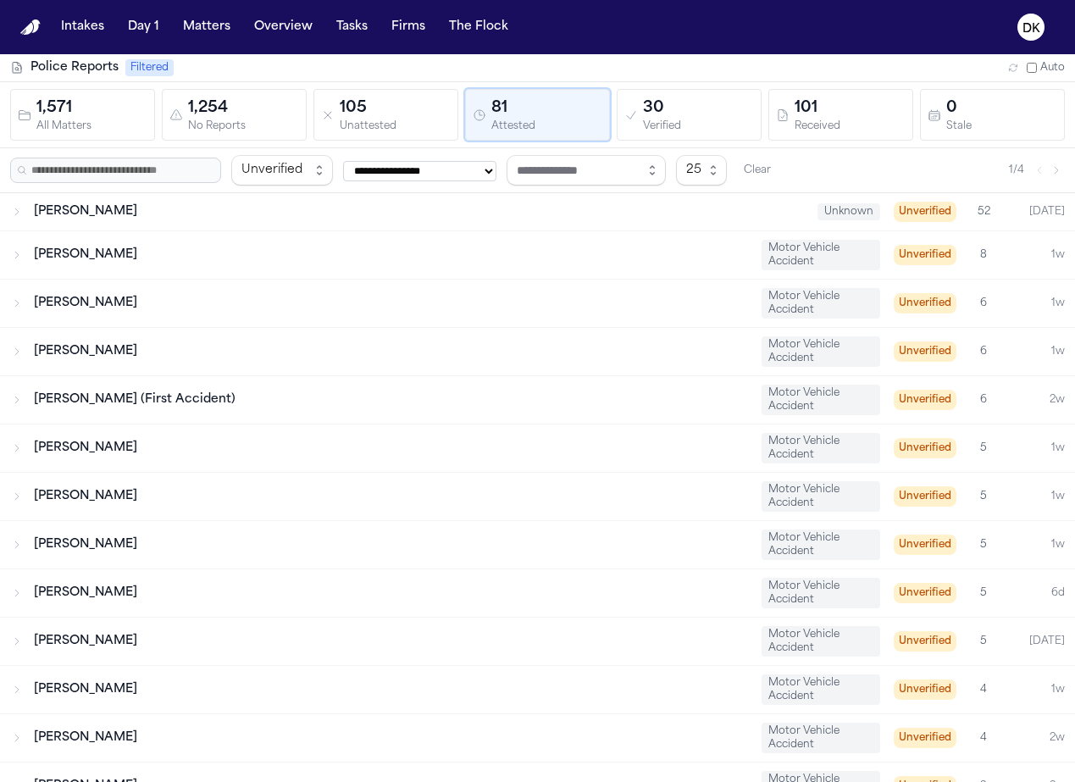
click at [271, 117] on div "1,254" at bounding box center [243, 109] width 111 height 24
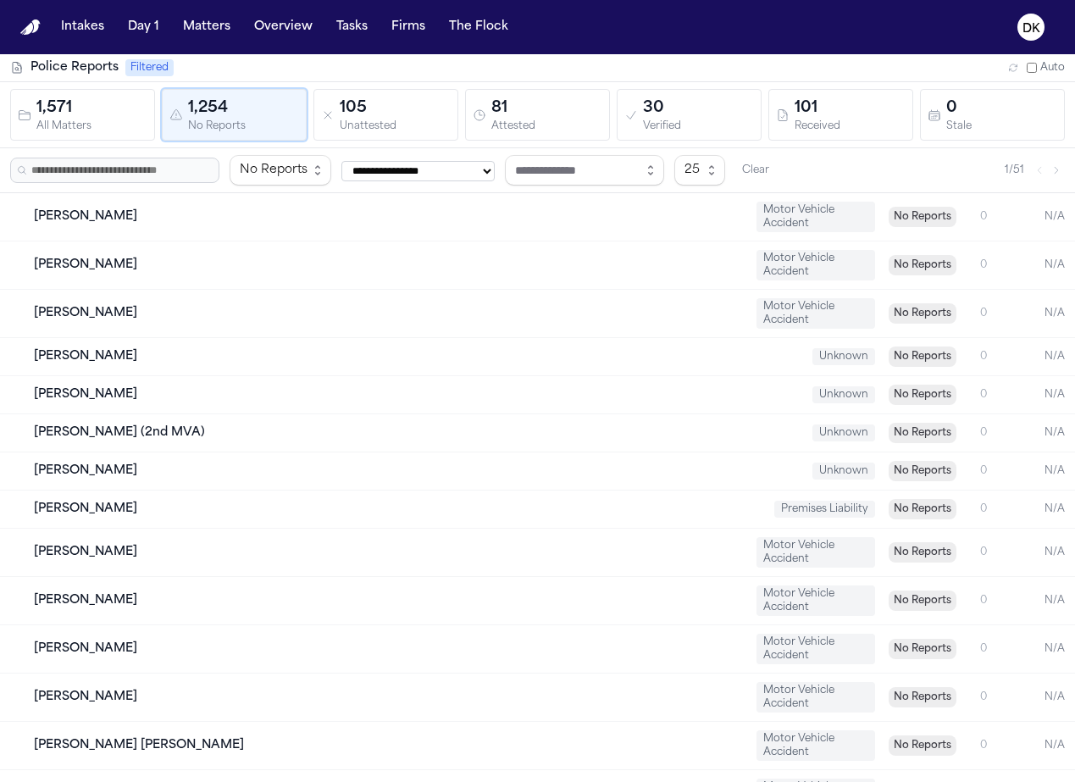
click at [351, 131] on div "Unattested" at bounding box center [395, 126] width 111 height 13
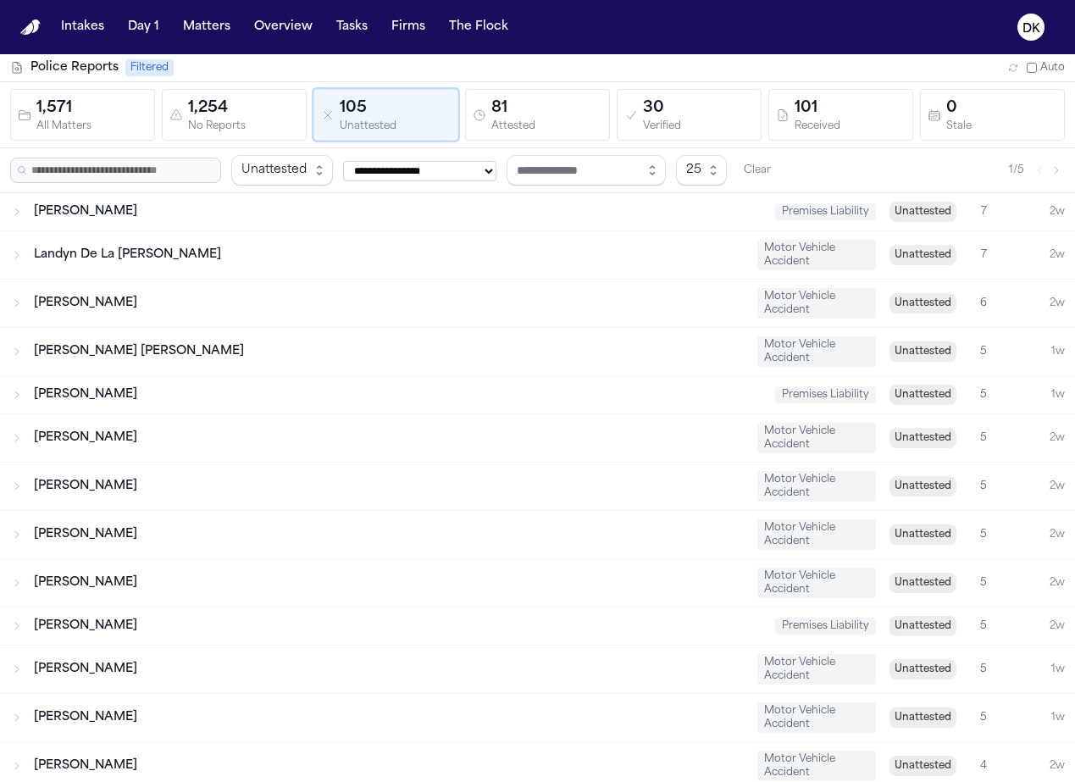
click at [568, 126] on div "Attested" at bounding box center [546, 126] width 111 height 13
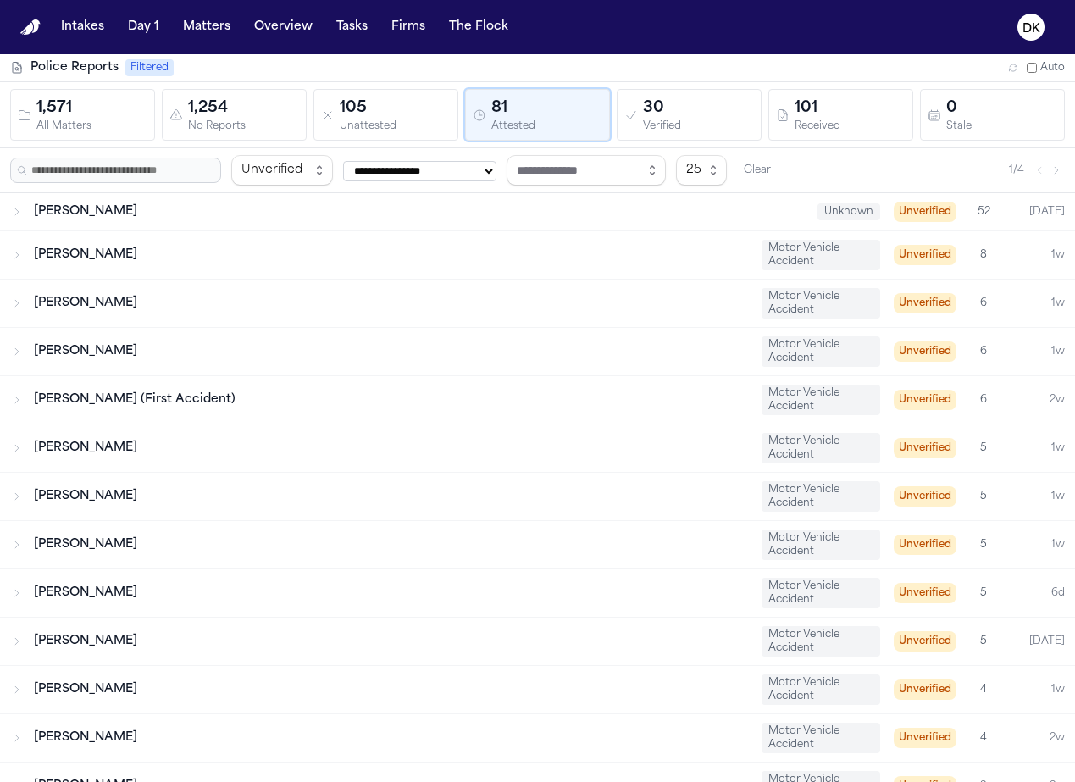
click at [693, 106] on div "30" at bounding box center [698, 109] width 111 height 24
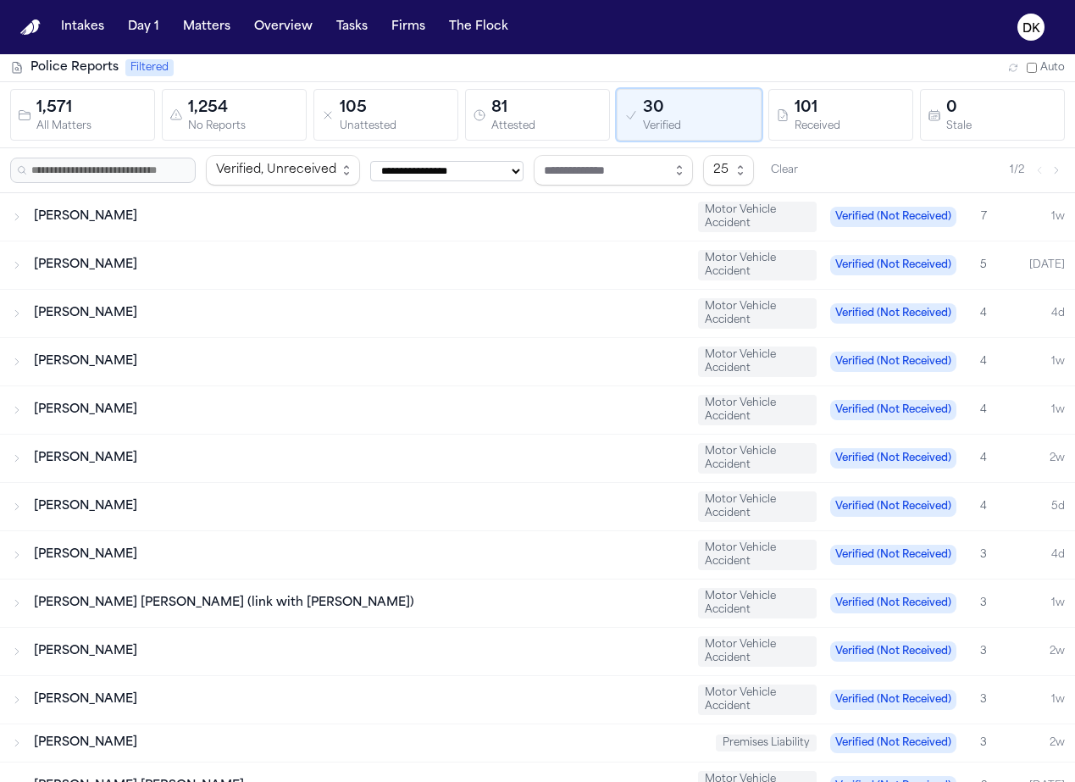
click at [731, 80] on div "Police Reports Filtered Auto" at bounding box center [537, 68] width 1075 height 28
click at [731, 106] on div "101" at bounding box center [850, 109] width 111 height 24
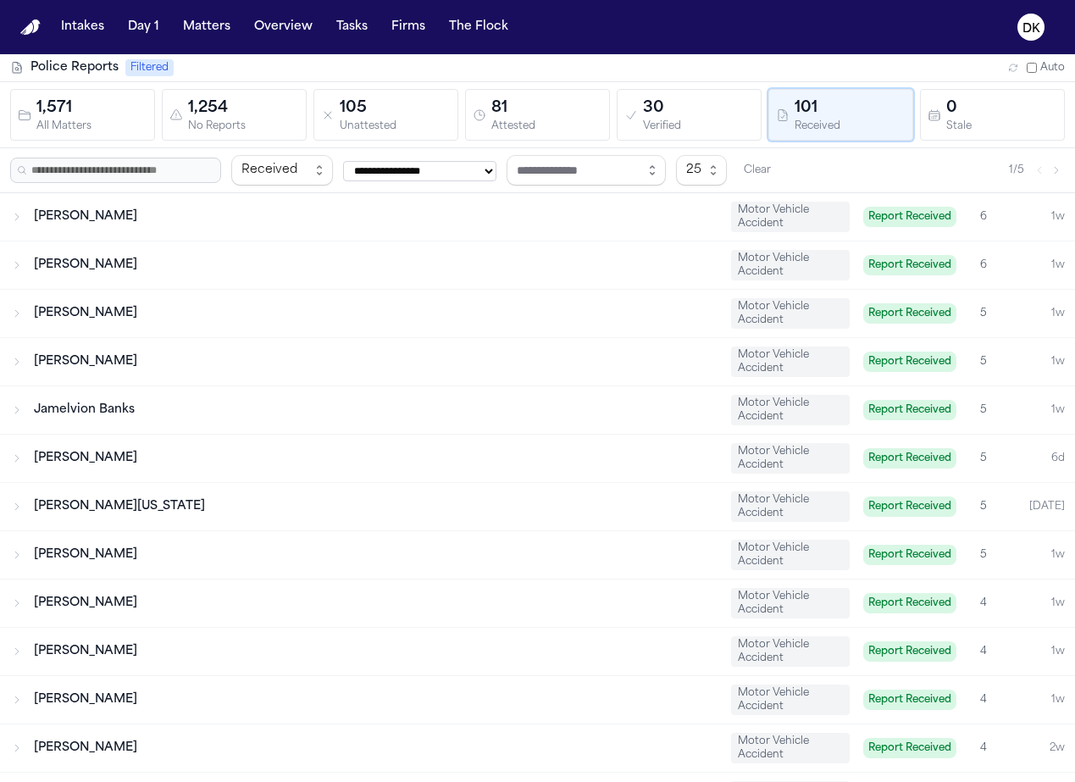
click at [624, 103] on div "30 Verified" at bounding box center [689, 115] width 130 height 36
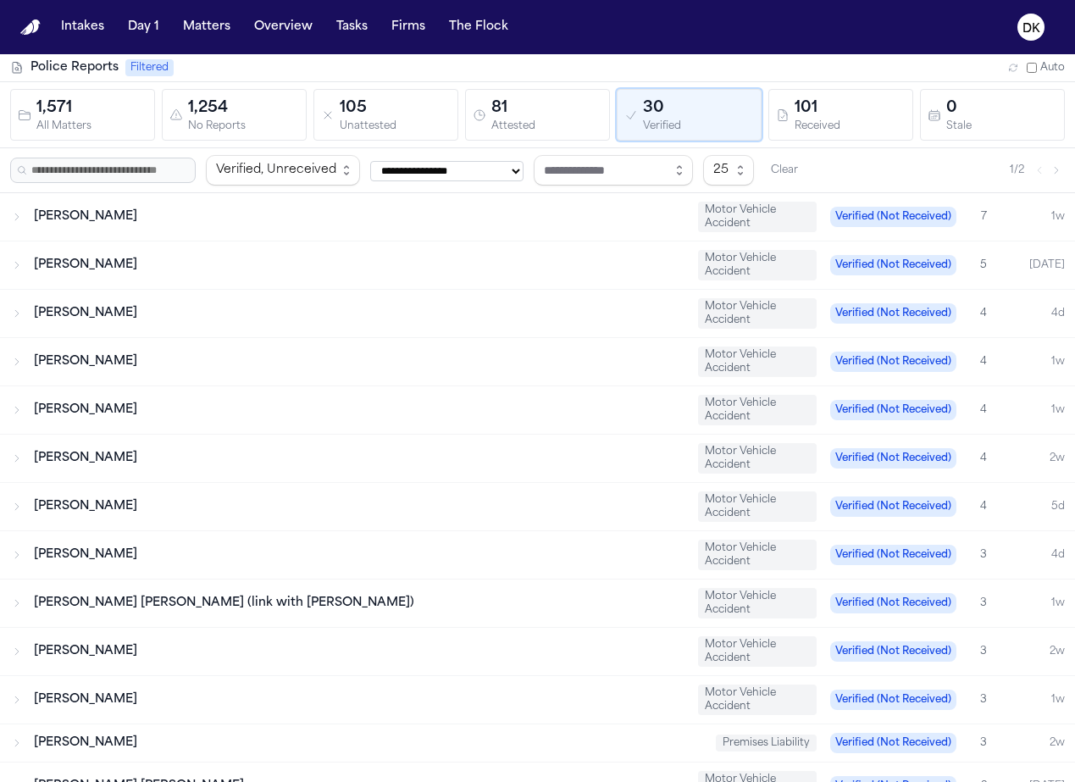
click at [436, 123] on div "Unattested" at bounding box center [395, 126] width 111 height 13
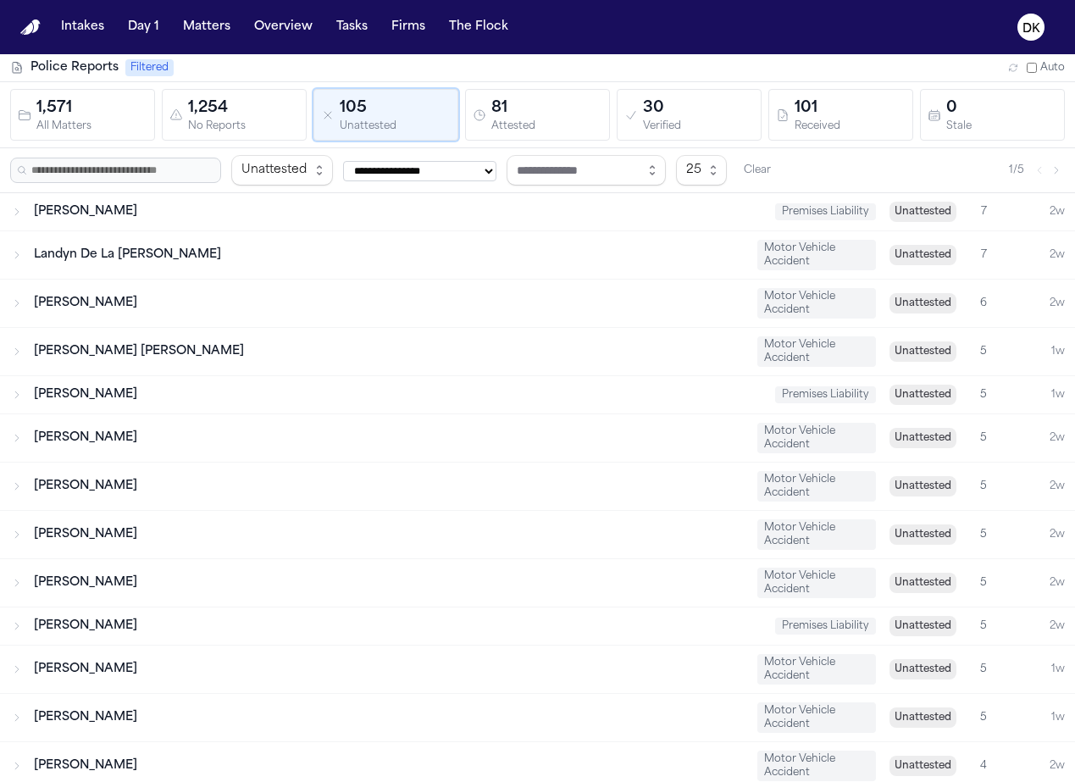
click at [495, 120] on div "Attested" at bounding box center [546, 126] width 111 height 13
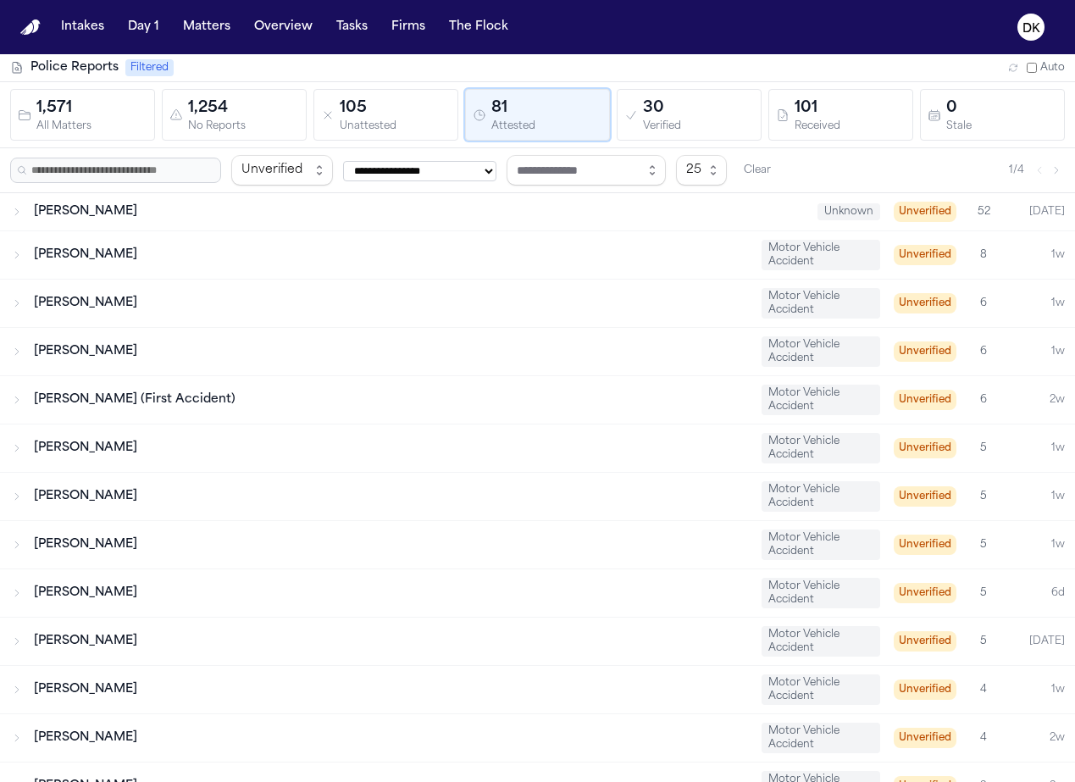
click at [731, 115] on div "101" at bounding box center [850, 109] width 111 height 24
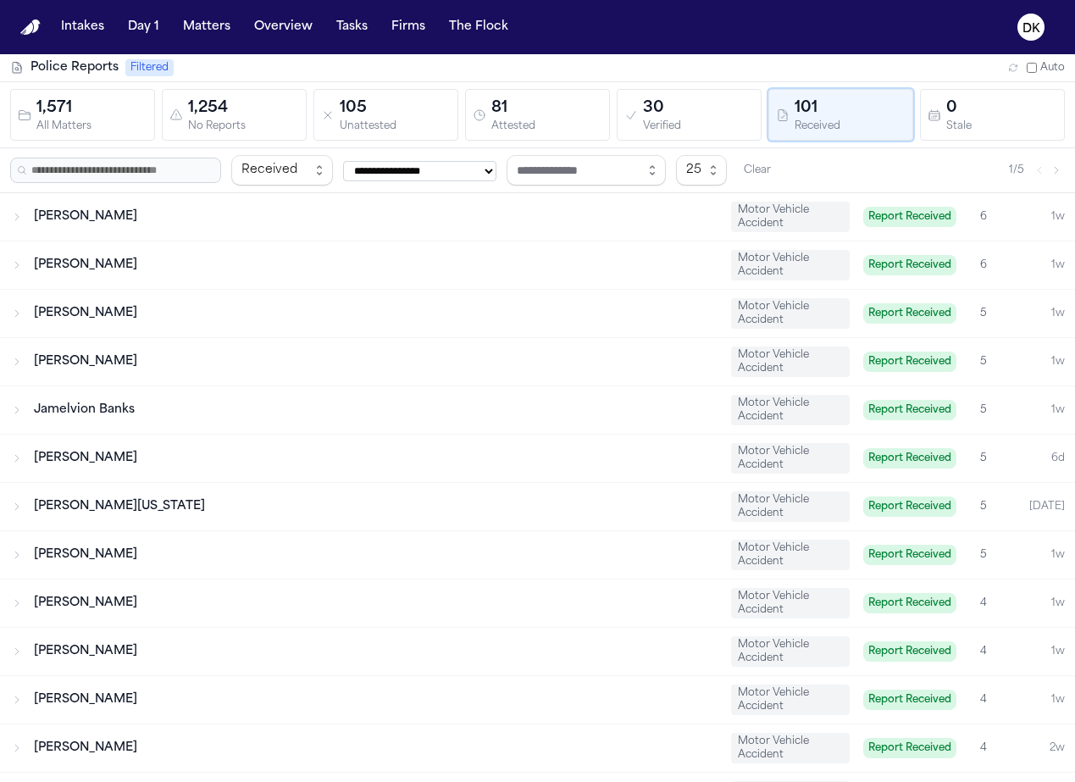
click at [630, 130] on div "30 Verified" at bounding box center [689, 115] width 130 height 36
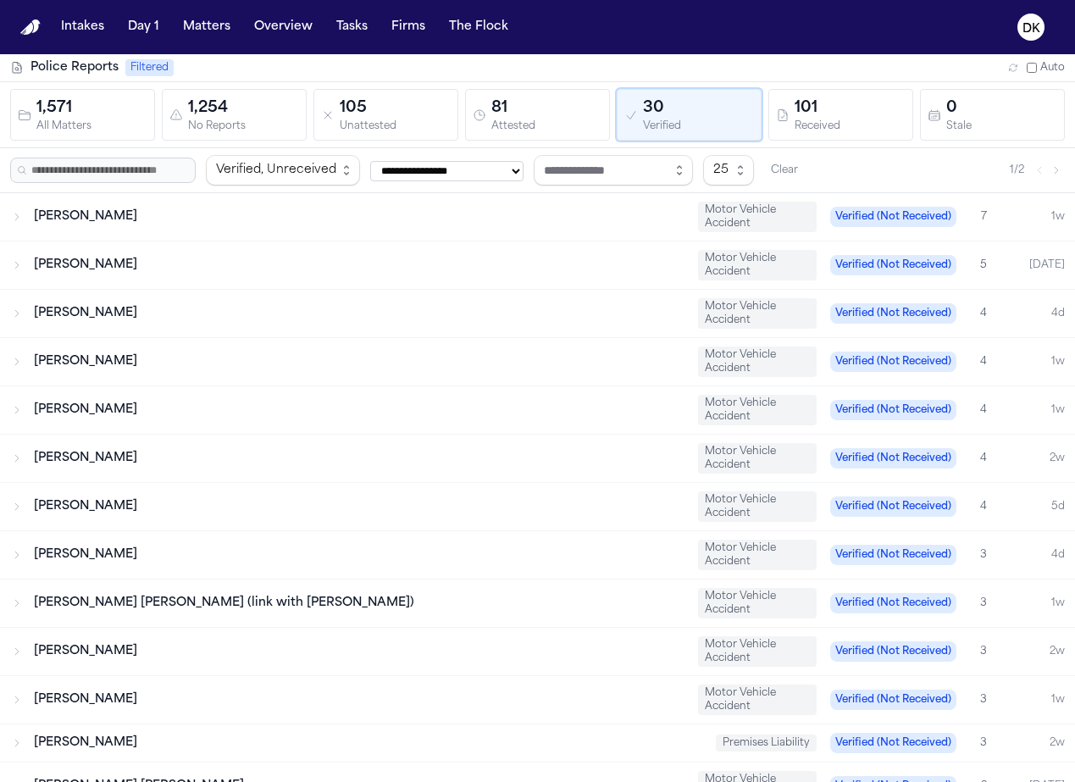
click at [550, 127] on div "Attested" at bounding box center [546, 126] width 111 height 13
